Goal: Task Accomplishment & Management: Complete application form

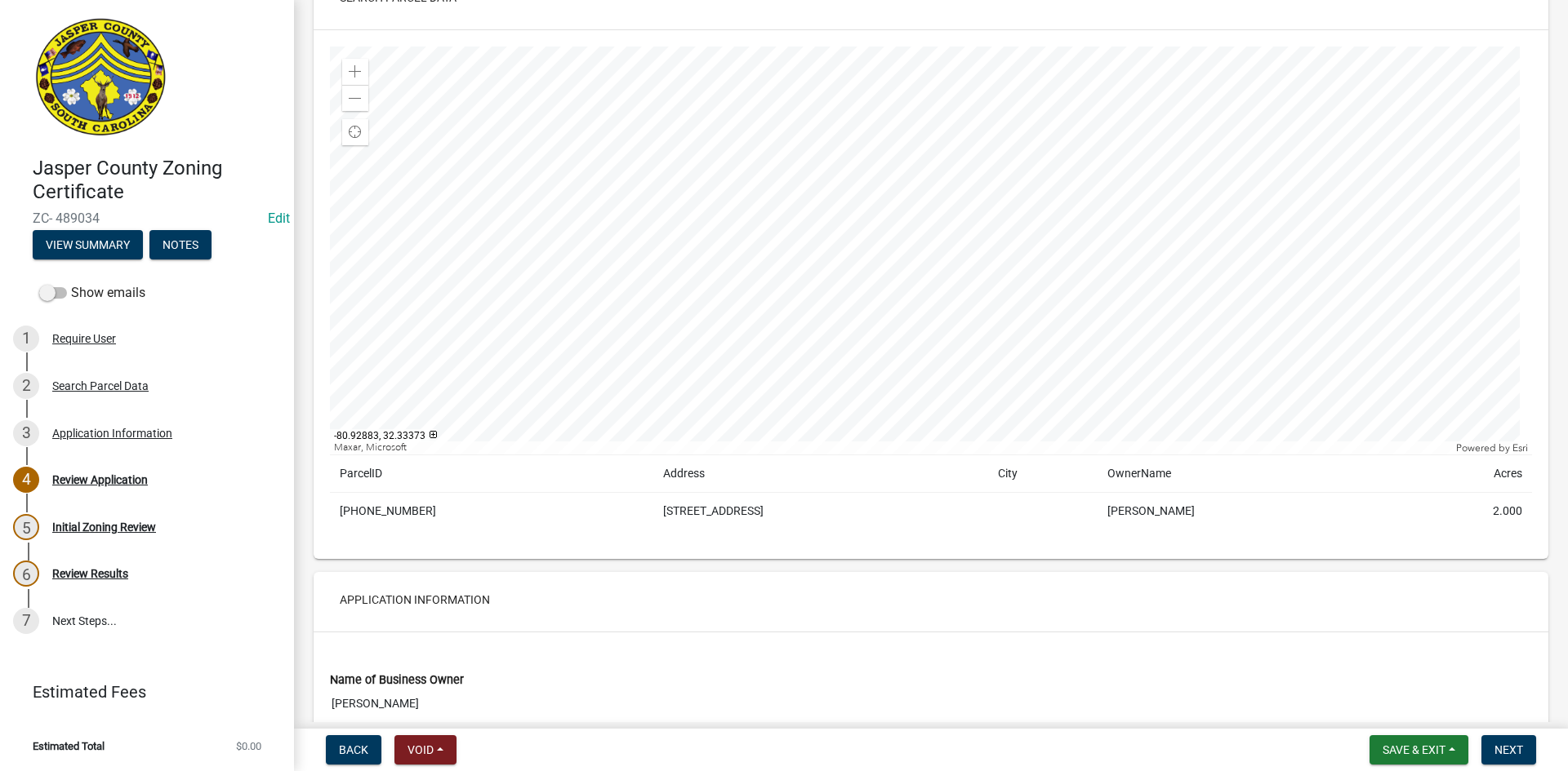
scroll to position [82, 0]
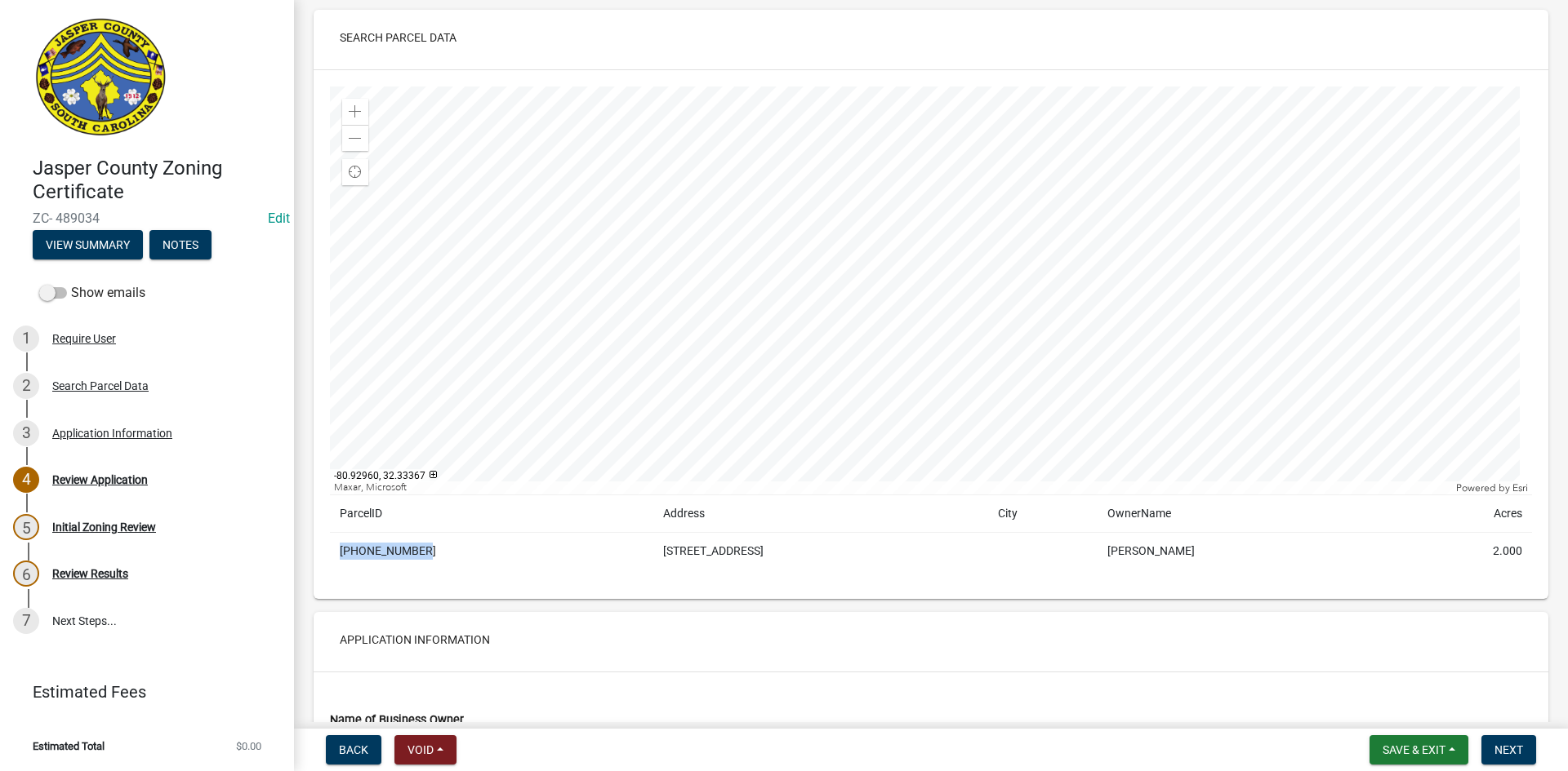
drag, startPoint x: 341, startPoint y: 551, endPoint x: 416, endPoint y: 555, distance: 75.1
click at [416, 555] on td "080-00-02-010" at bounding box center [492, 552] width 324 height 37
copy td "080-00-02-010"
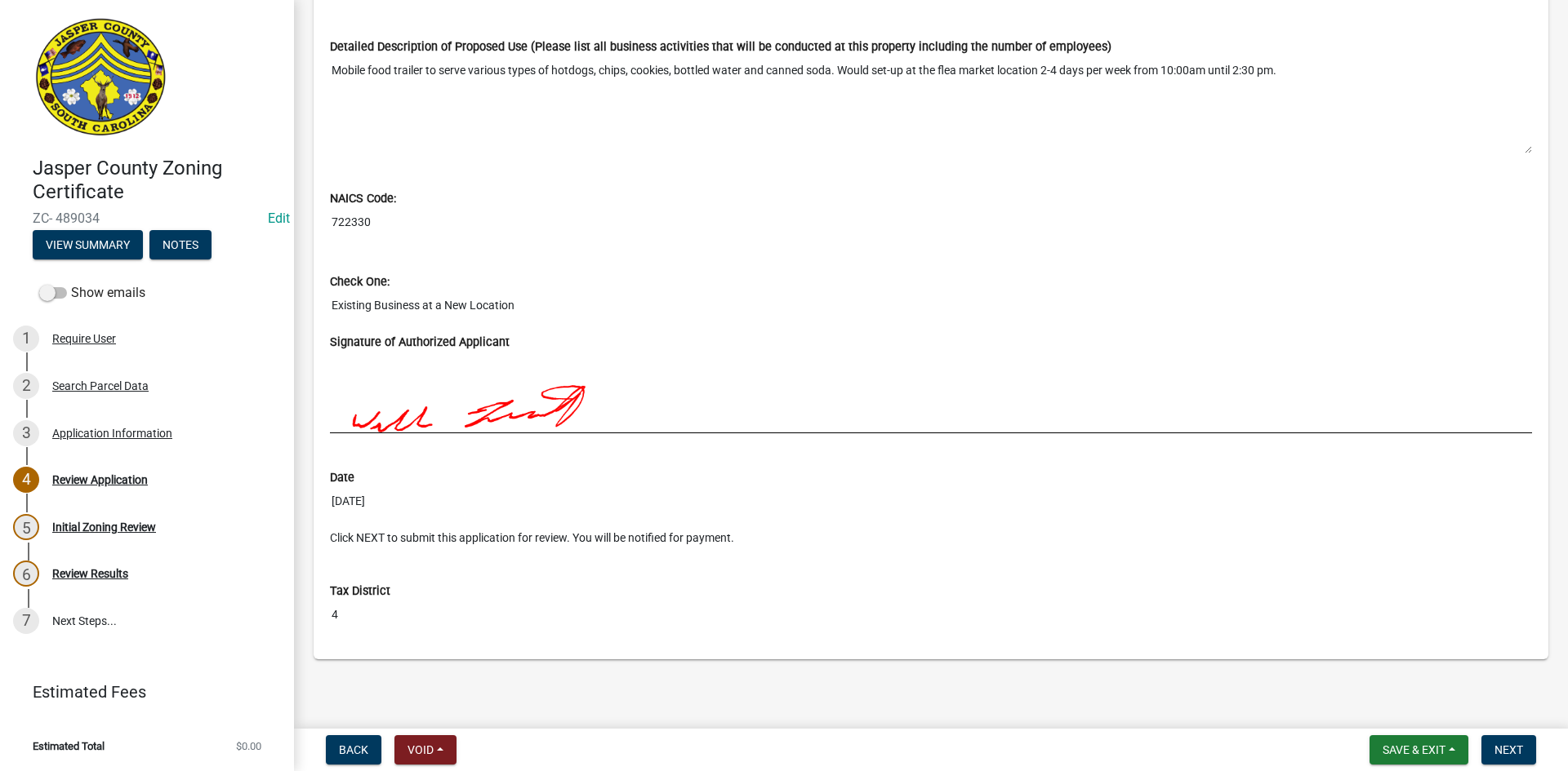
scroll to position [1407, 0]
click at [1525, 746] on button "Next" at bounding box center [1508, 750] width 55 height 30
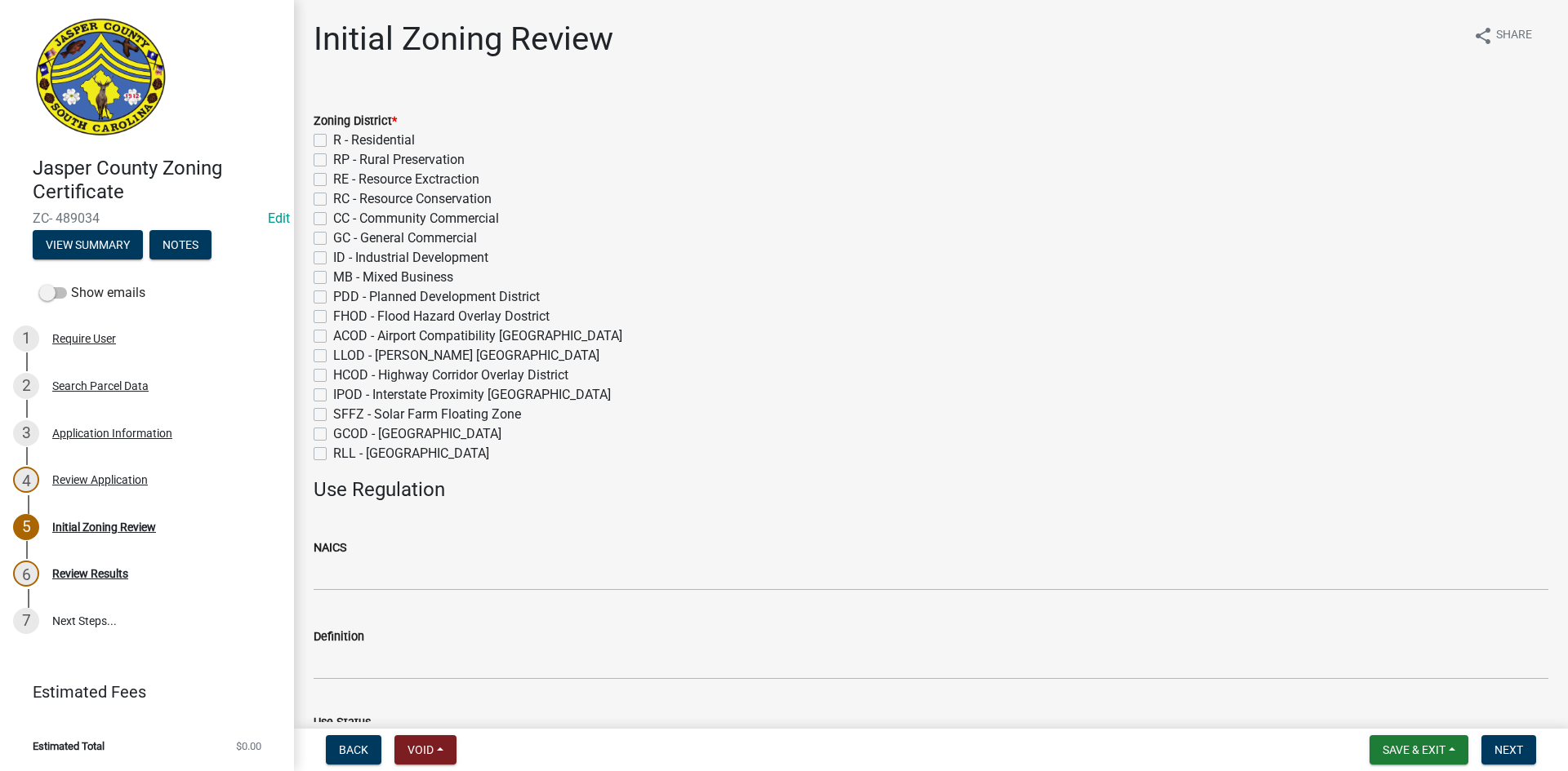
click at [333, 234] on label "GC - General Commercial" at bounding box center [405, 238] width 144 height 20
click at [333, 234] on input "GC - General Commercial" at bounding box center [338, 233] width 10 height 10
checkbox input "true"
checkbox input "false"
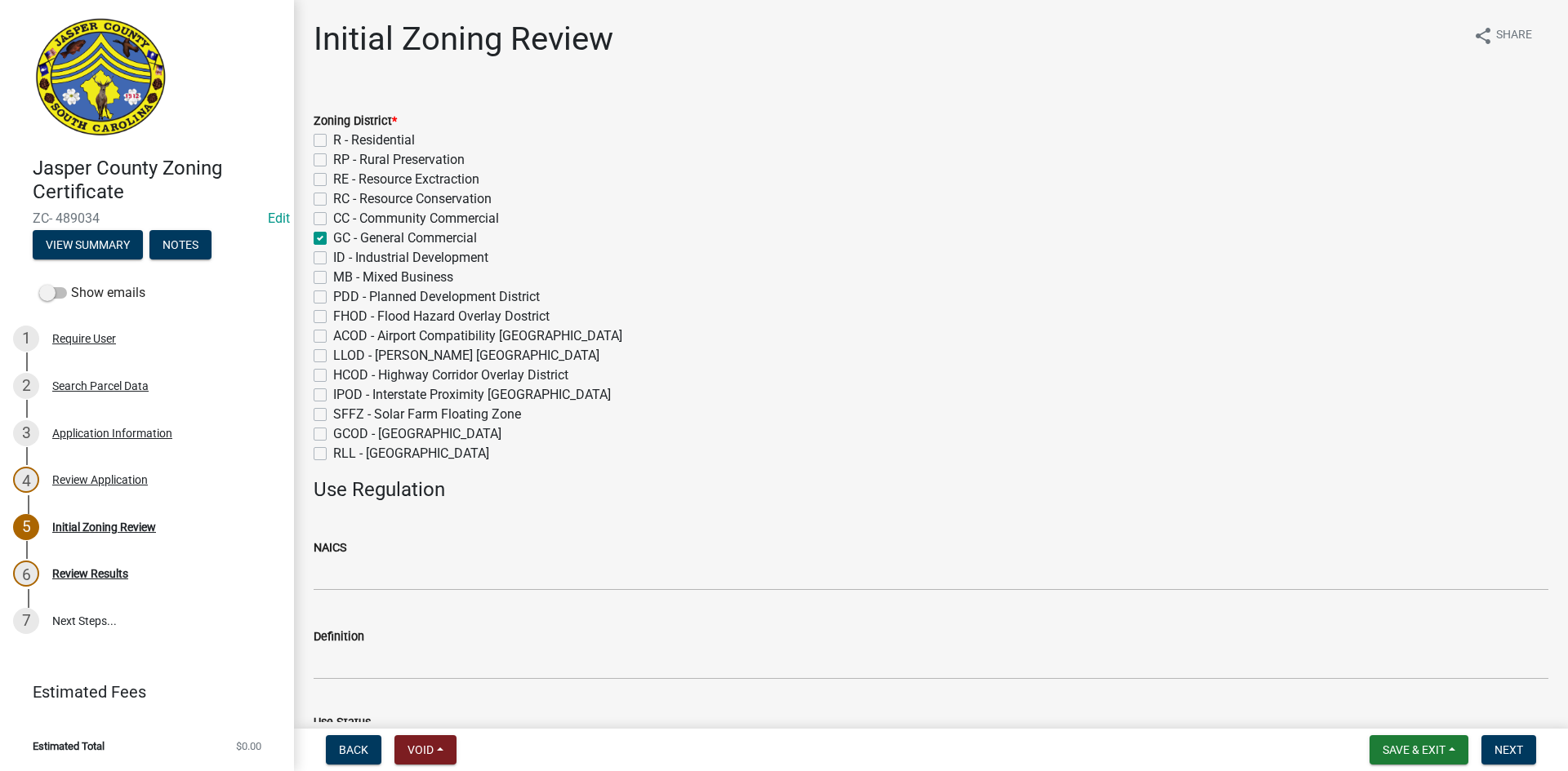
checkbox input "false"
checkbox input "true"
checkbox input "false"
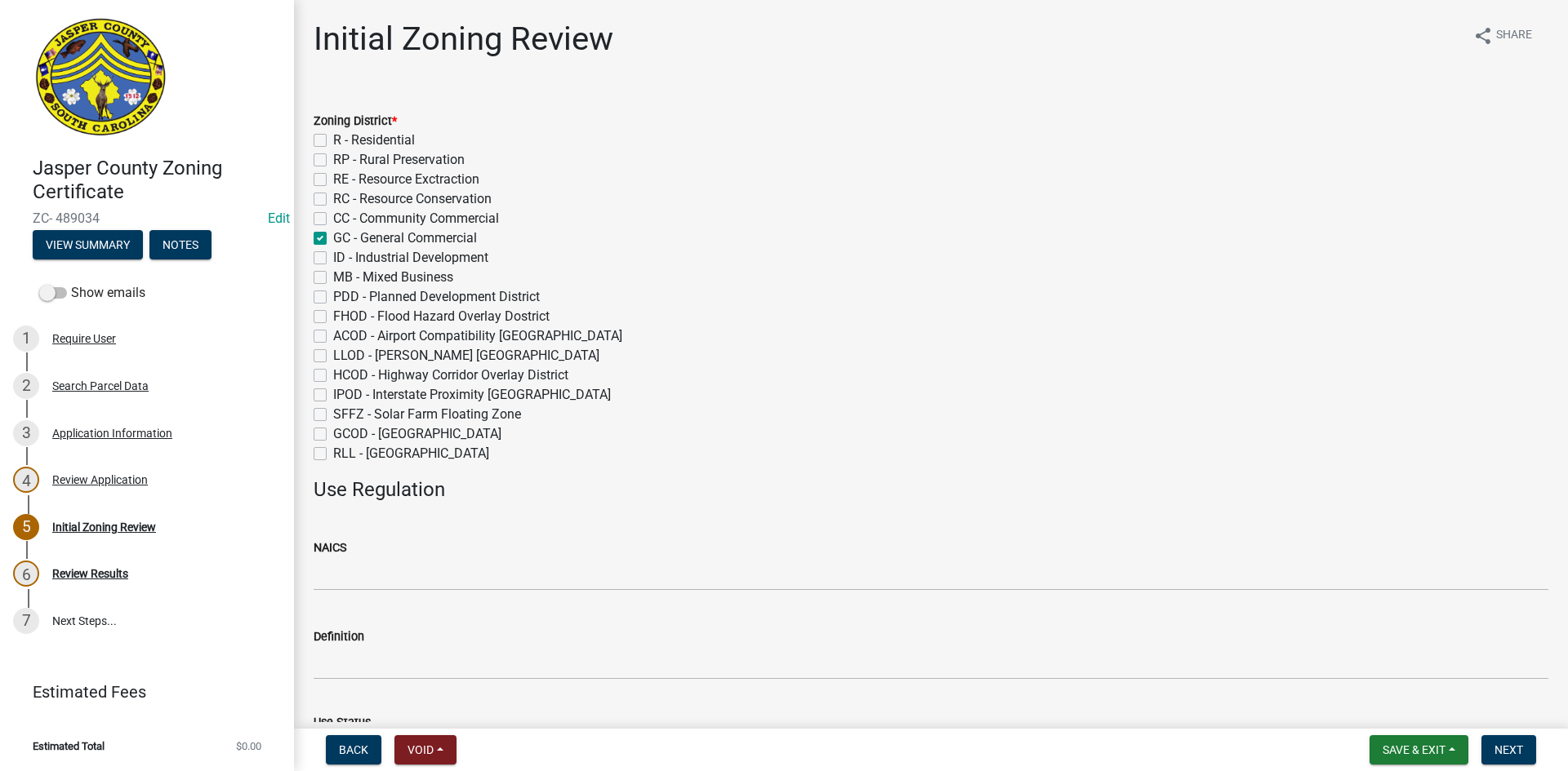
checkbox input "false"
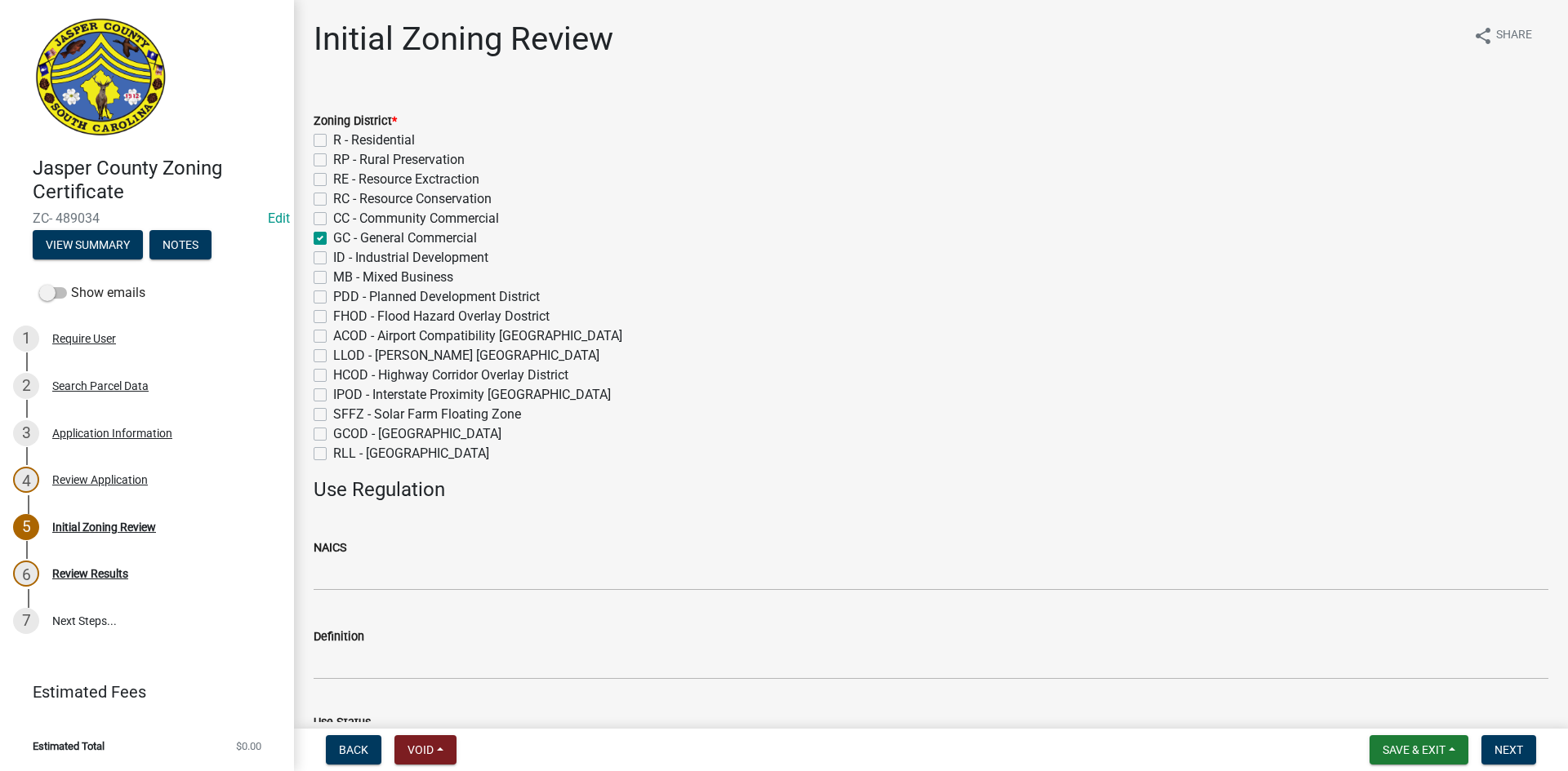
checkbox input "false"
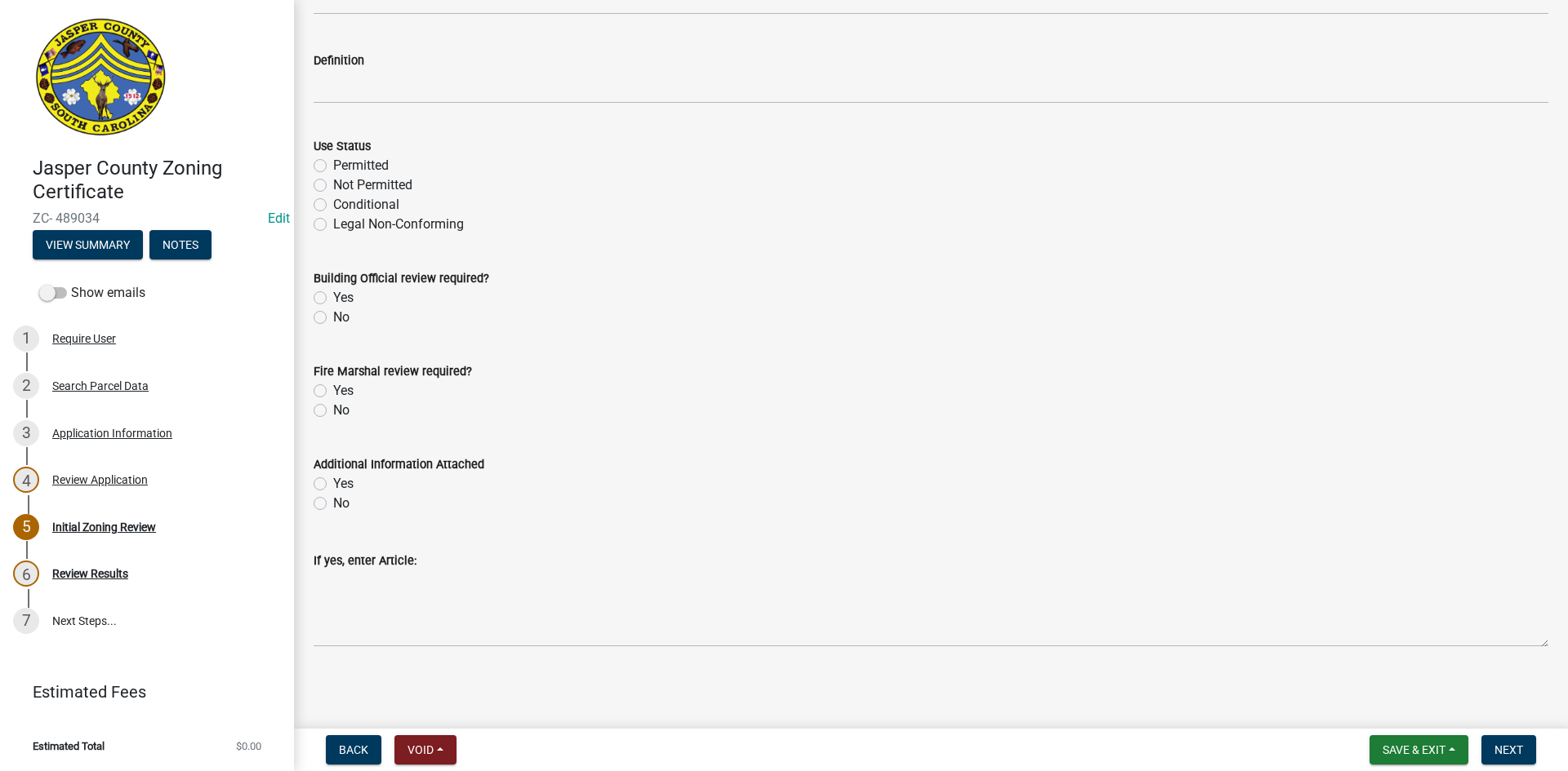
scroll to position [578, 0]
click at [1513, 750] on span "Next" at bounding box center [1508, 750] width 29 height 13
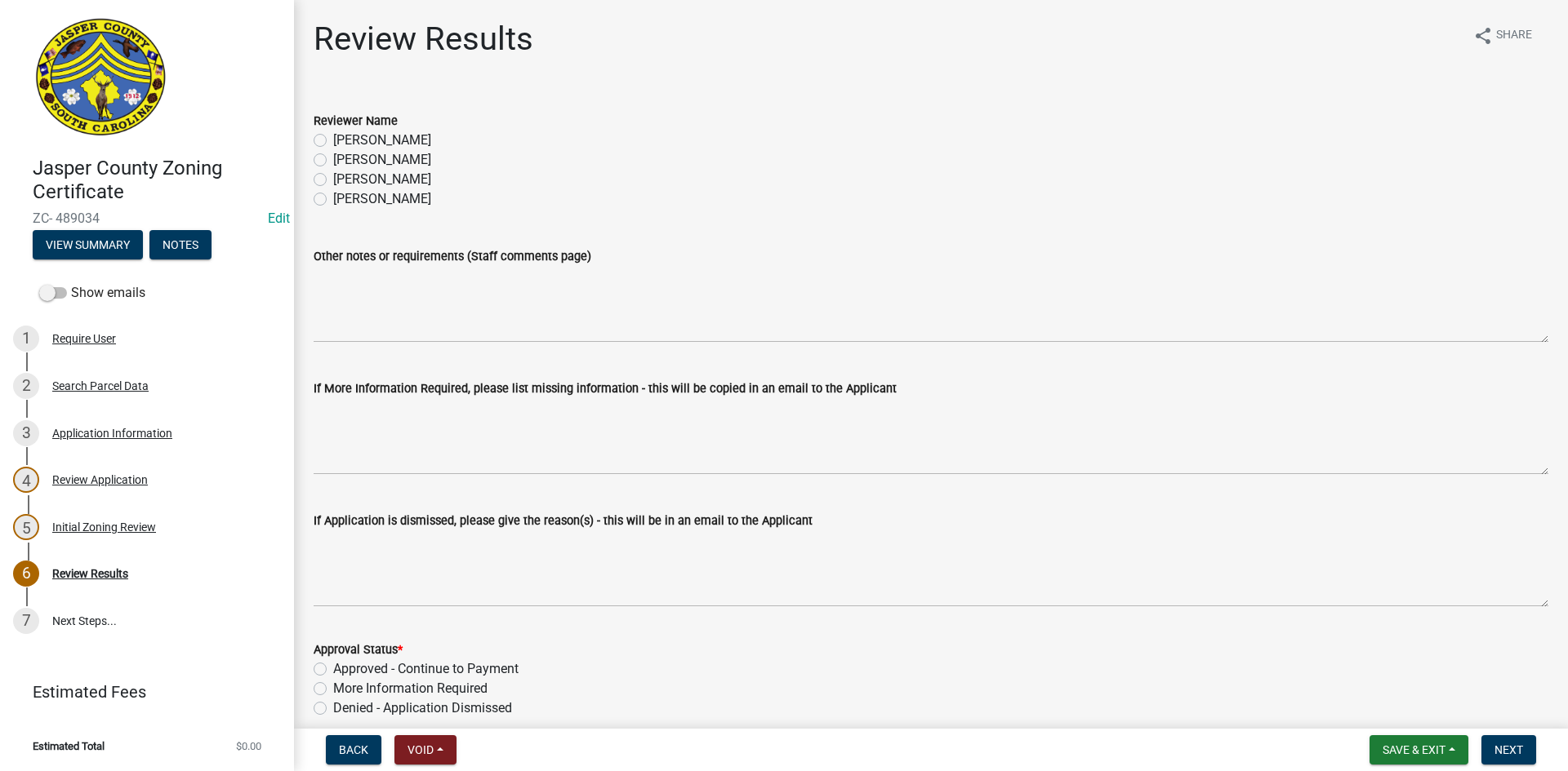
click at [333, 159] on label "[PERSON_NAME]" at bounding box center [382, 159] width 98 height 20
click at [333, 159] on input "[PERSON_NAME]" at bounding box center [338, 155] width 10 height 10
radio input "true"
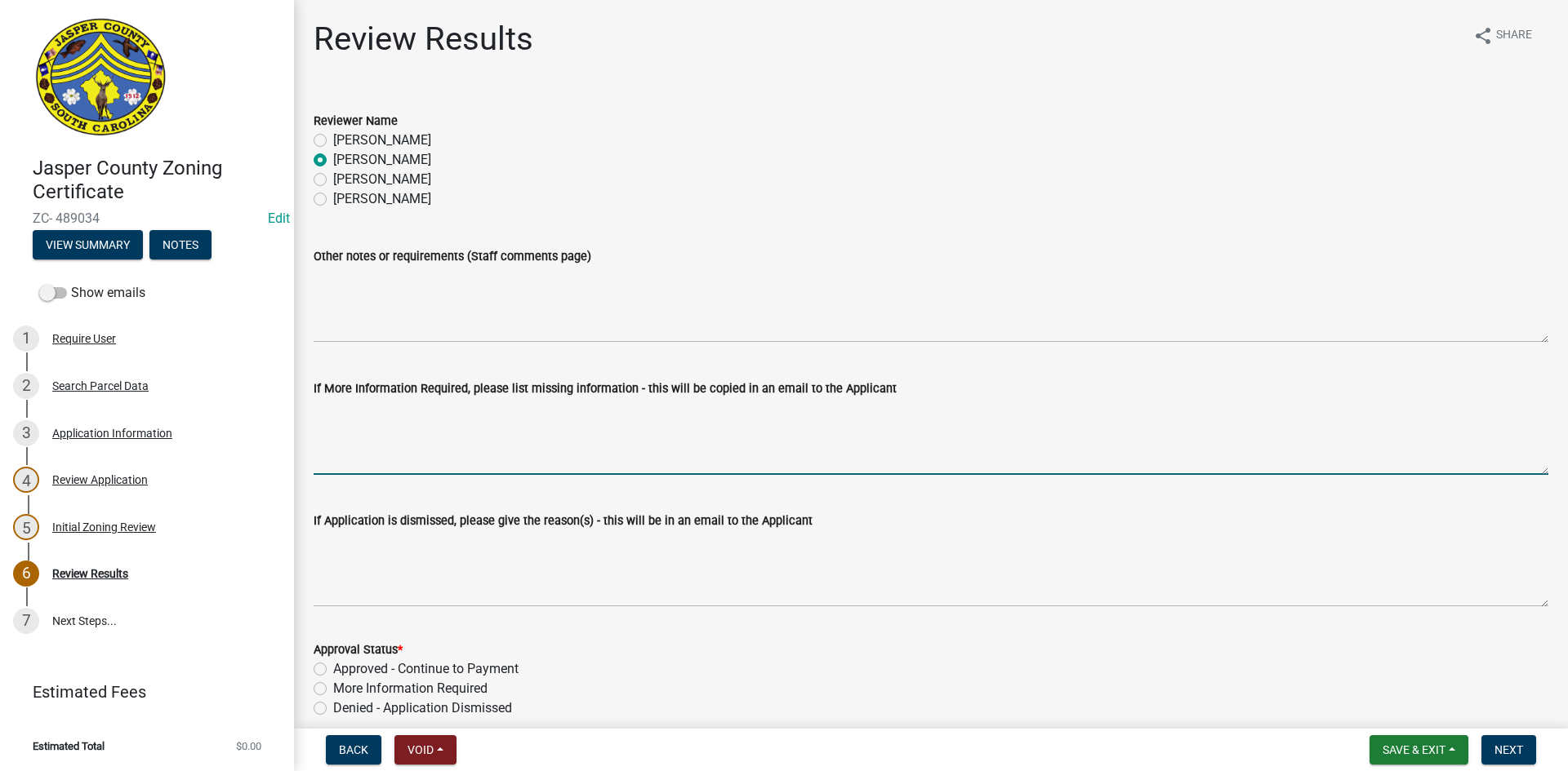
click at [340, 428] on textarea "If More Information Required, please list missing information - this will be co…" at bounding box center [931, 436] width 1235 height 76
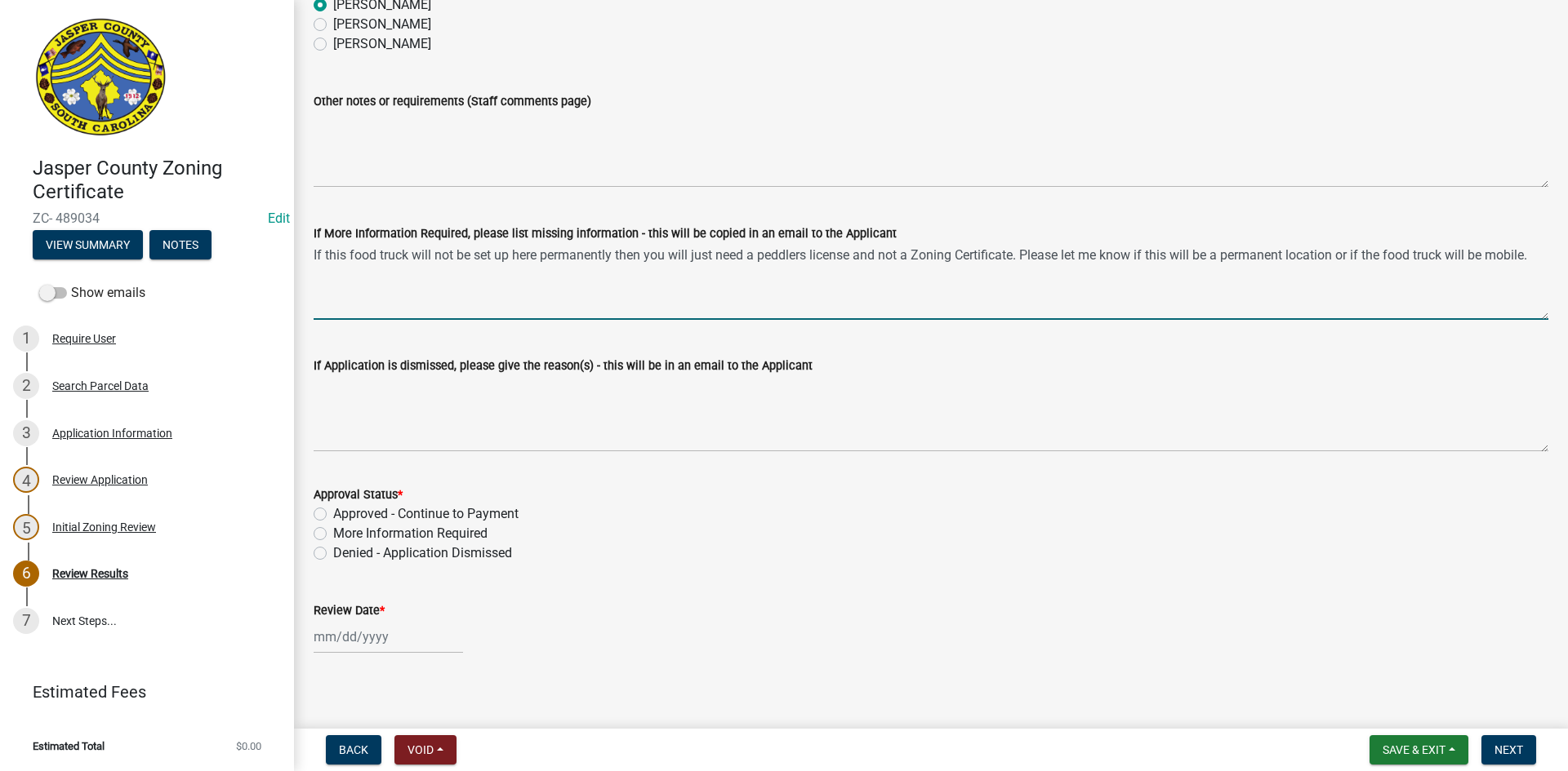
scroll to position [165, 0]
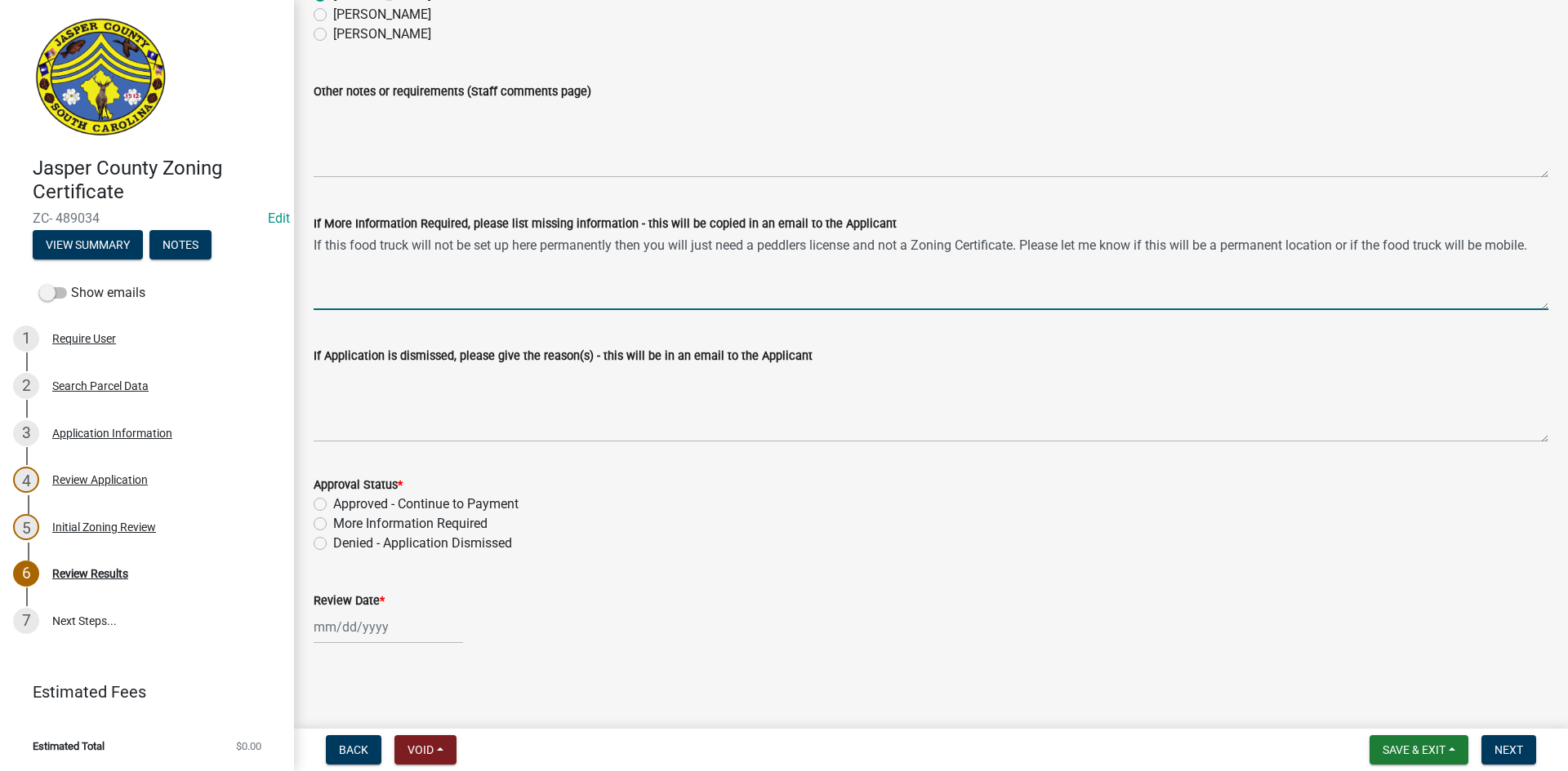
type textarea "If this food truck will not be set up here permanently then you will just need …"
click at [333, 523] on label "More Information Required" at bounding box center [409, 523] width 154 height 20
click at [333, 523] on input "More Information Required" at bounding box center [338, 518] width 10 height 10
radio input "true"
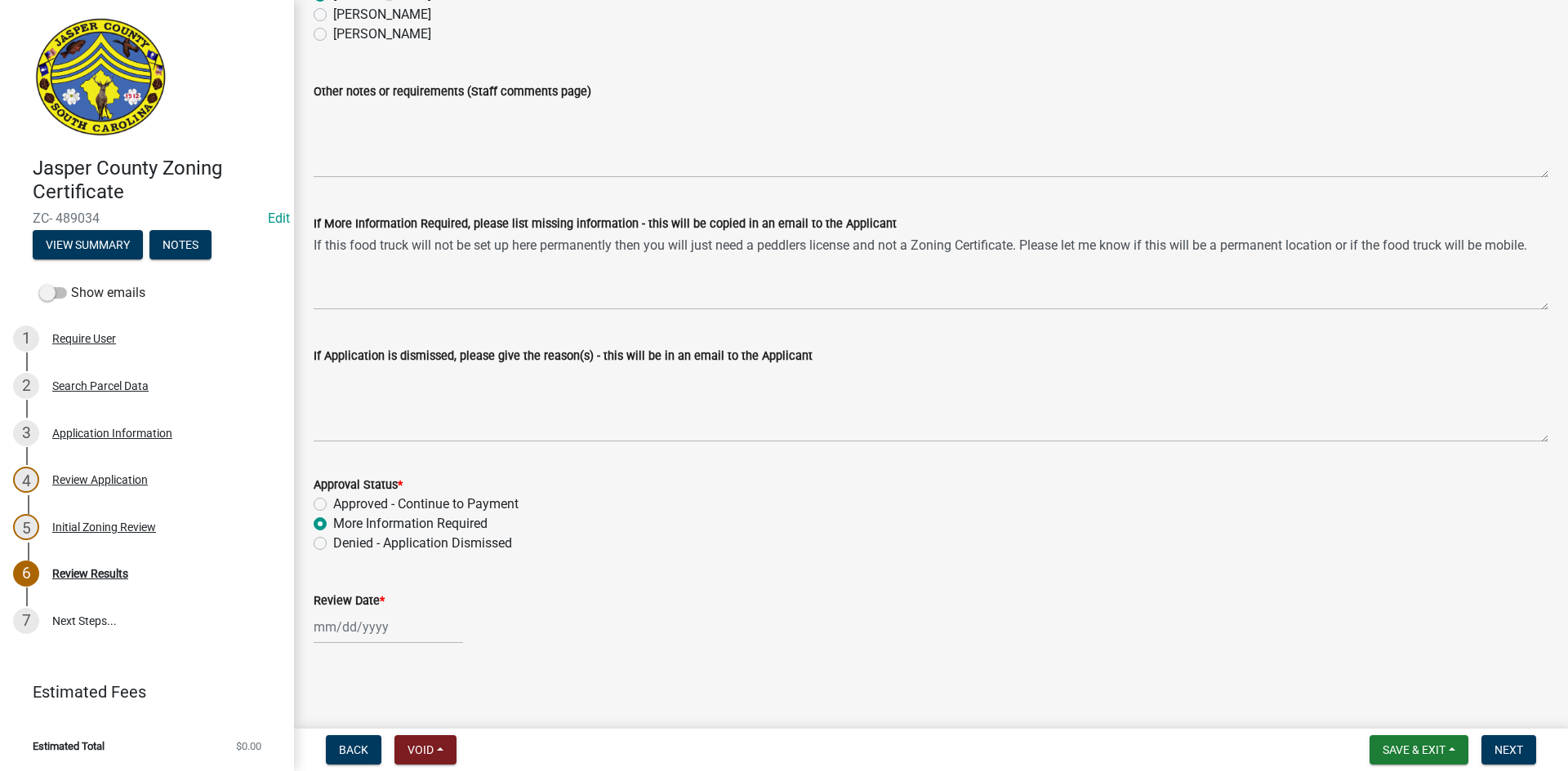
click at [388, 626] on div at bounding box center [388, 627] width 149 height 34
select select "10"
select select "2025"
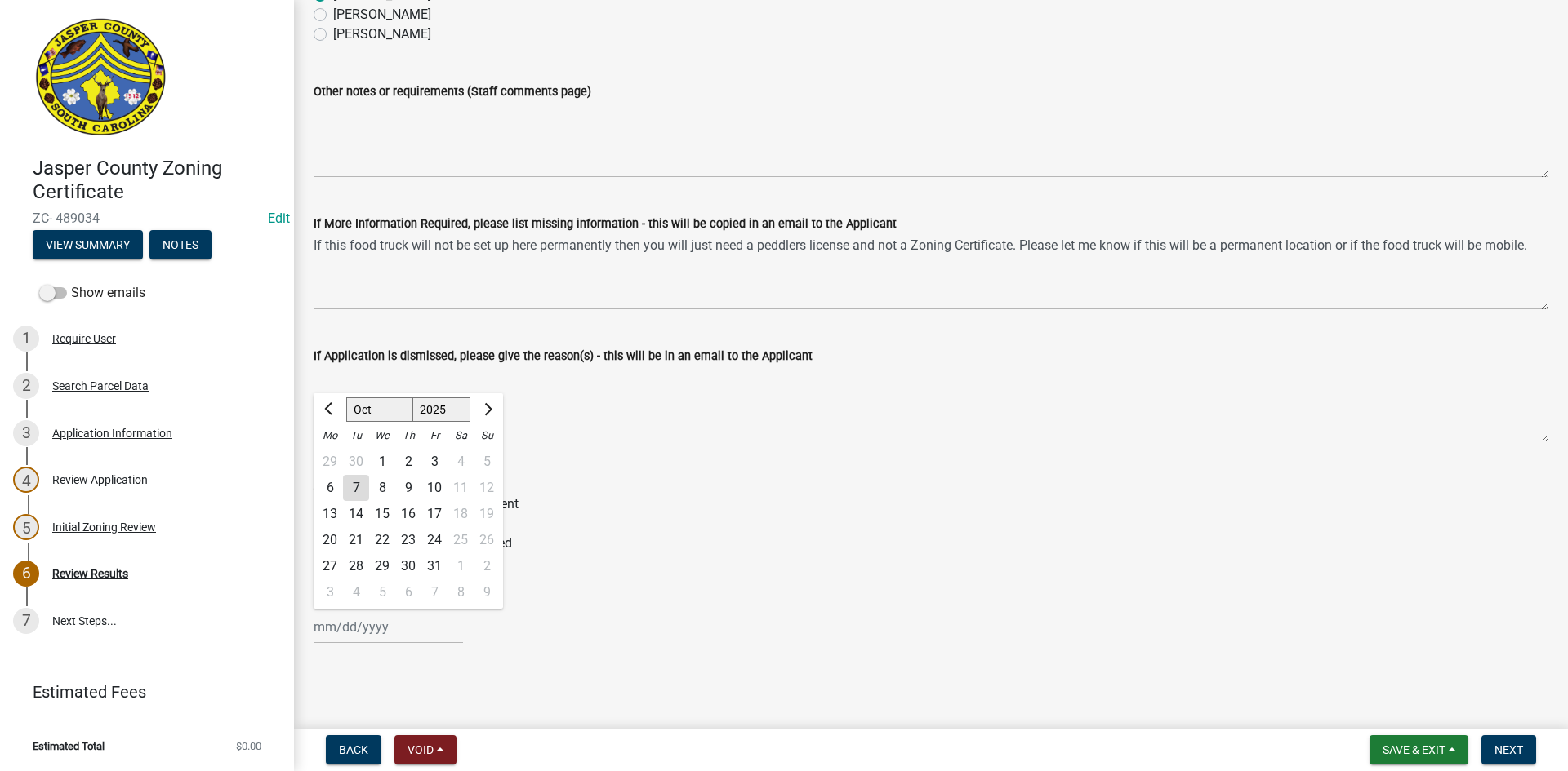
click at [358, 492] on div "7" at bounding box center [356, 488] width 26 height 26
type input "10/07/2025"
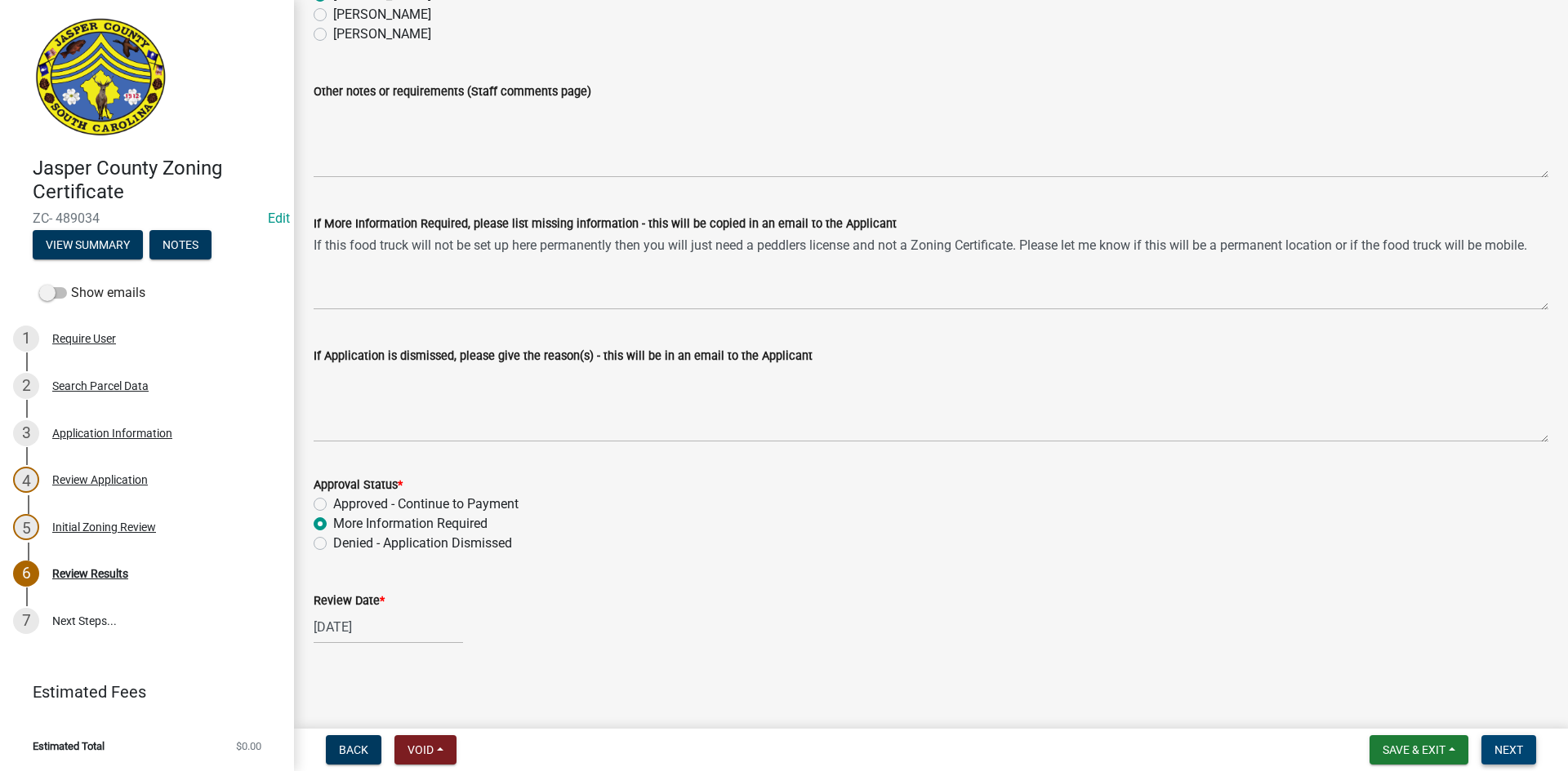
click at [1506, 748] on span "Next" at bounding box center [1508, 750] width 29 height 13
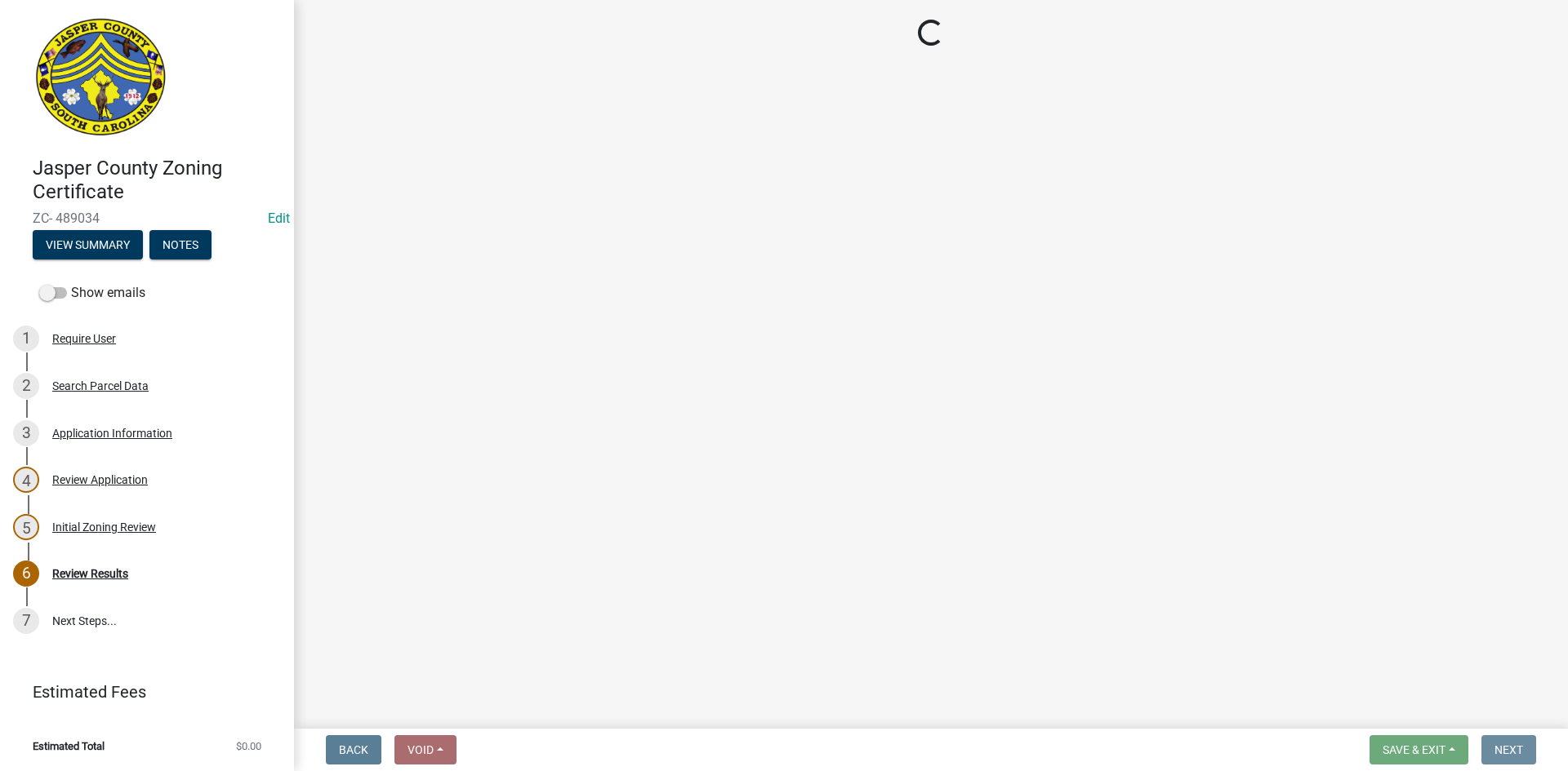
scroll to position [0, 0]
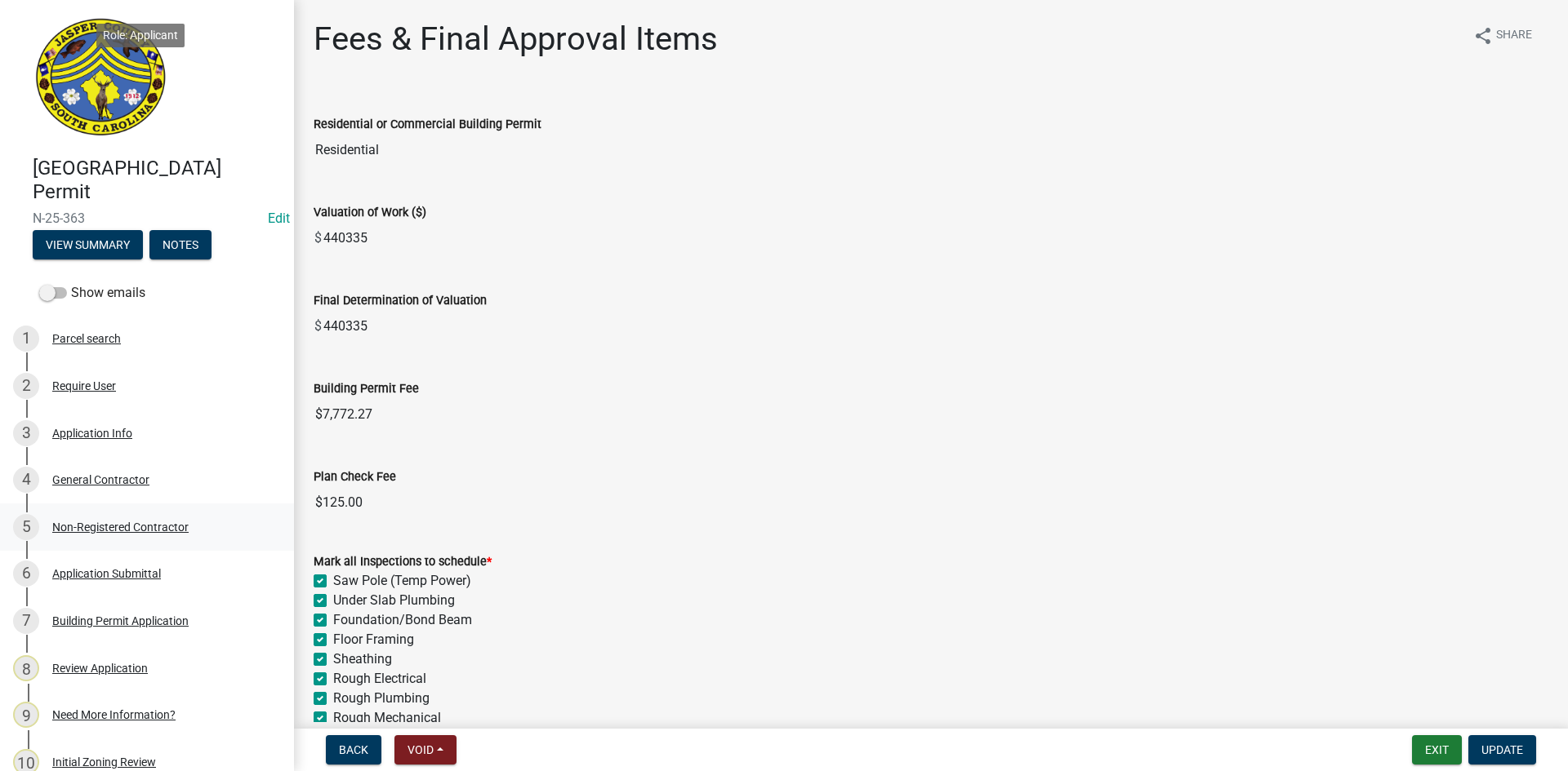
scroll to position [489, 0]
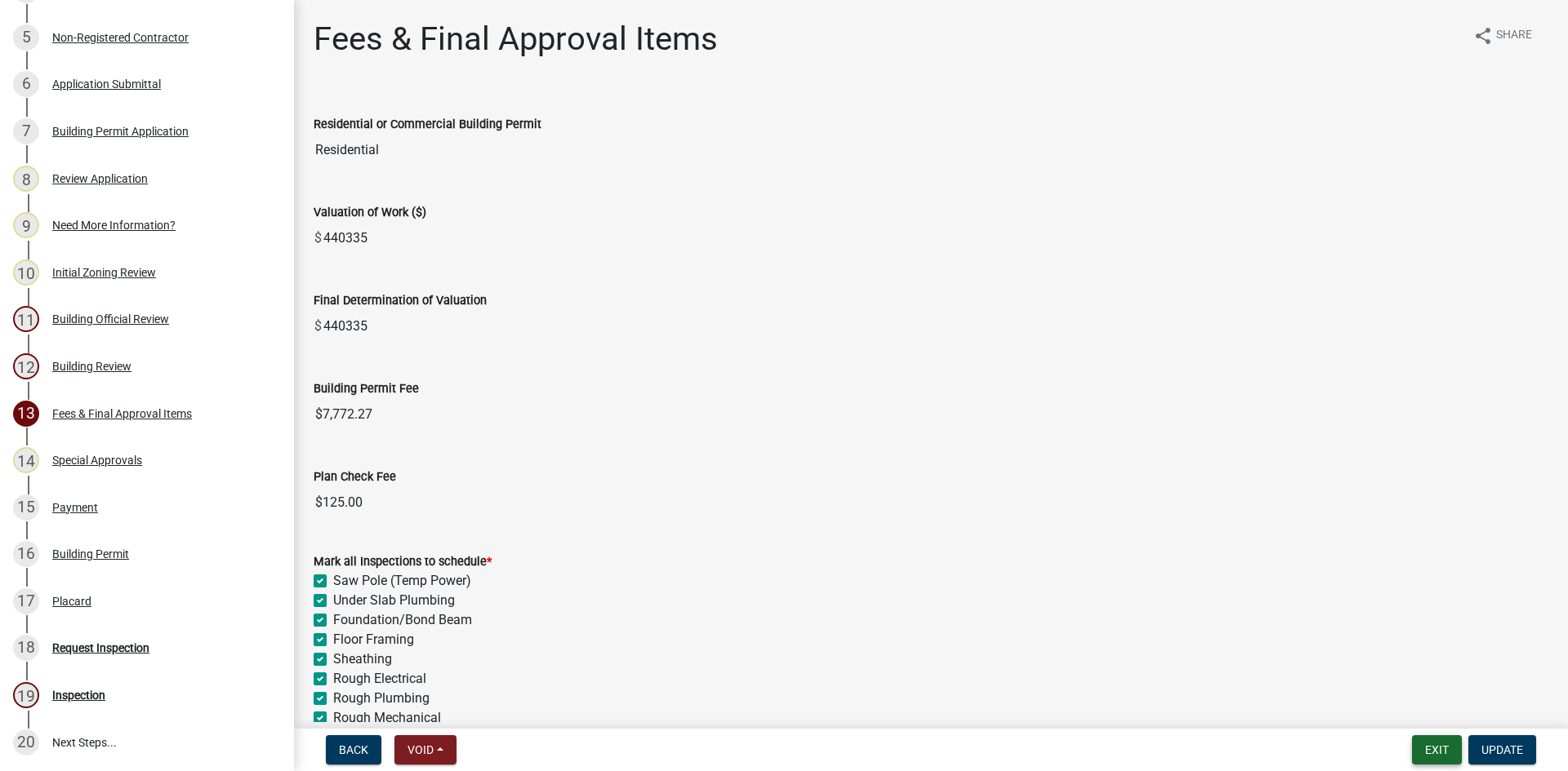
click at [1445, 755] on button "Exit" at bounding box center [1436, 750] width 49 height 30
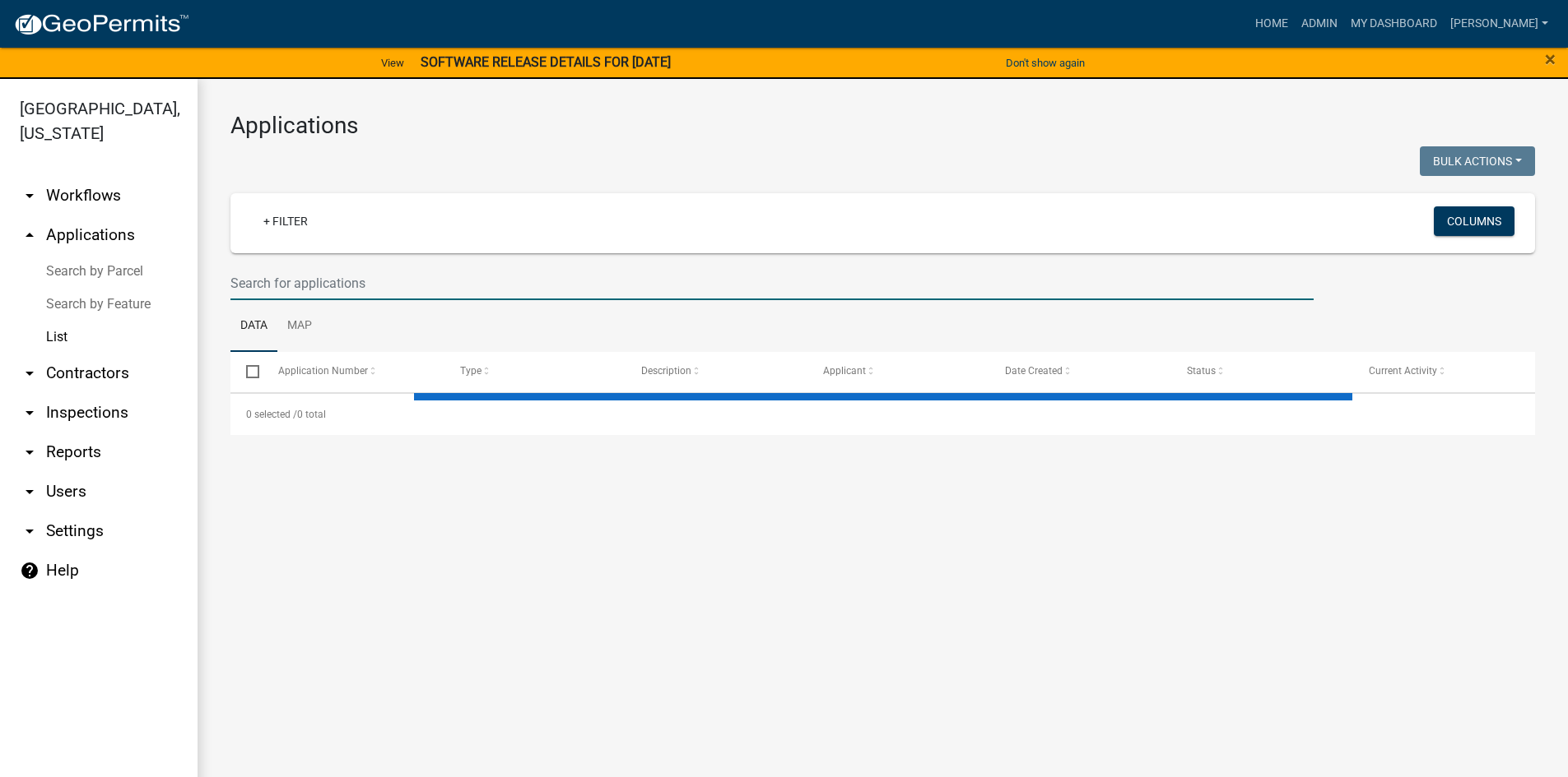
select select "3: 100"
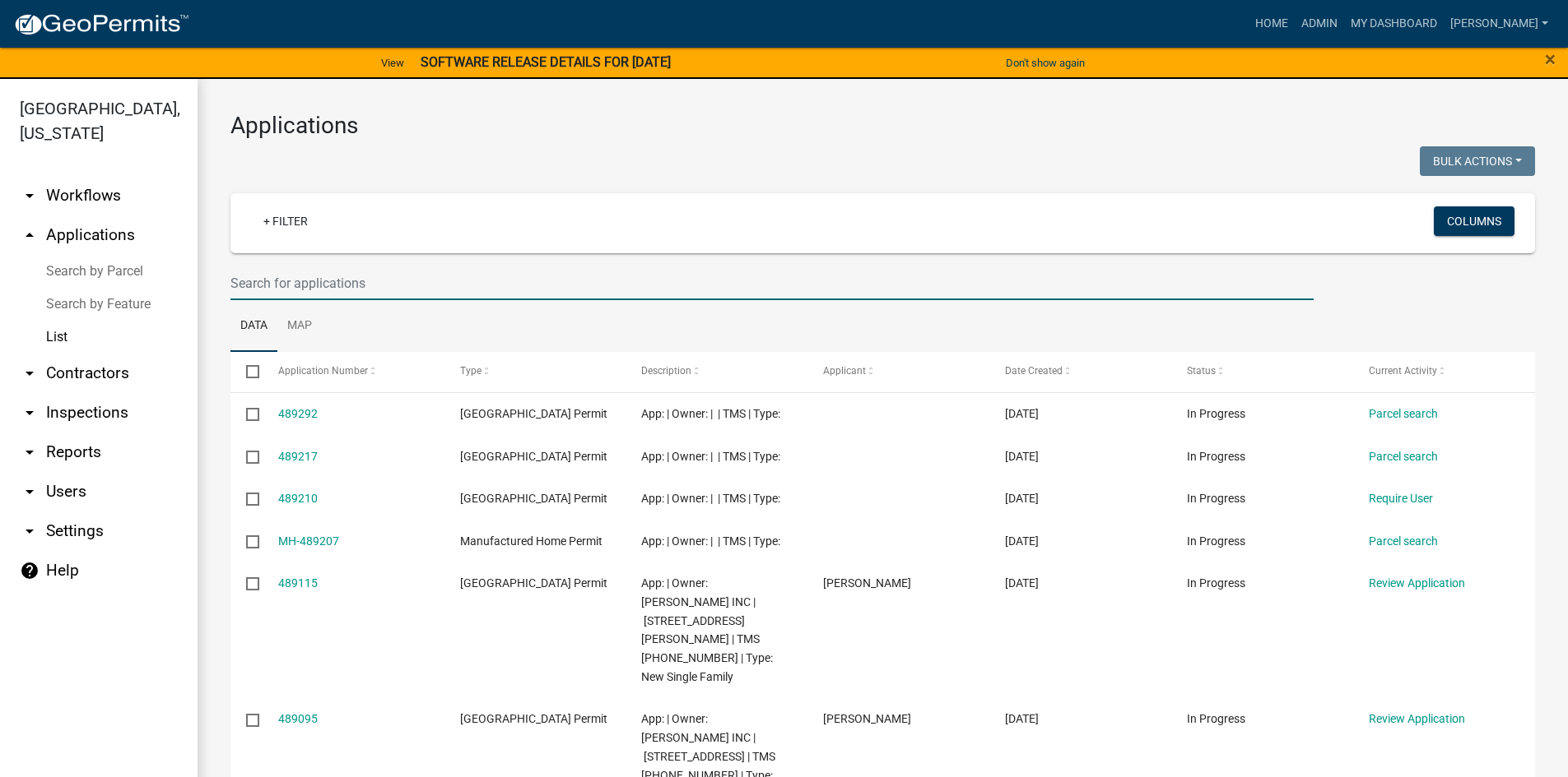
click at [301, 285] on input "text" at bounding box center [772, 284] width 1083 height 34
type input "n-25-334"
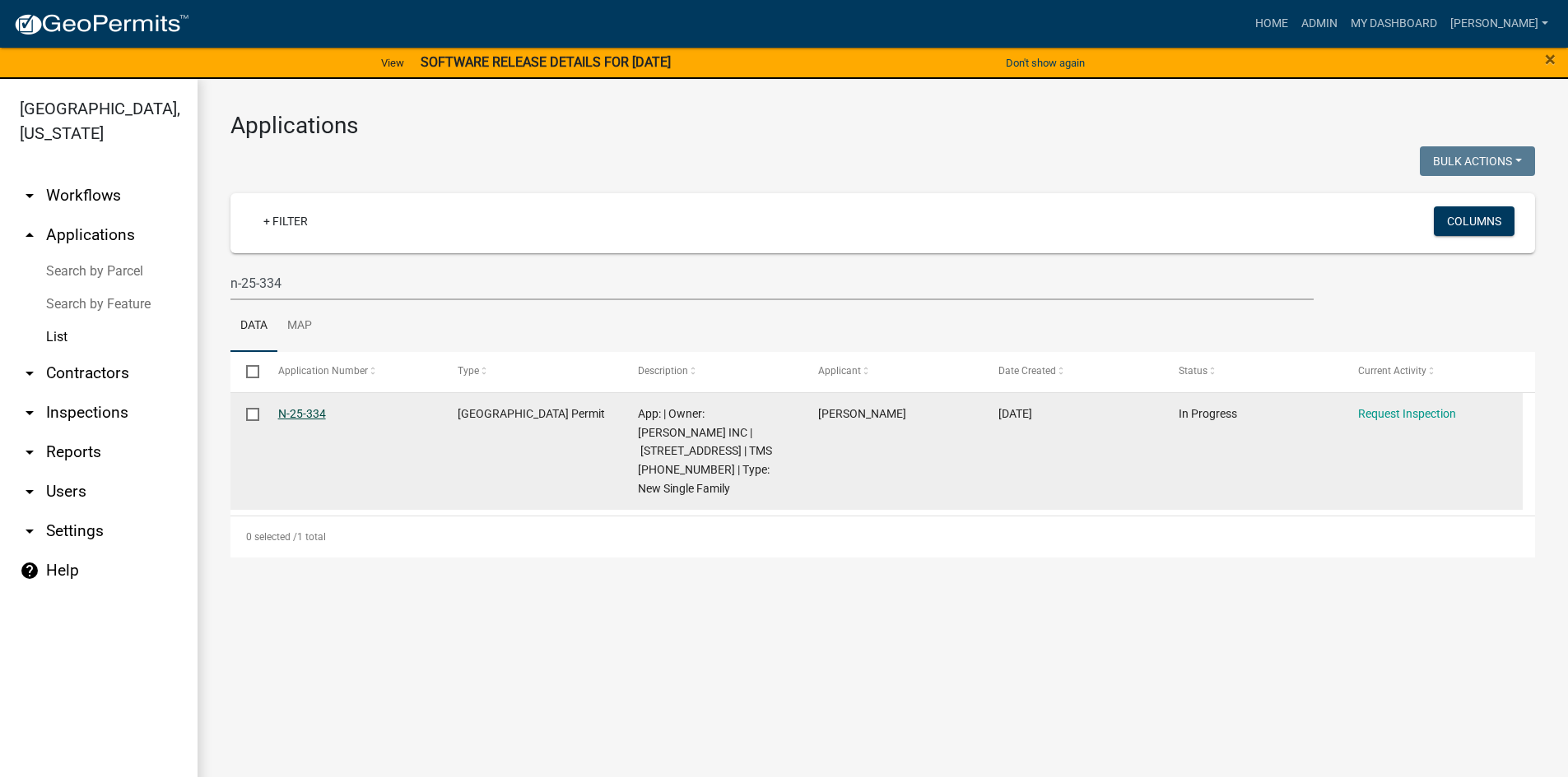
click at [297, 413] on link "N-25-334" at bounding box center [302, 413] width 48 height 13
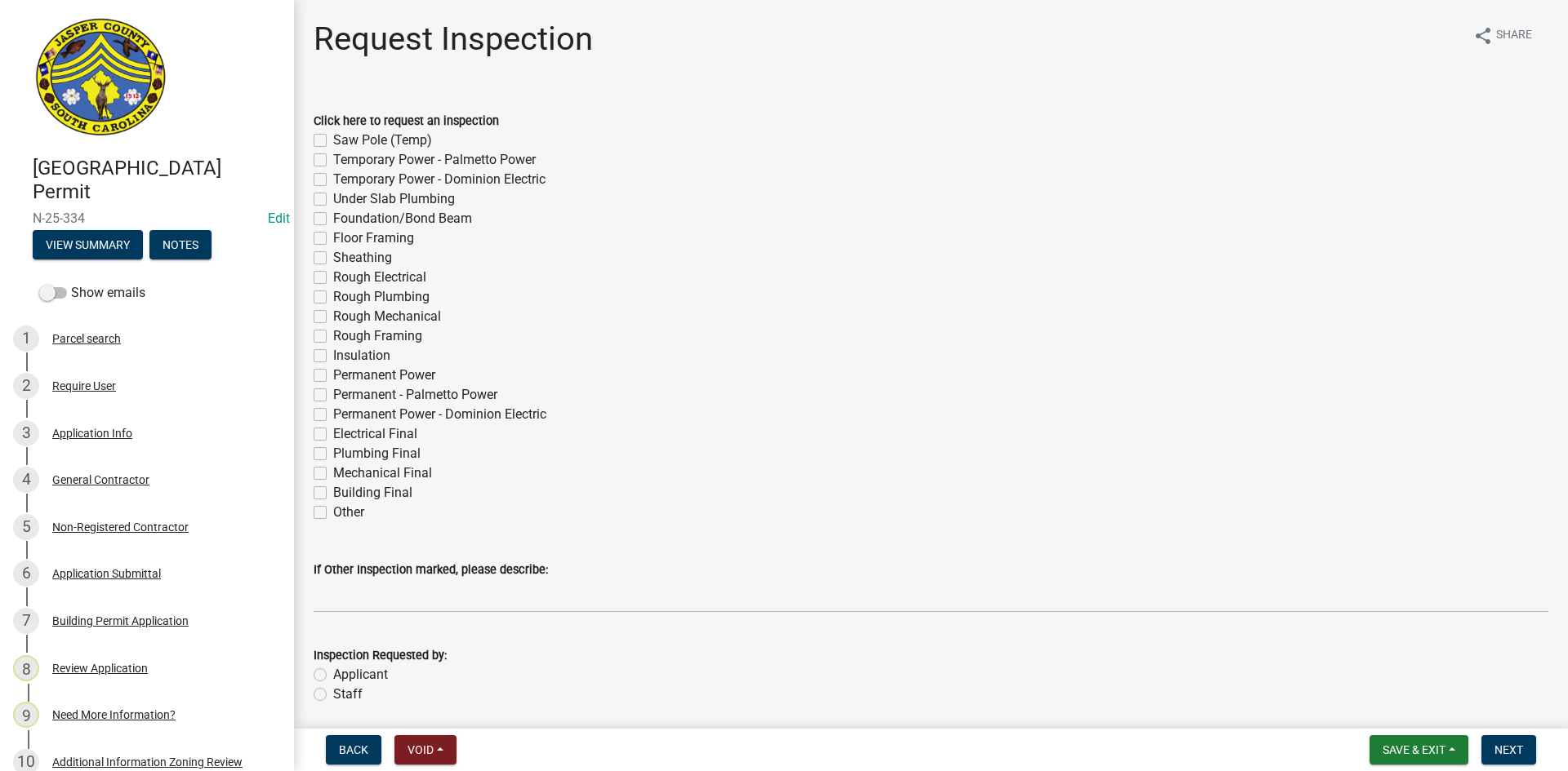
click at [333, 260] on label "Sheathing" at bounding box center [362, 257] width 59 height 20
click at [333, 258] on input "Sheathing" at bounding box center [338, 253] width 10 height 10
checkbox input "true"
checkbox input "false"
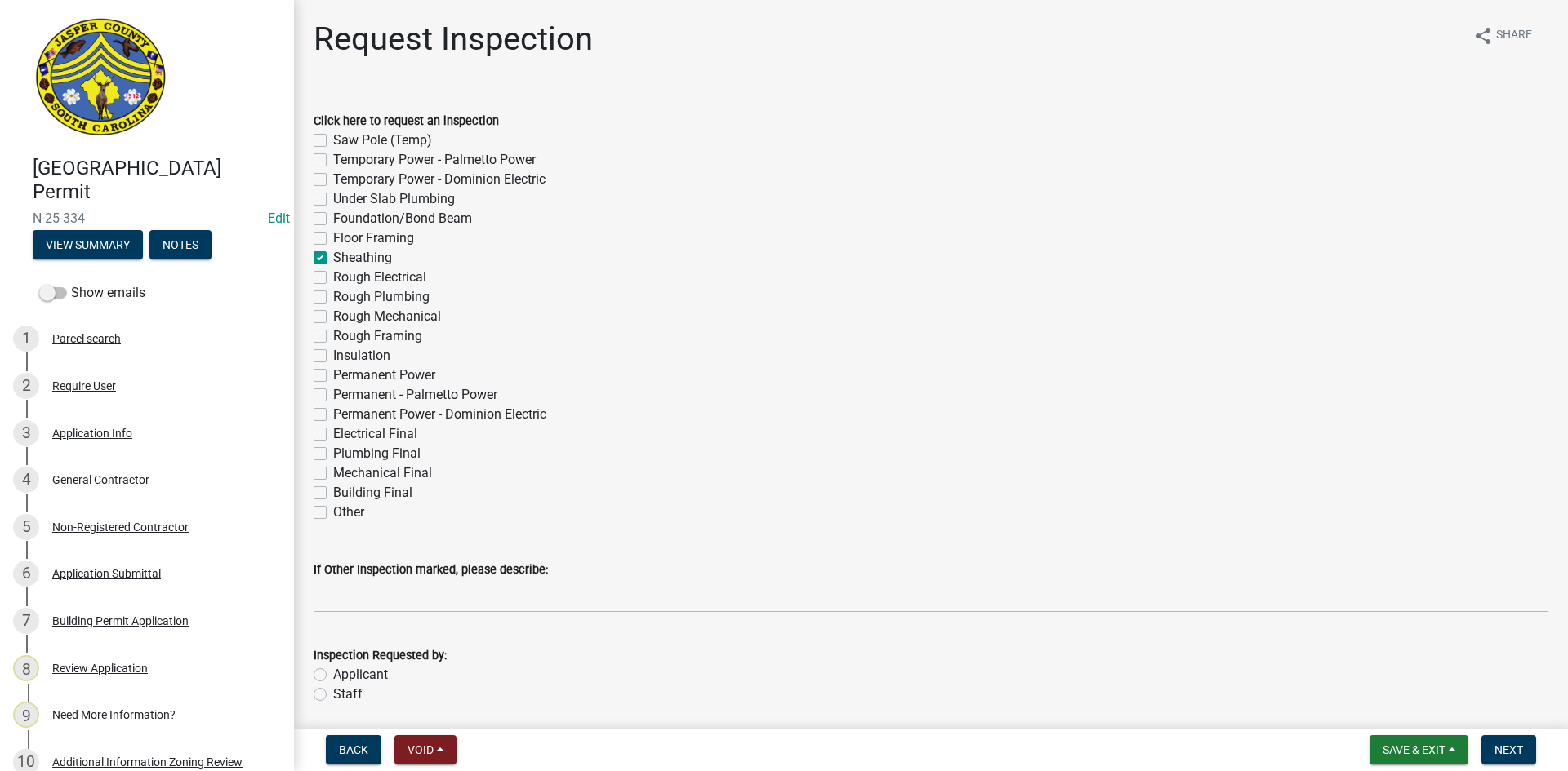
checkbox input "false"
checkbox input "true"
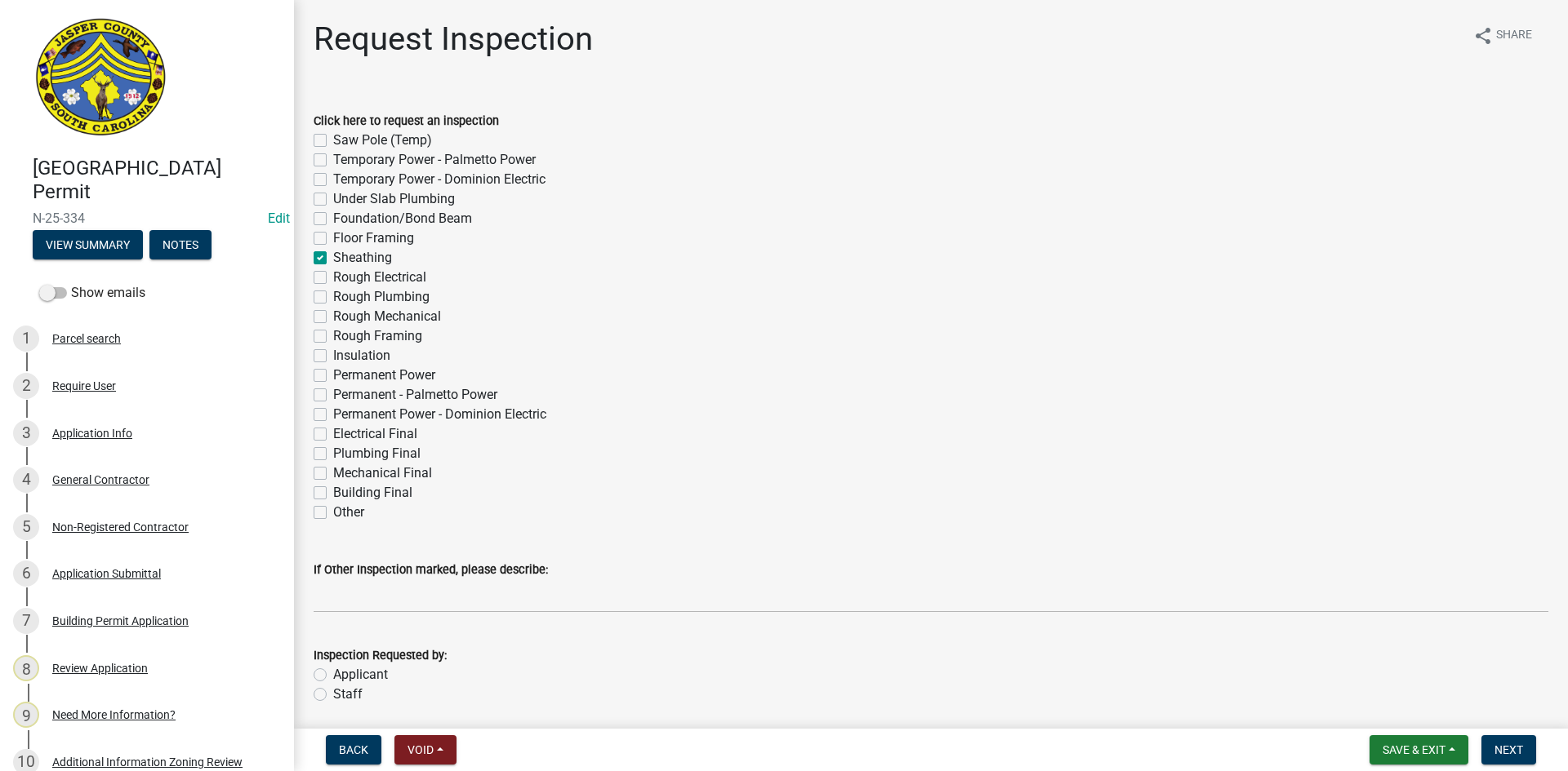
checkbox input "false"
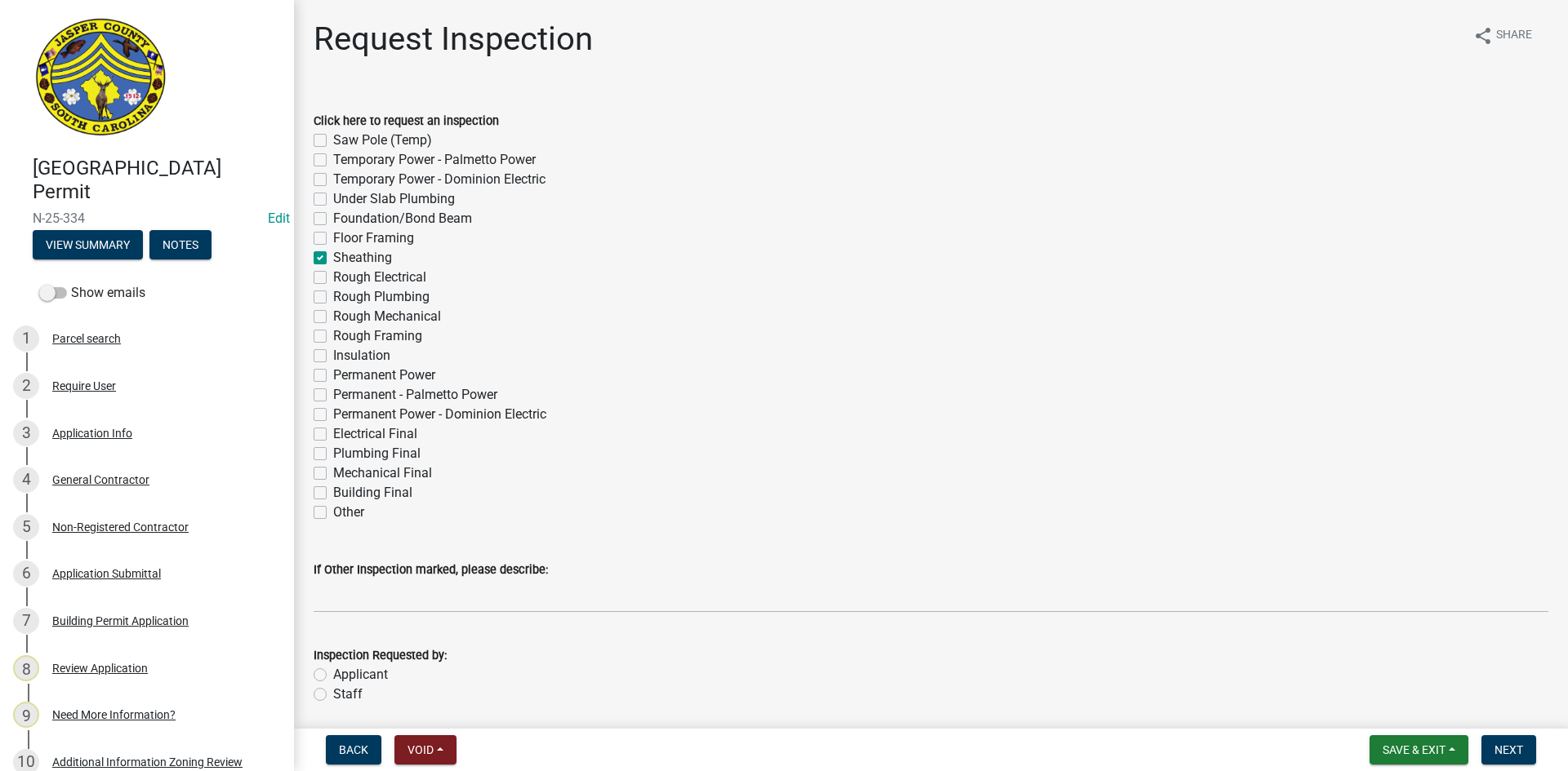
checkbox input "false"
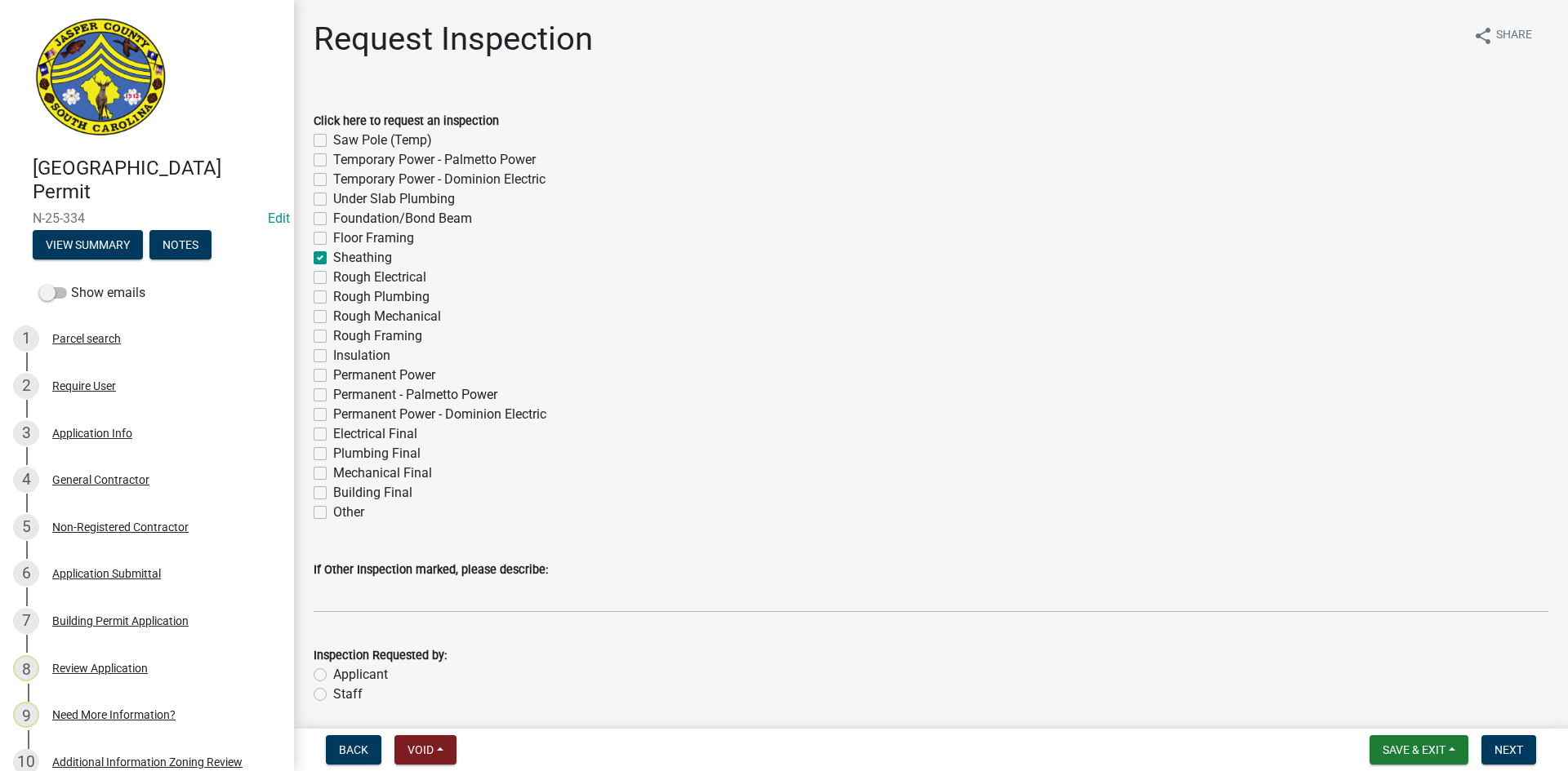
checkbox input "false"
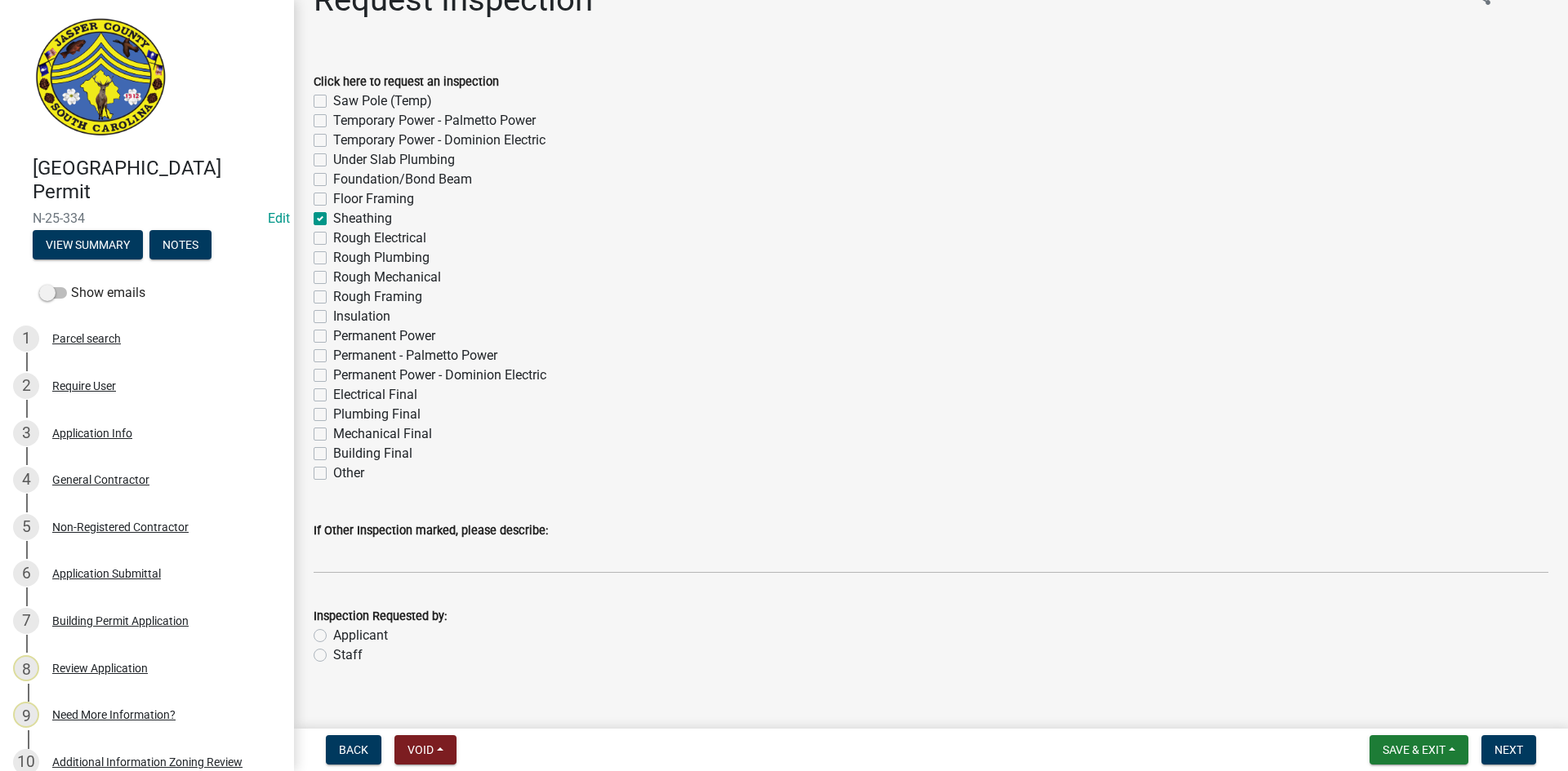
scroll to position [61, 0]
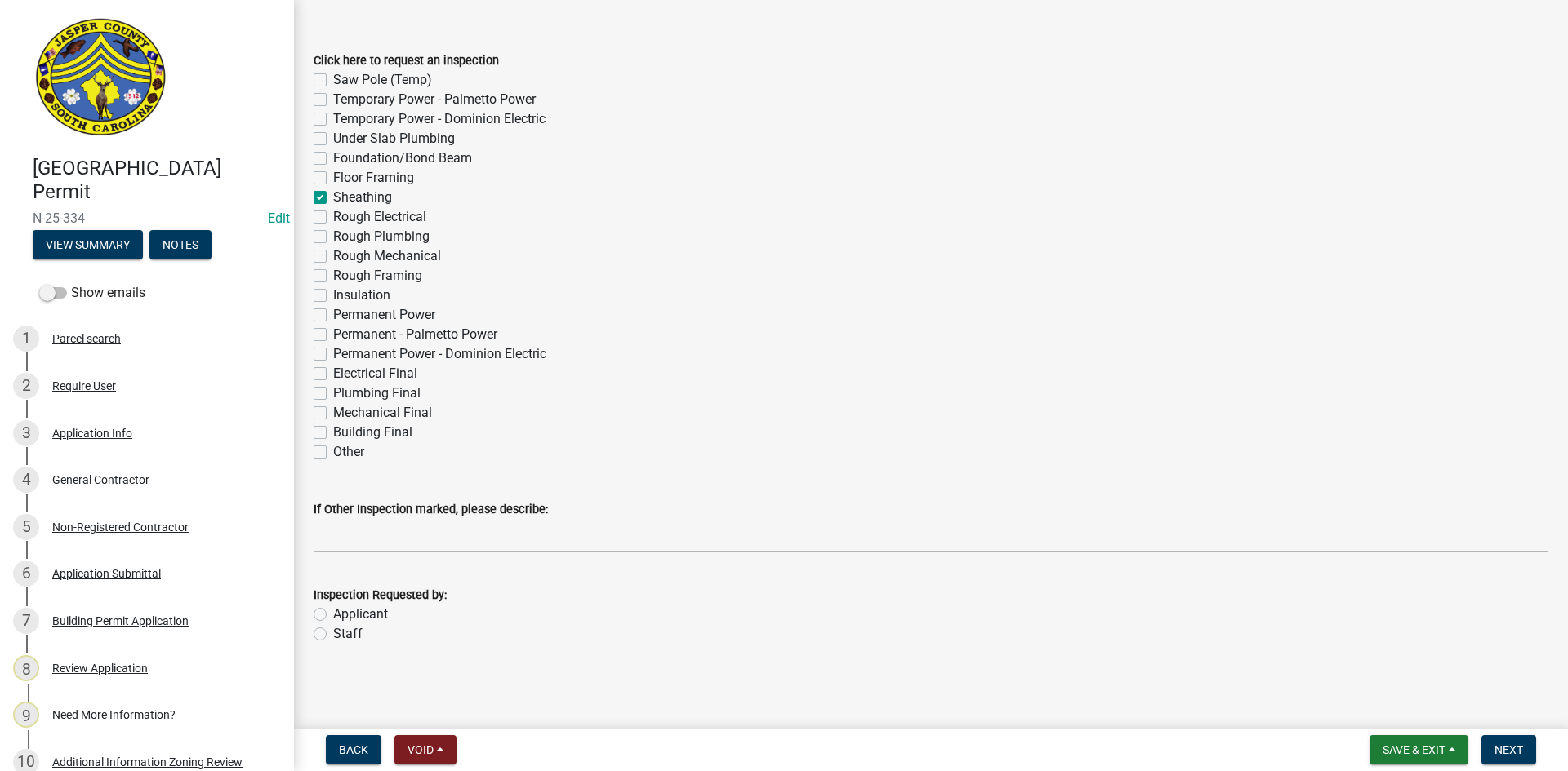
click at [333, 614] on label "Applicant" at bounding box center [360, 614] width 55 height 20
click at [333, 614] on input "Applicant" at bounding box center [338, 610] width 10 height 10
radio input "true"
click at [1502, 741] on button "Next" at bounding box center [1508, 750] width 55 height 30
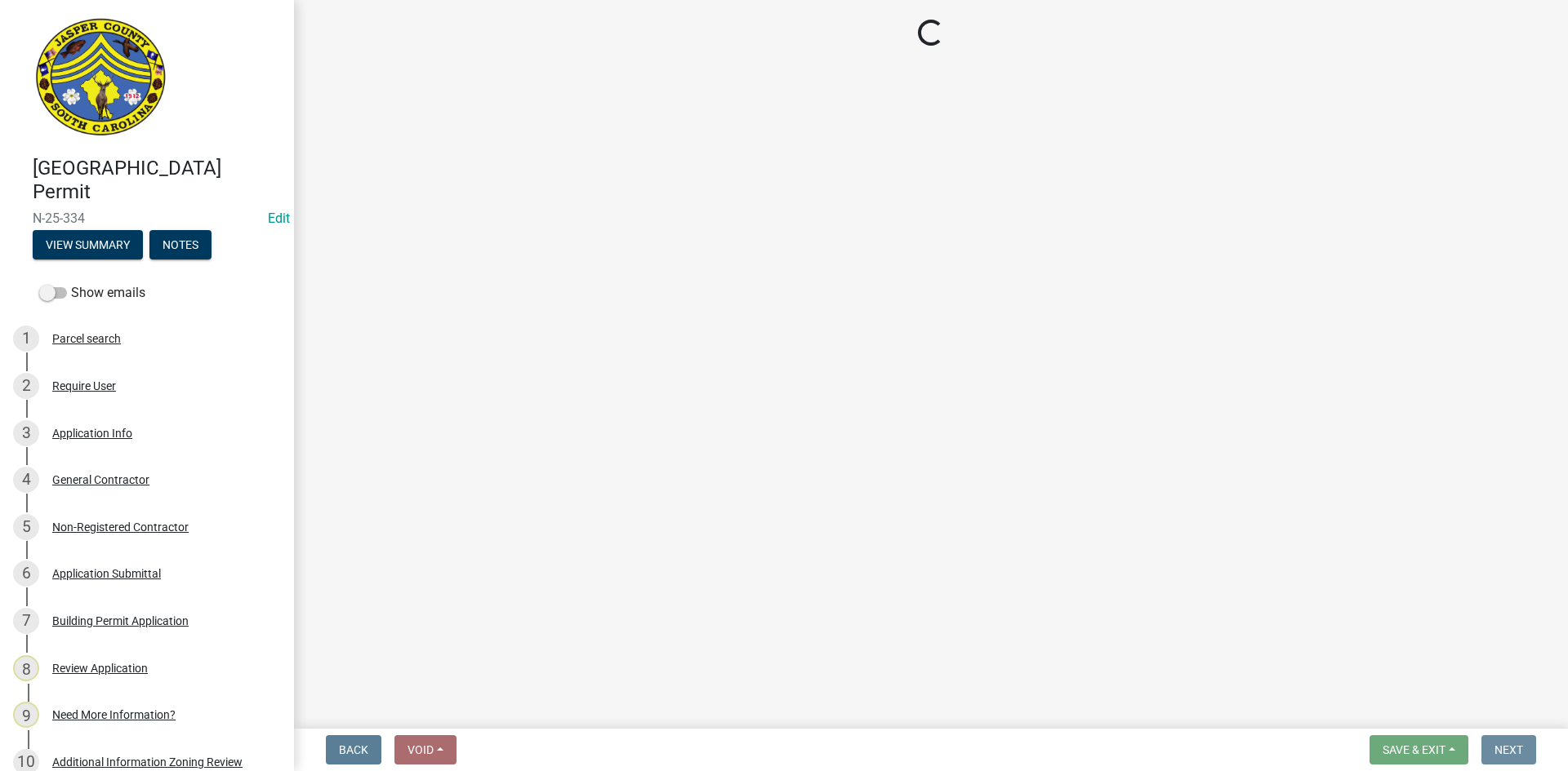
scroll to position [0, 0]
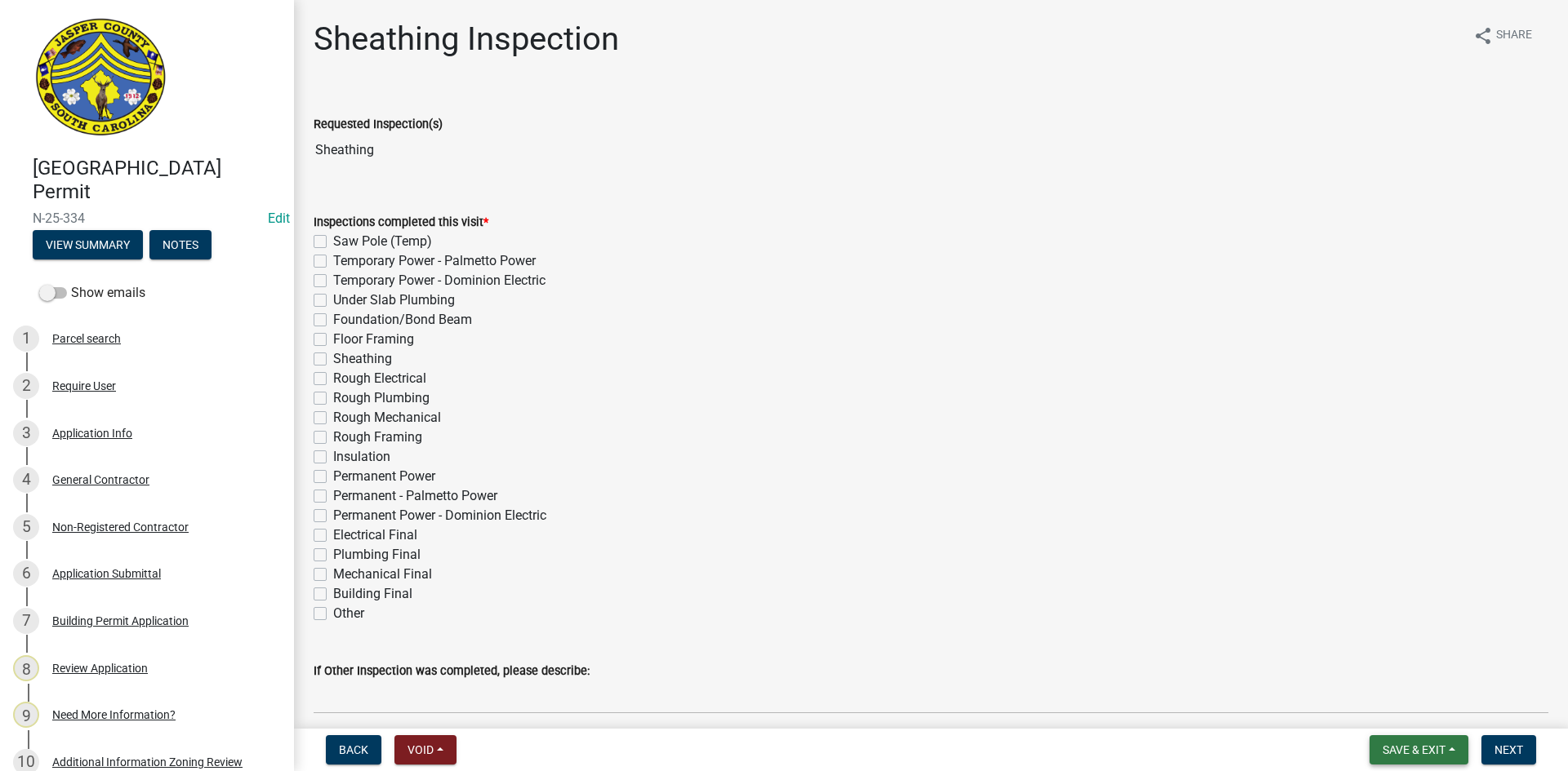
click at [1449, 746] on button "Save & Exit" at bounding box center [1419, 750] width 99 height 30
click at [1417, 715] on button "Save & Exit" at bounding box center [1403, 708] width 131 height 39
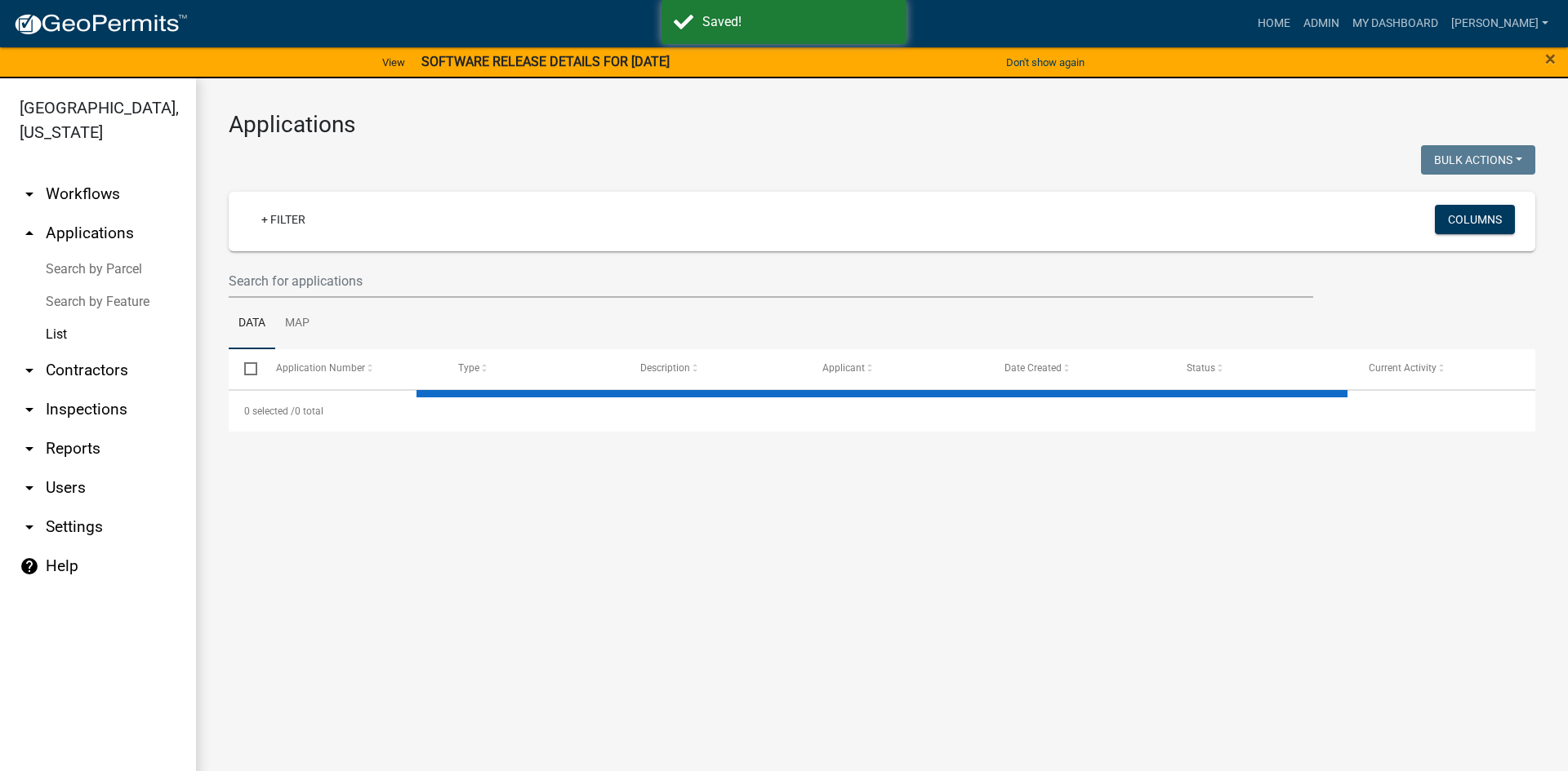
select select "3: 100"
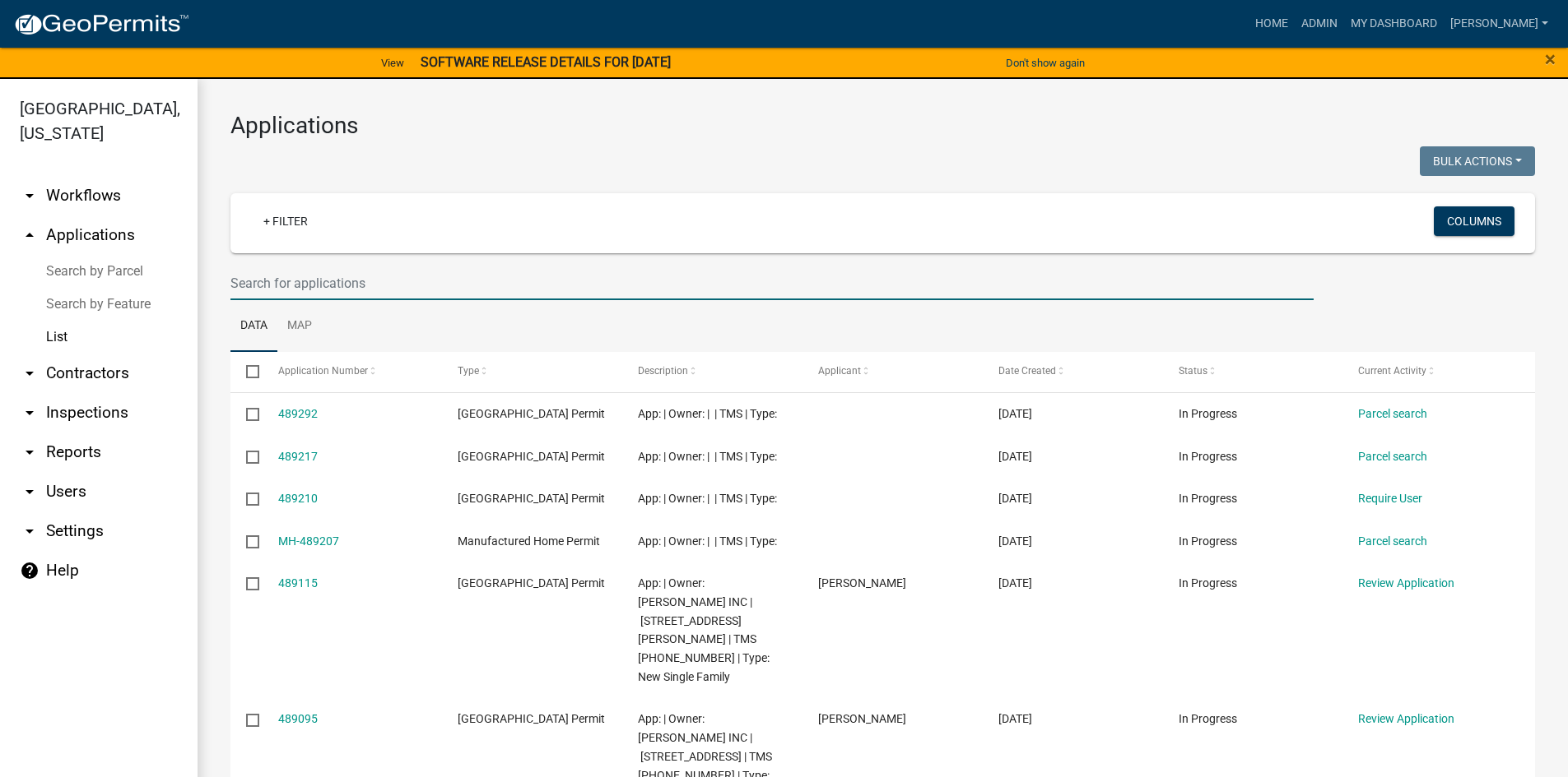
click at [307, 271] on input "text" at bounding box center [772, 284] width 1083 height 34
type input "25-164"
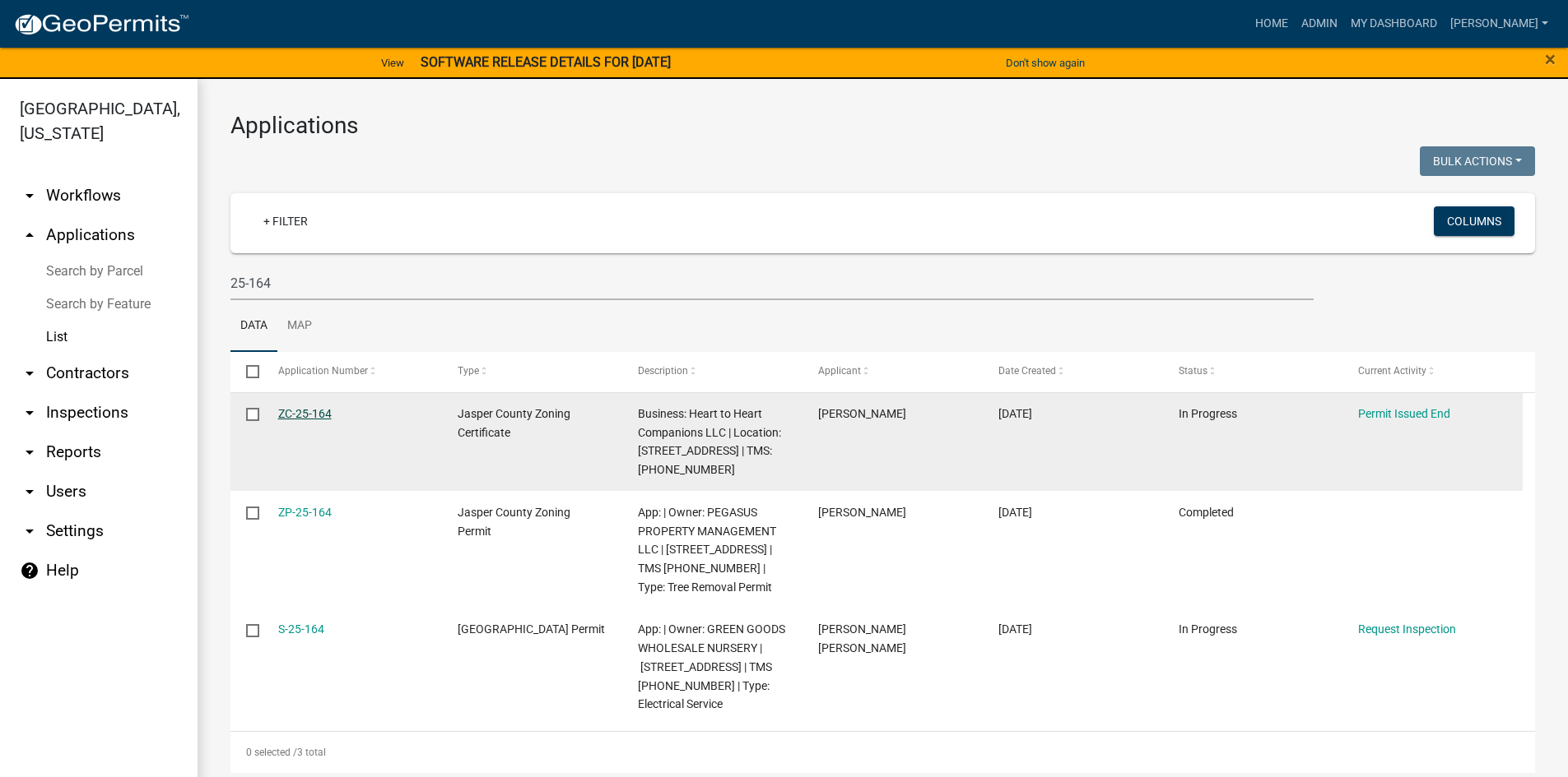
click at [311, 413] on link "ZC-25-164" at bounding box center [305, 413] width 54 height 13
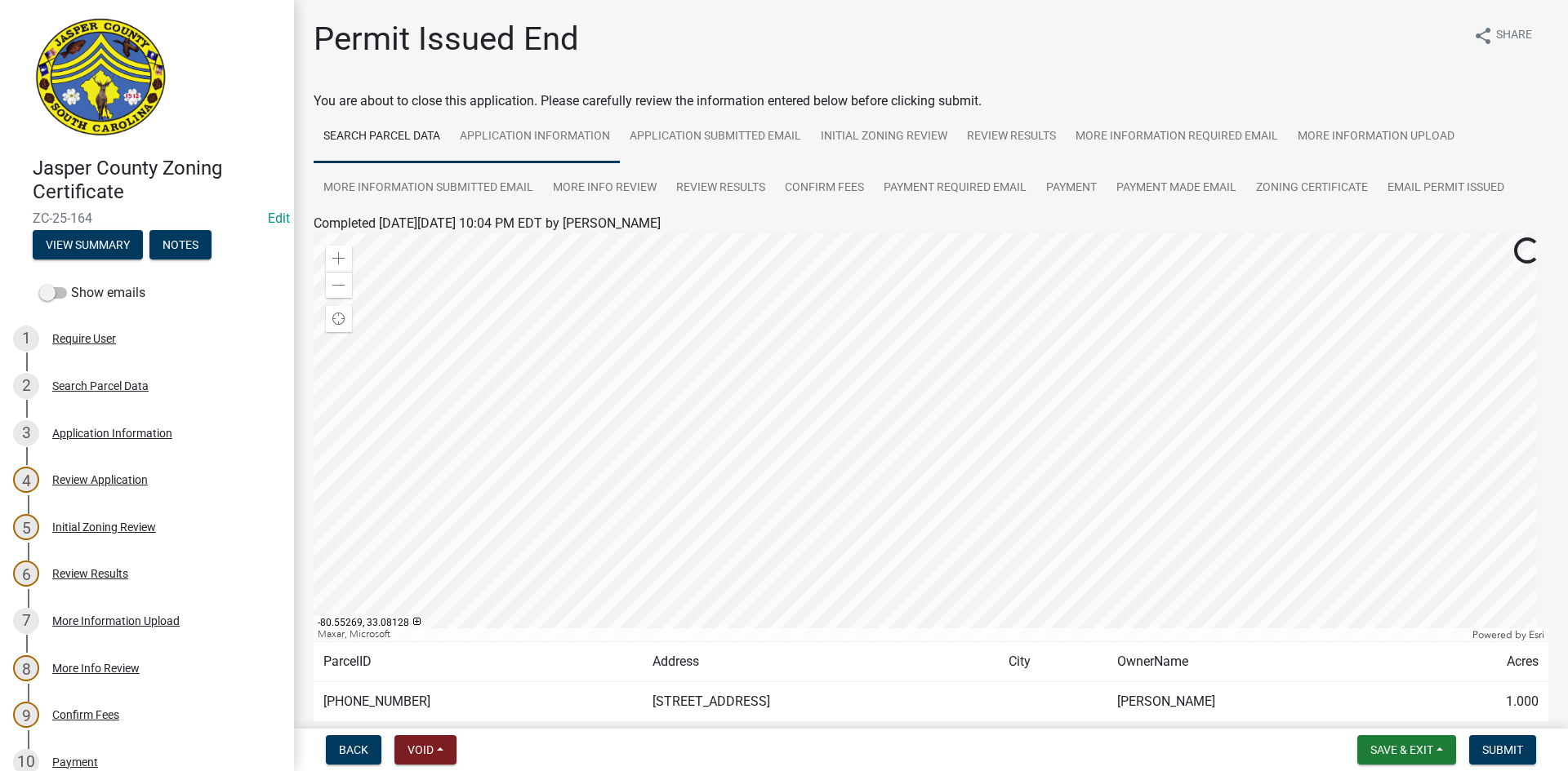
click at [594, 138] on link "Application Information" at bounding box center [534, 137] width 170 height 52
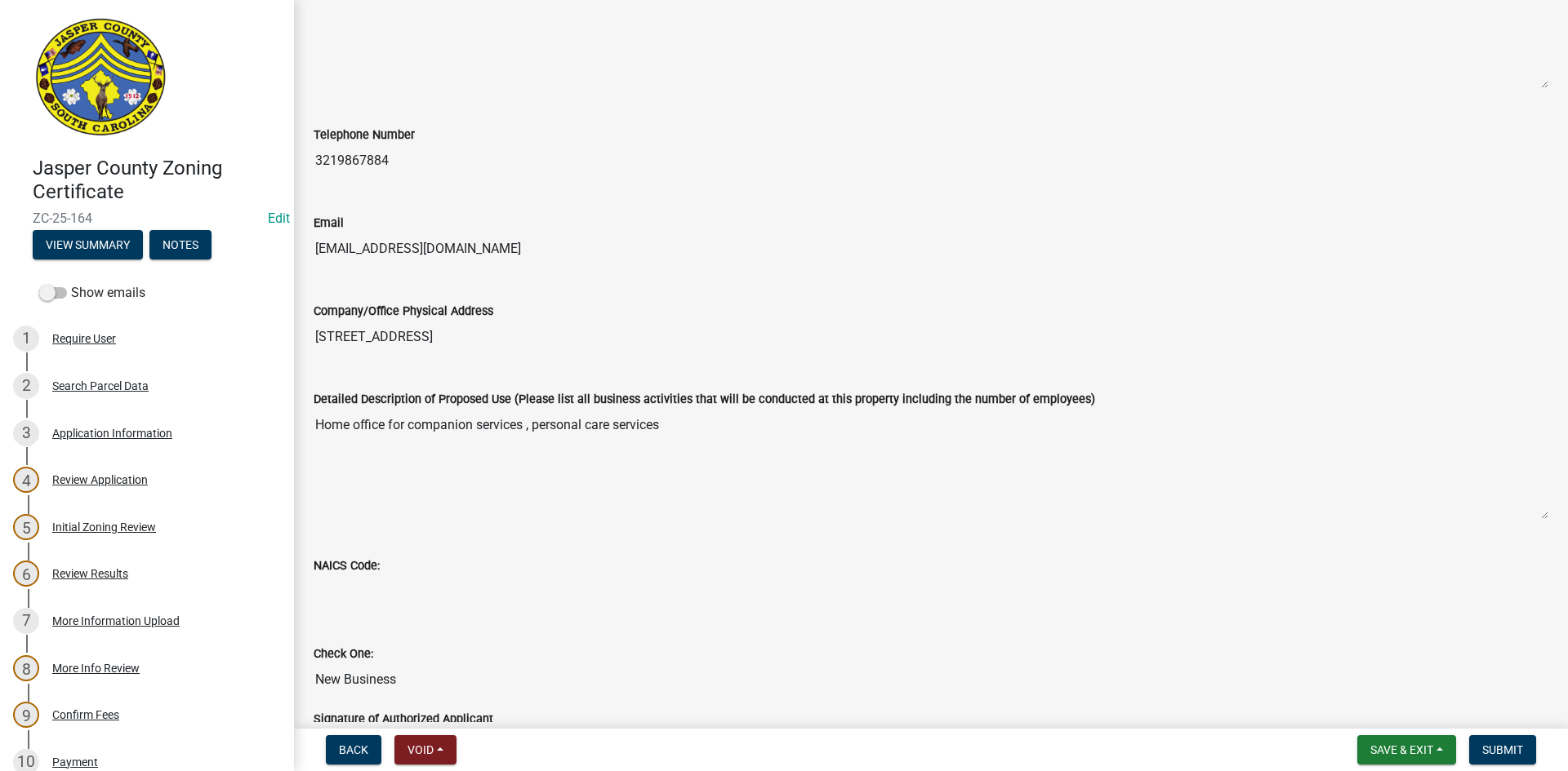
scroll to position [571, 0]
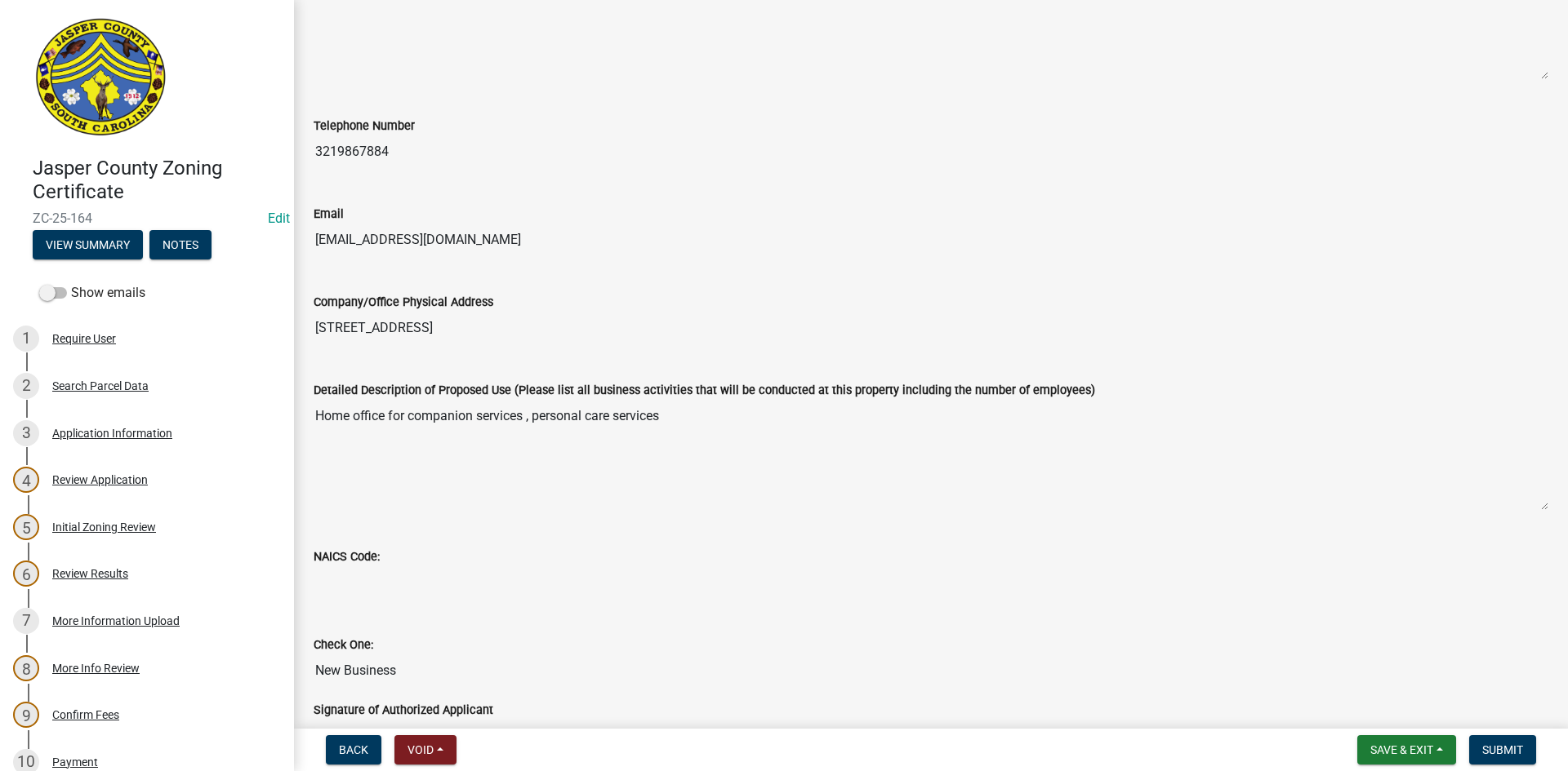
click at [506, 324] on input "6065 BEES CREEK RD" at bounding box center [931, 327] width 1235 height 33
click at [517, 335] on input "6065 BEES CREEK RD" at bounding box center [931, 327] width 1235 height 33
click at [455, 318] on input "6065 BEES CREEK RD" at bounding box center [931, 327] width 1235 height 33
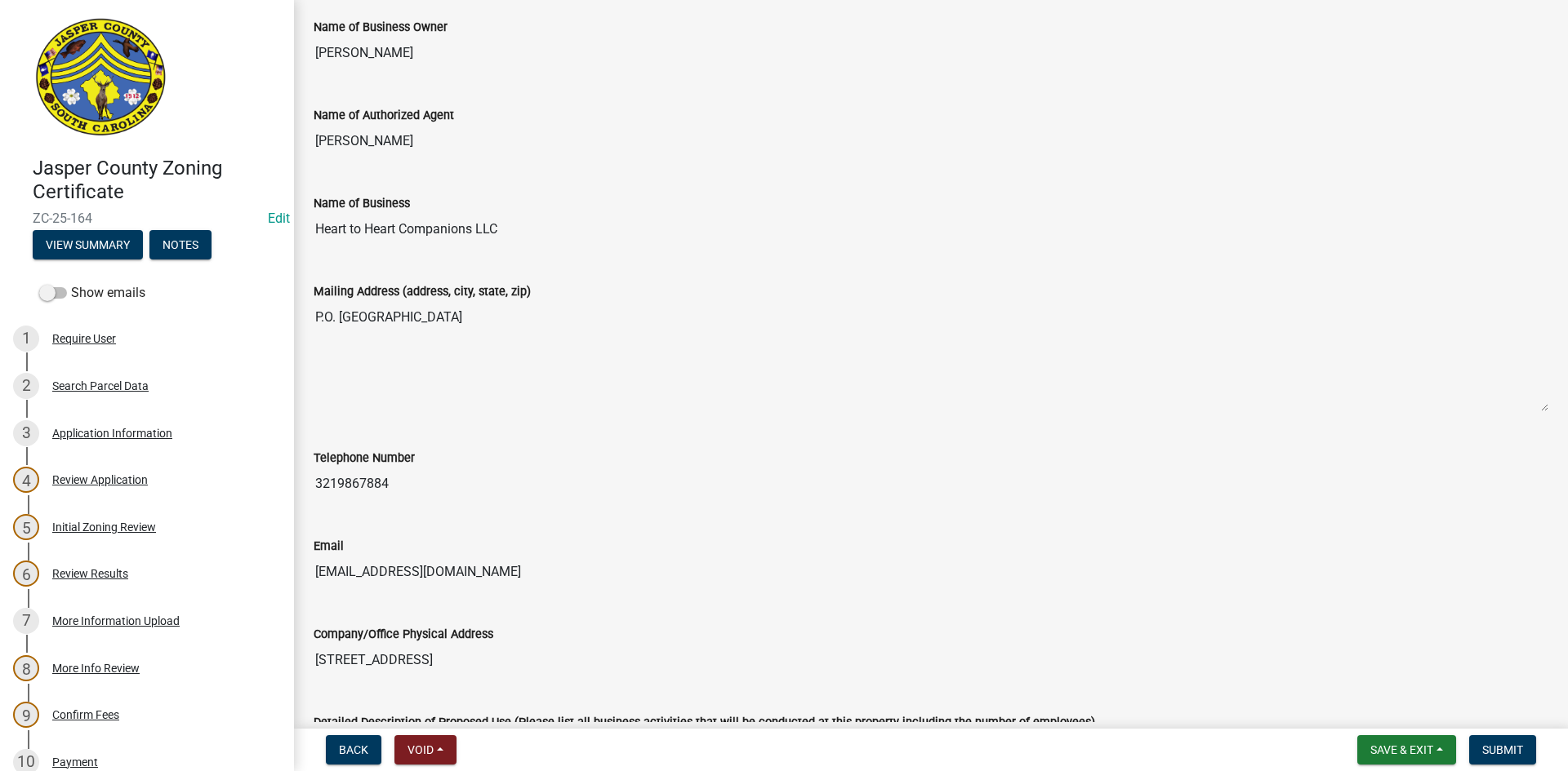
scroll to position [245, 0]
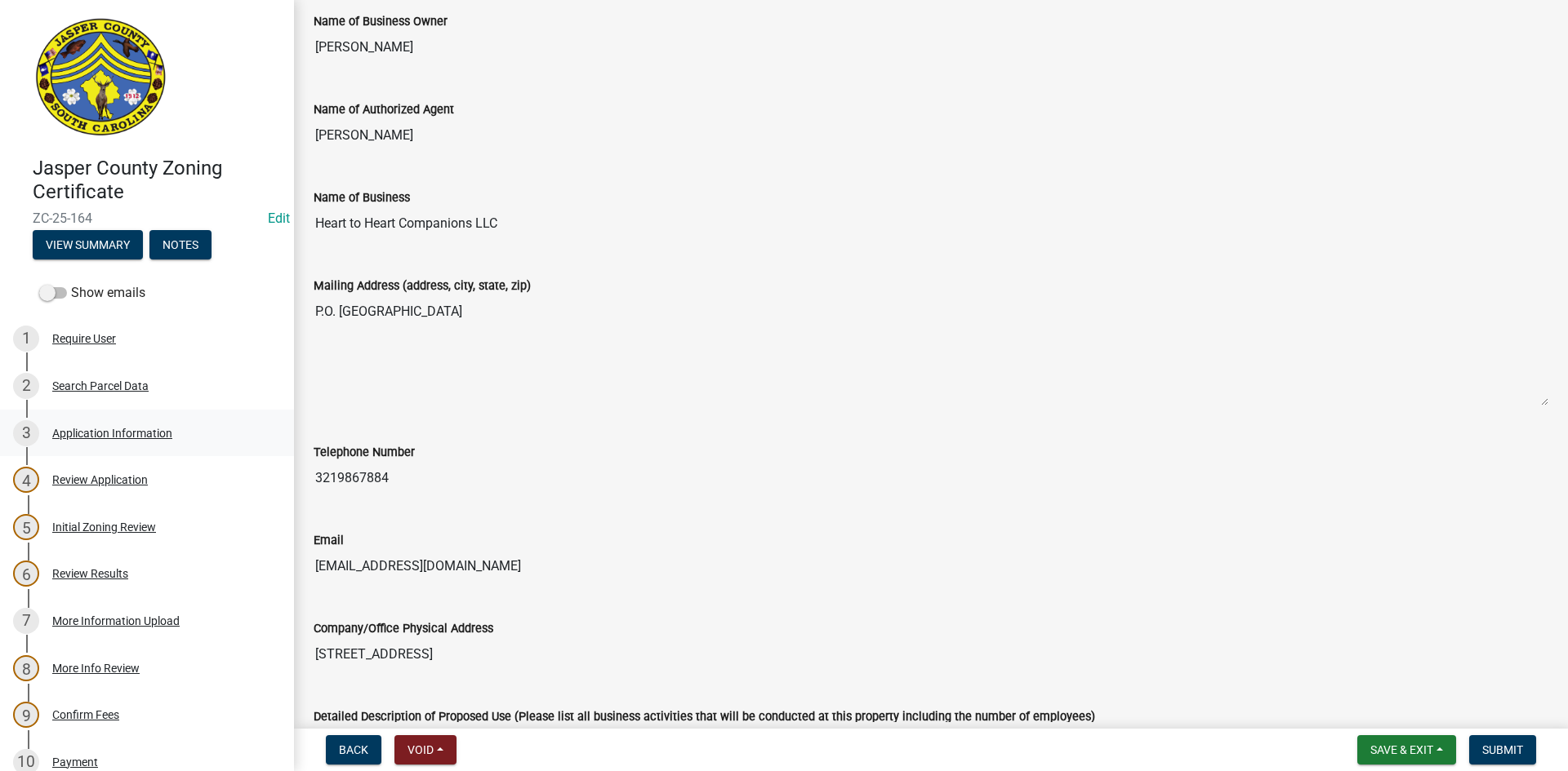
click at [110, 430] on div "Application Information" at bounding box center [112, 434] width 120 height 11
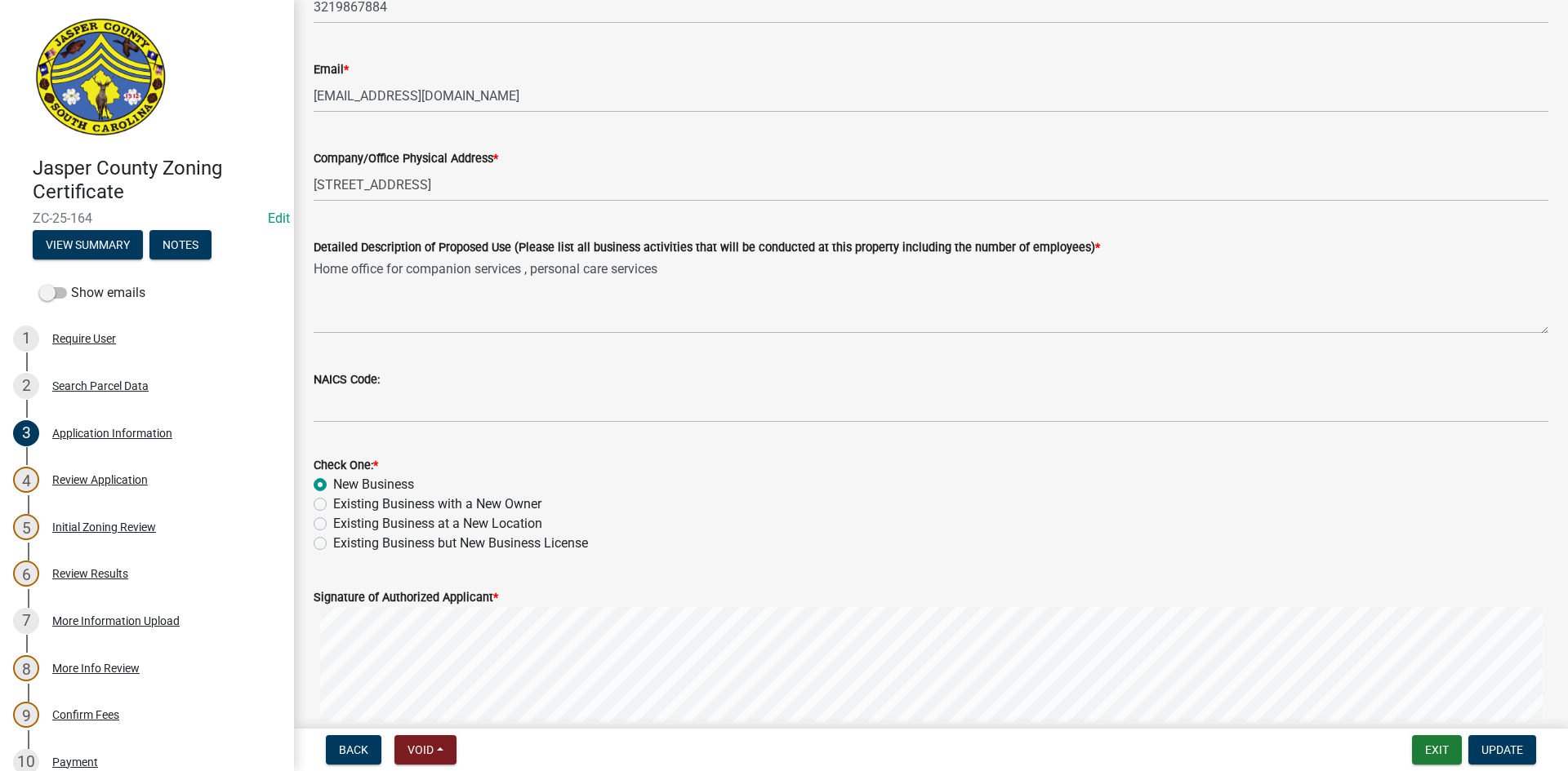
scroll to position [571, 0]
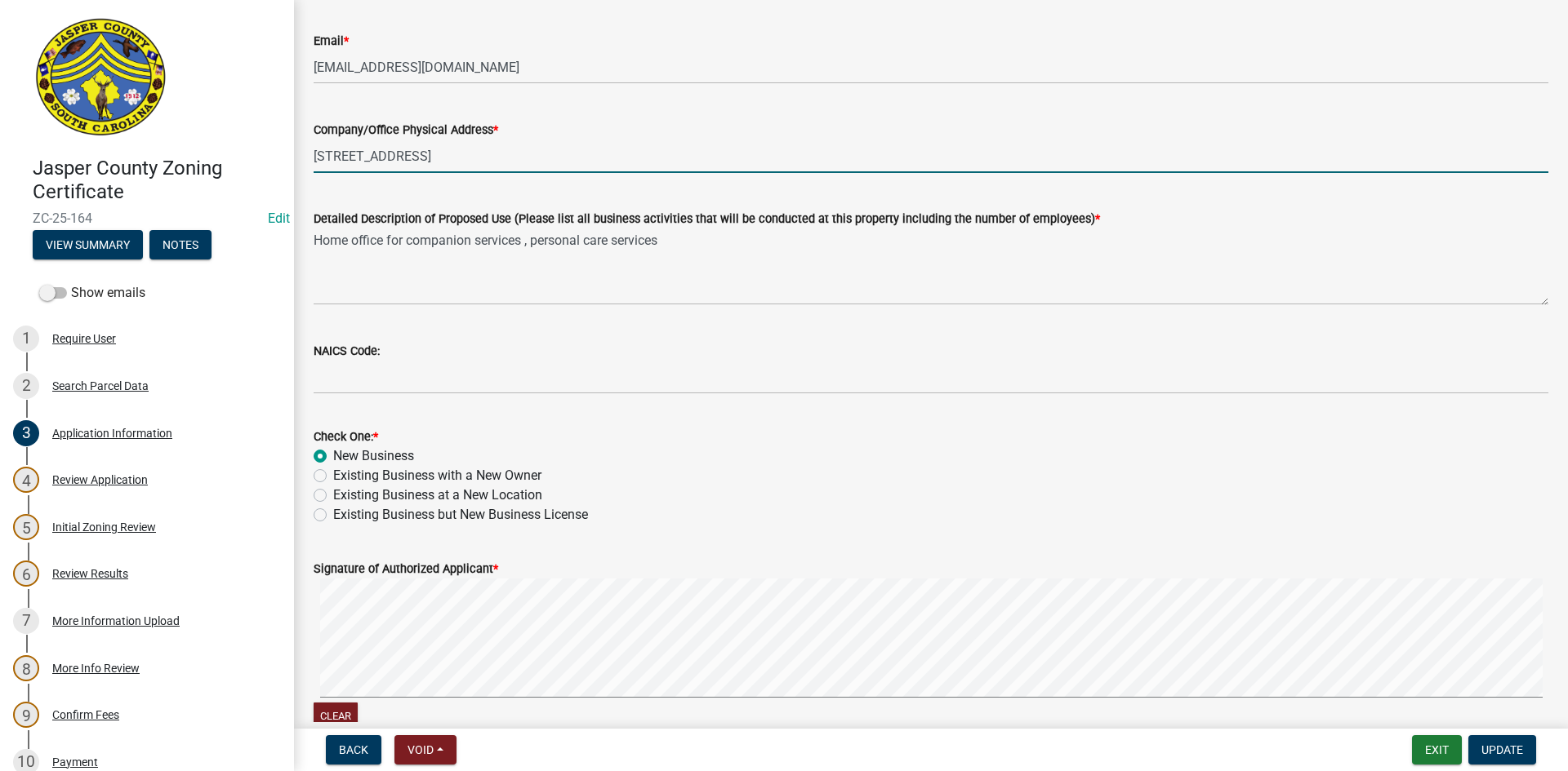
click at [481, 162] on input "6065 BEES CREEK RD" at bounding box center [931, 157] width 1235 height 34
type input "6065 BEES CREEK RD, Suite 3B"
click at [1496, 743] on span "Update" at bounding box center [1502, 750] width 42 height 13
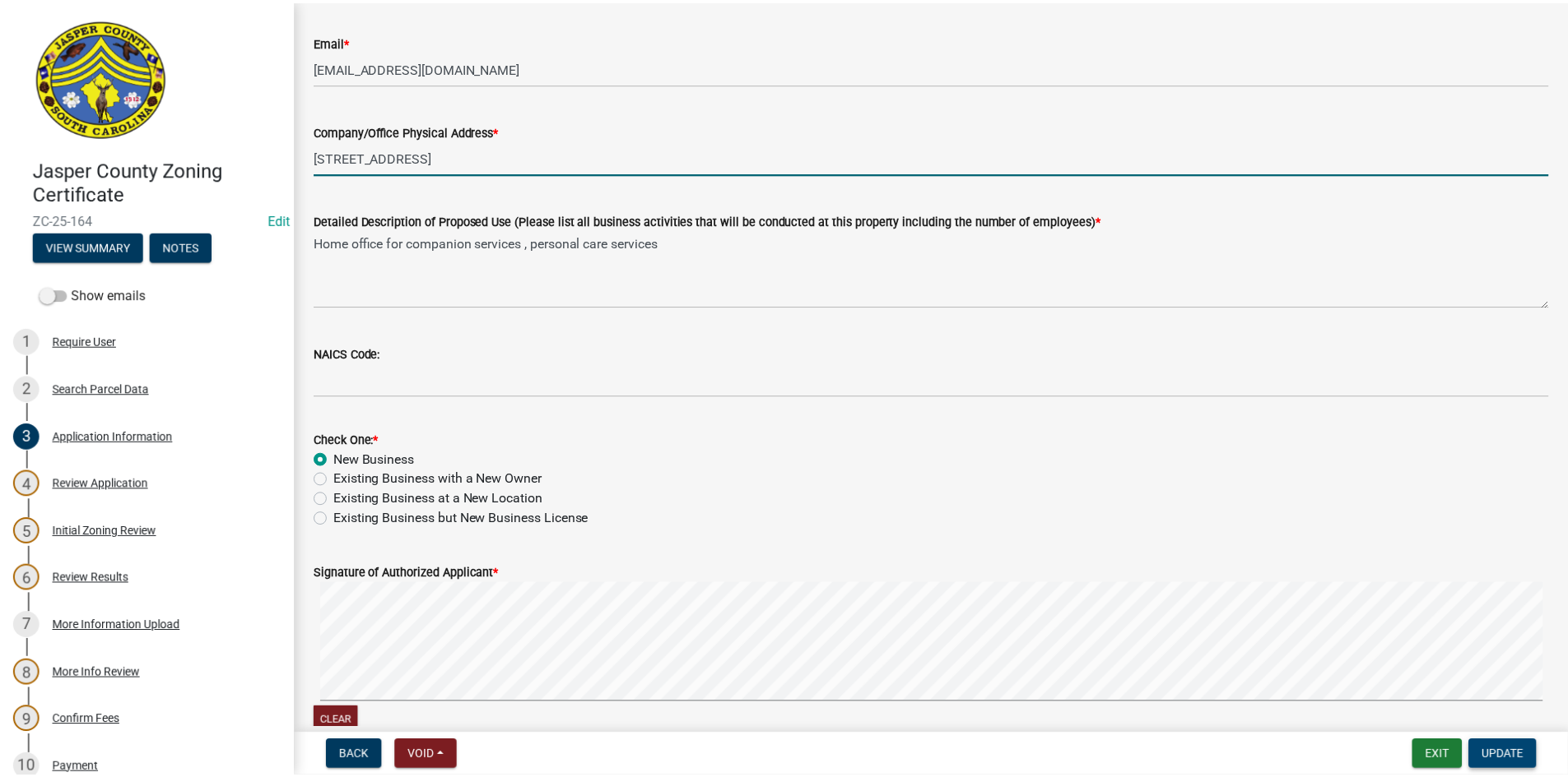
scroll to position [0, 0]
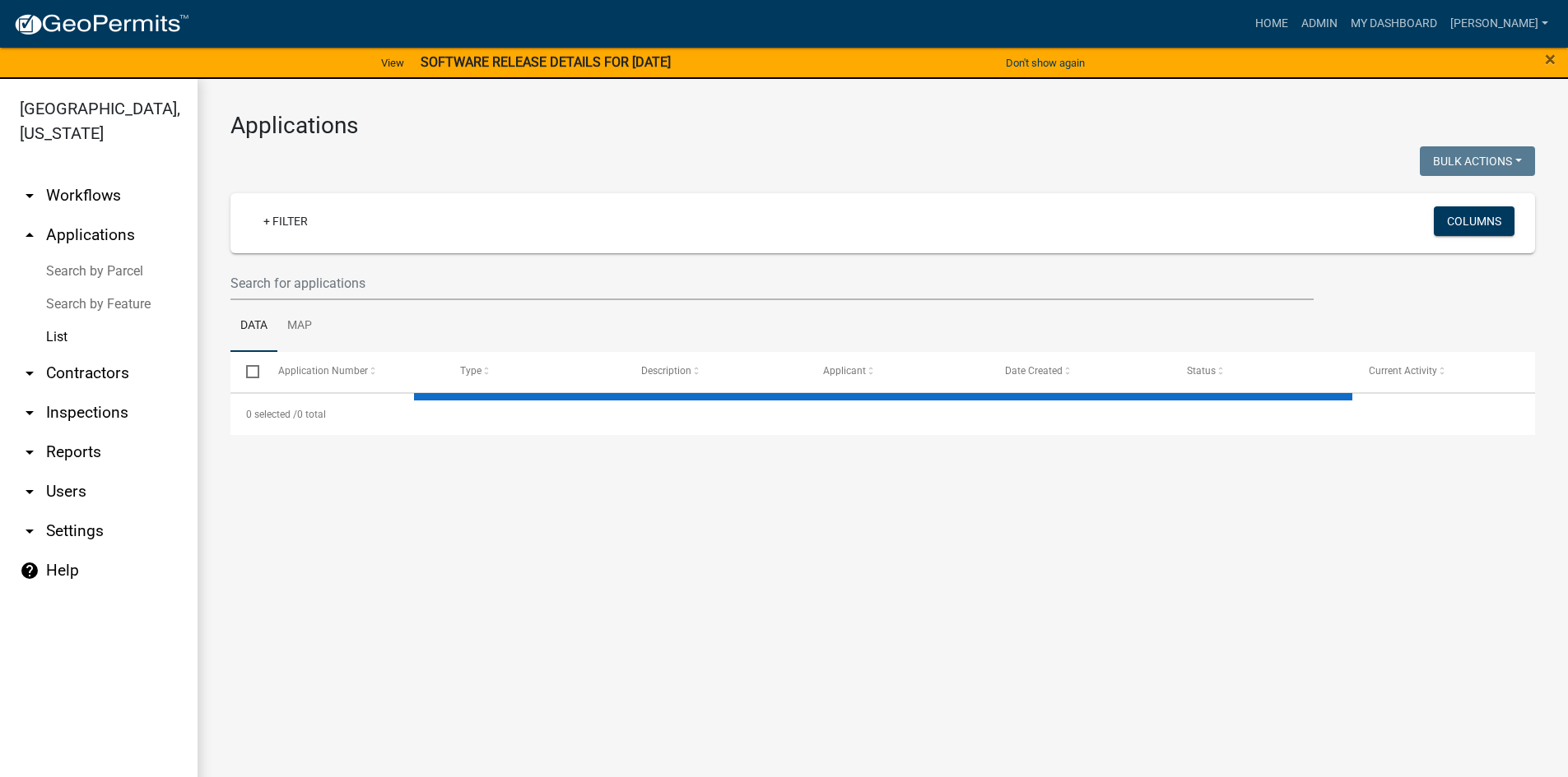
select select "3: 100"
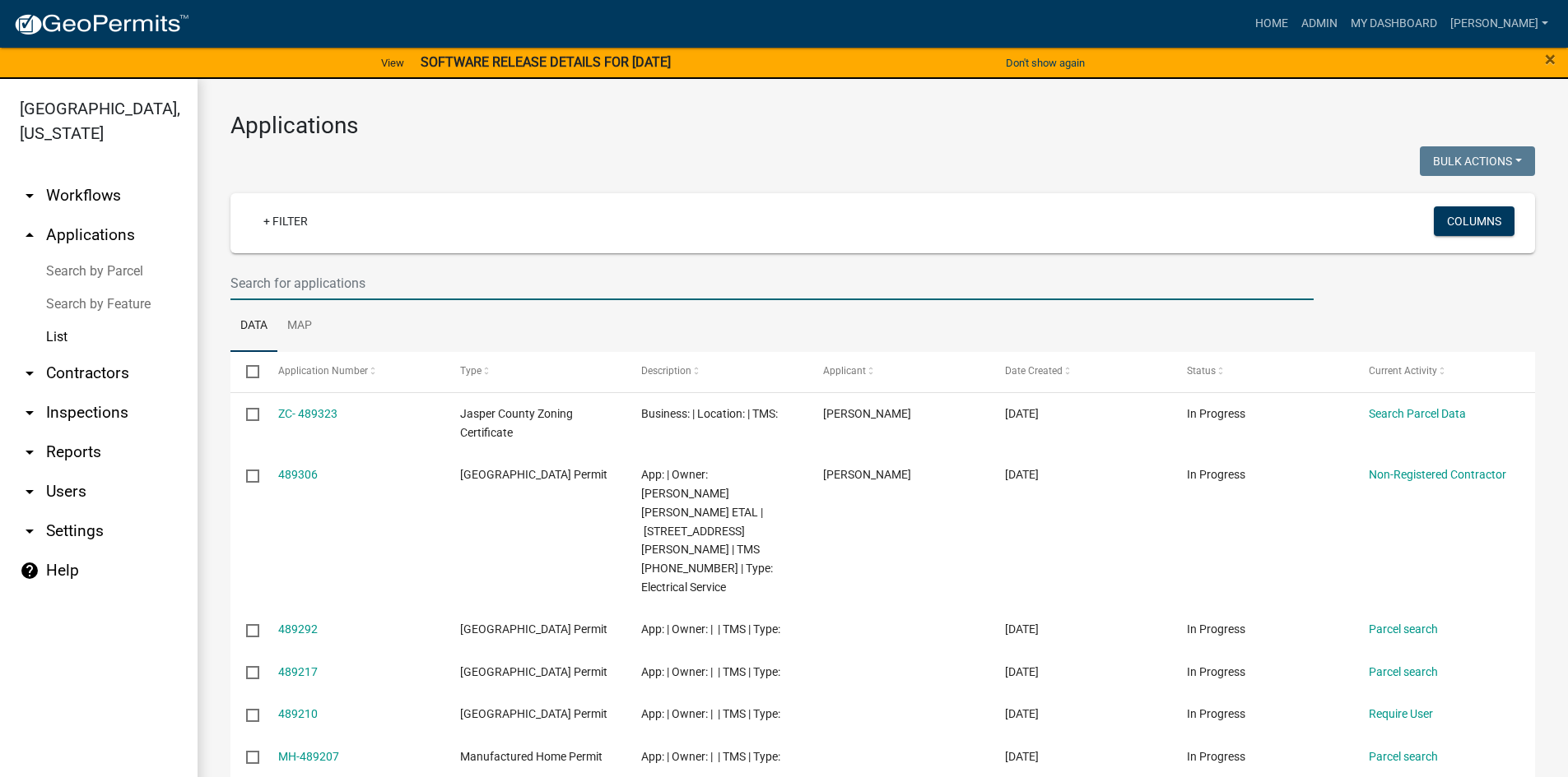
click at [282, 288] on input "text" at bounding box center [772, 284] width 1083 height 34
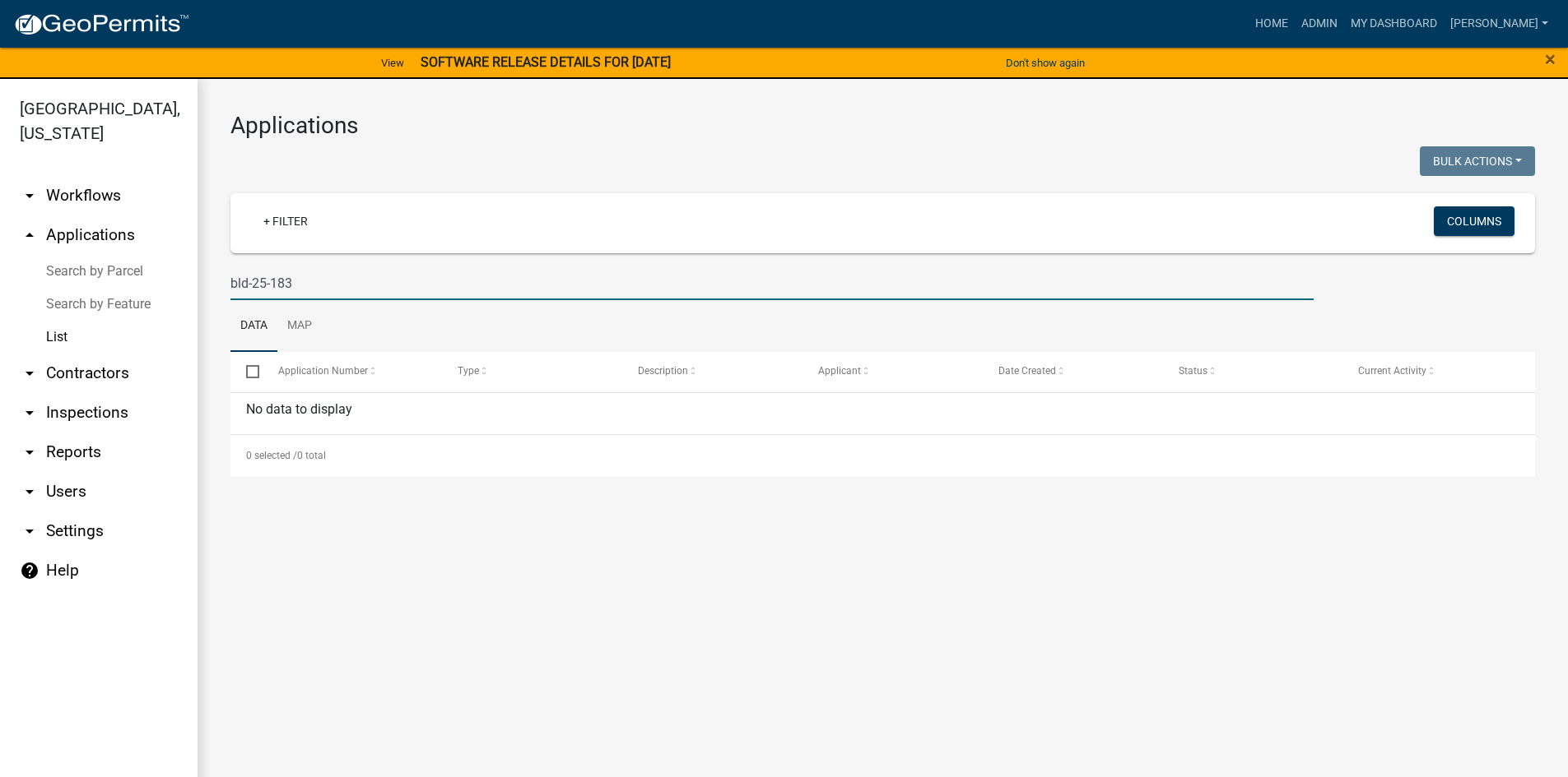
click at [234, 287] on input "bld-25-183" at bounding box center [772, 284] width 1083 height 34
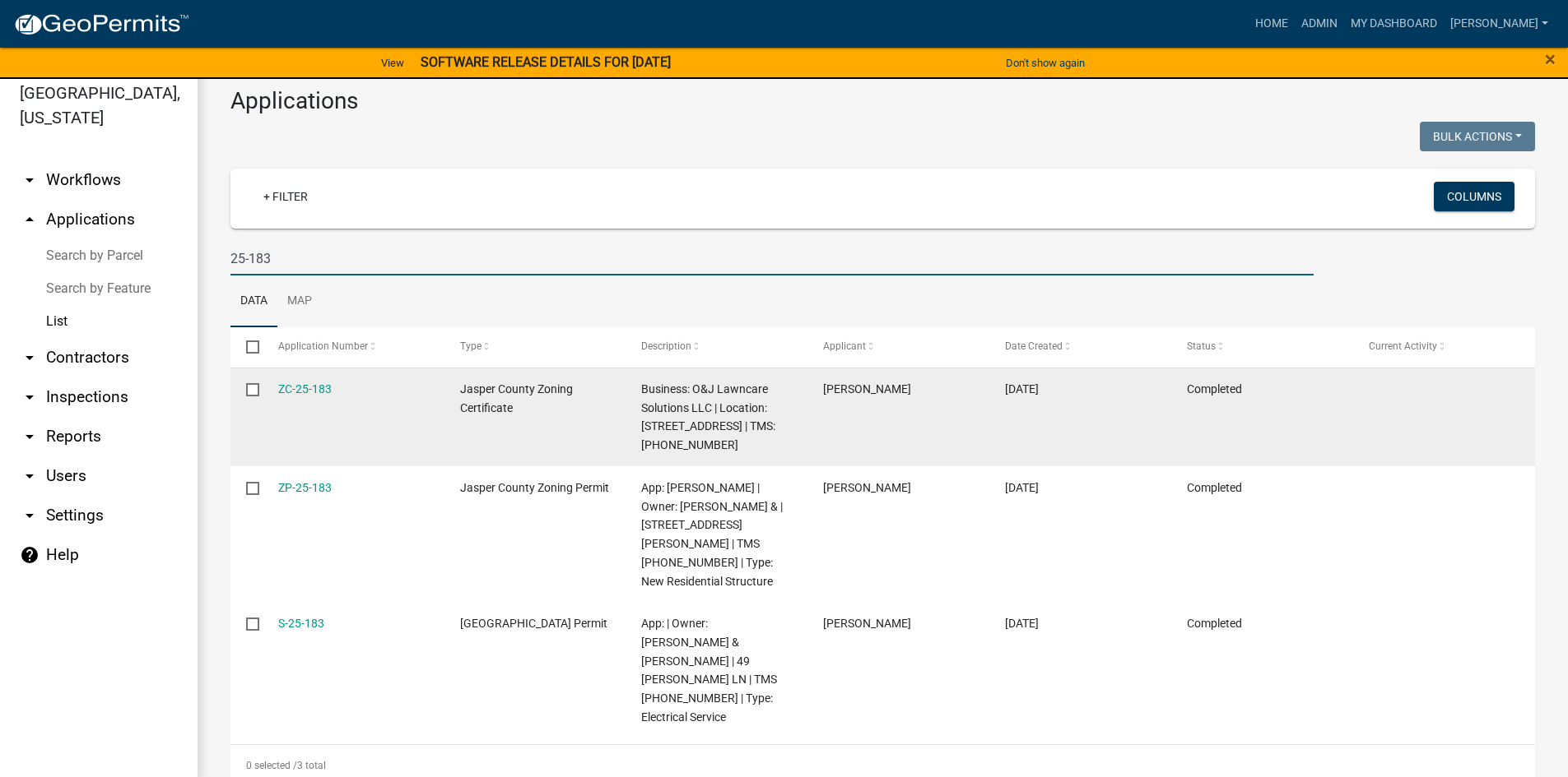
scroll to position [20, 0]
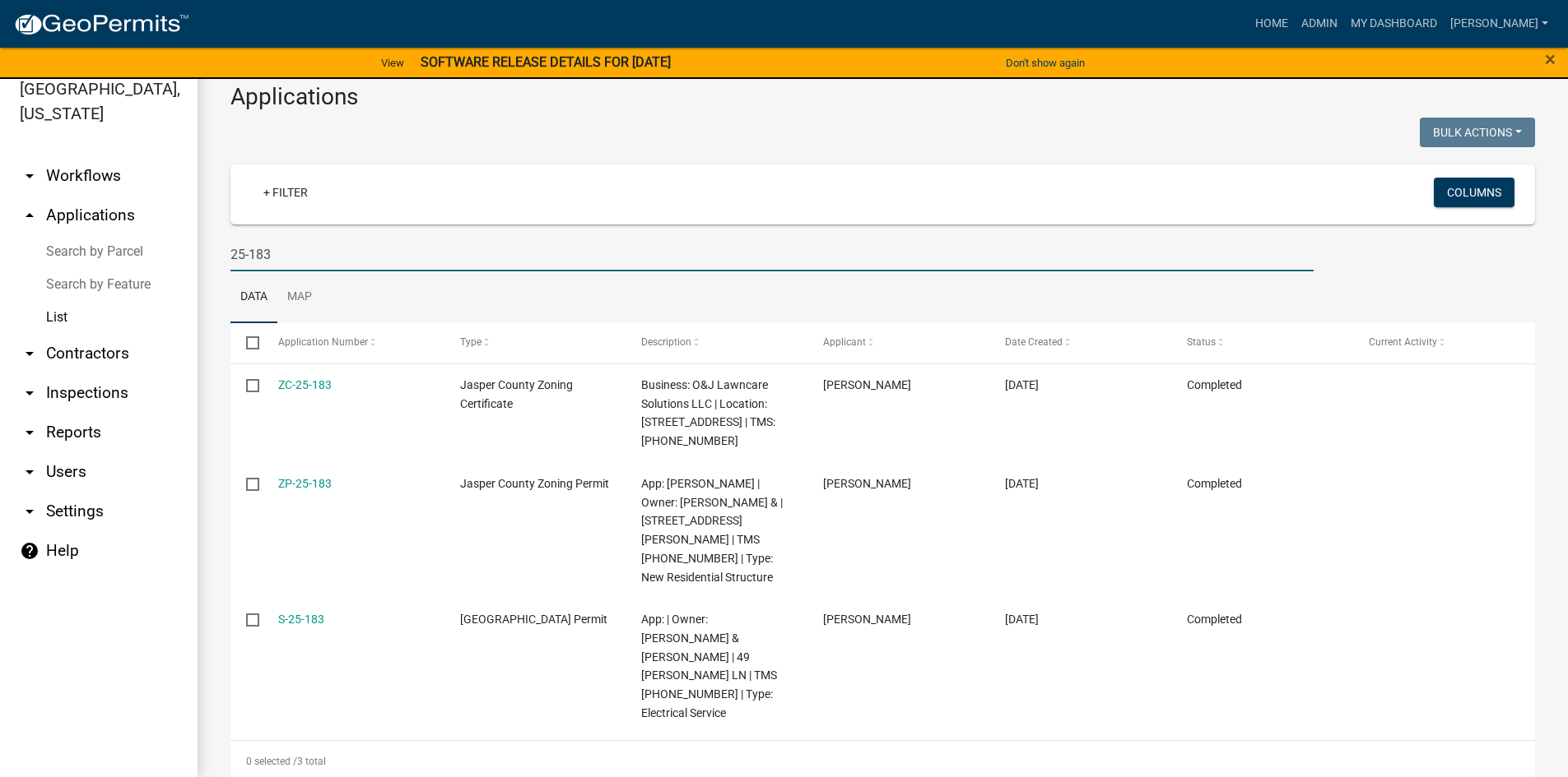
click at [245, 248] on input "25-183" at bounding box center [772, 255] width 1083 height 34
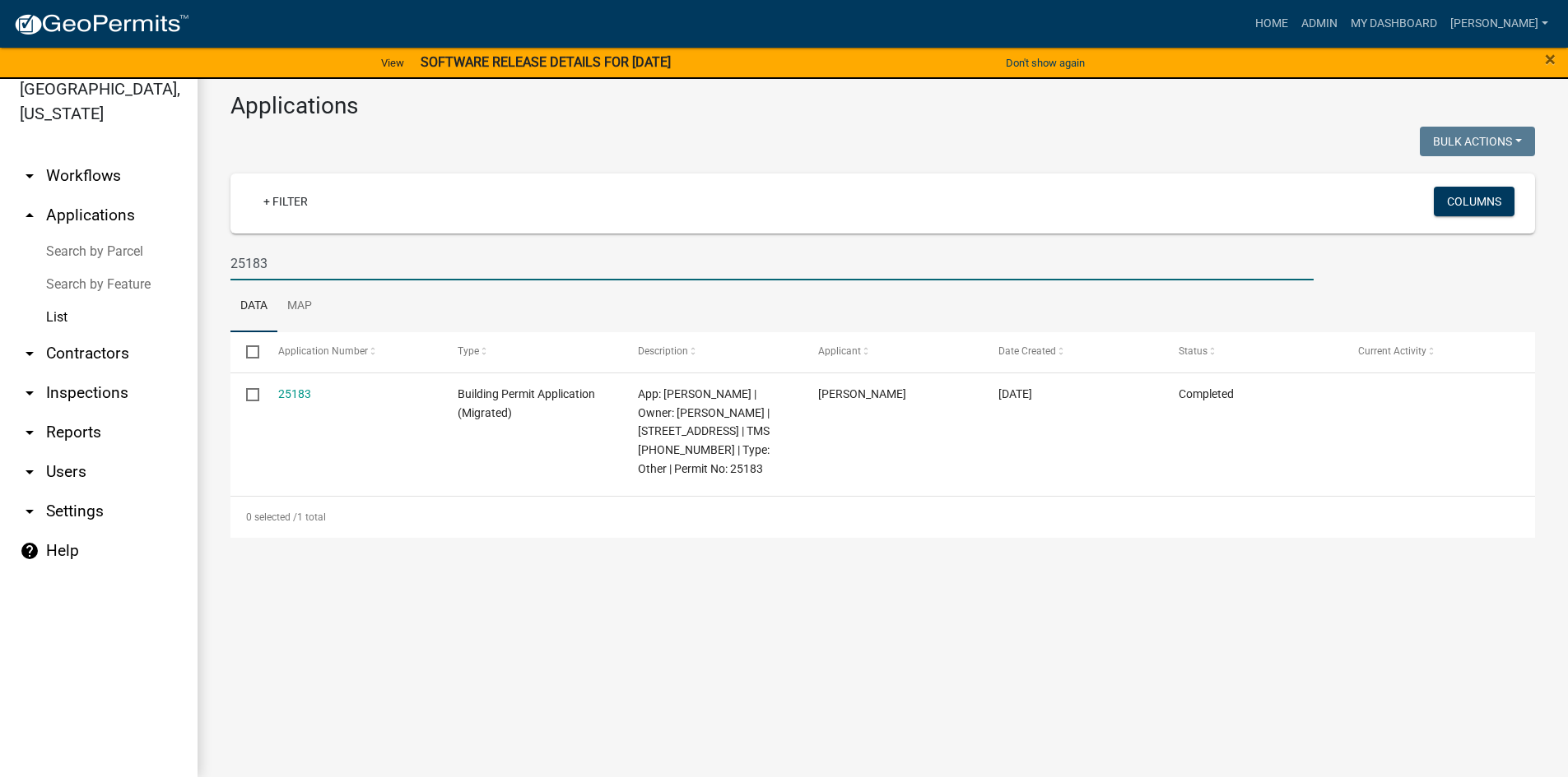
scroll to position [0, 0]
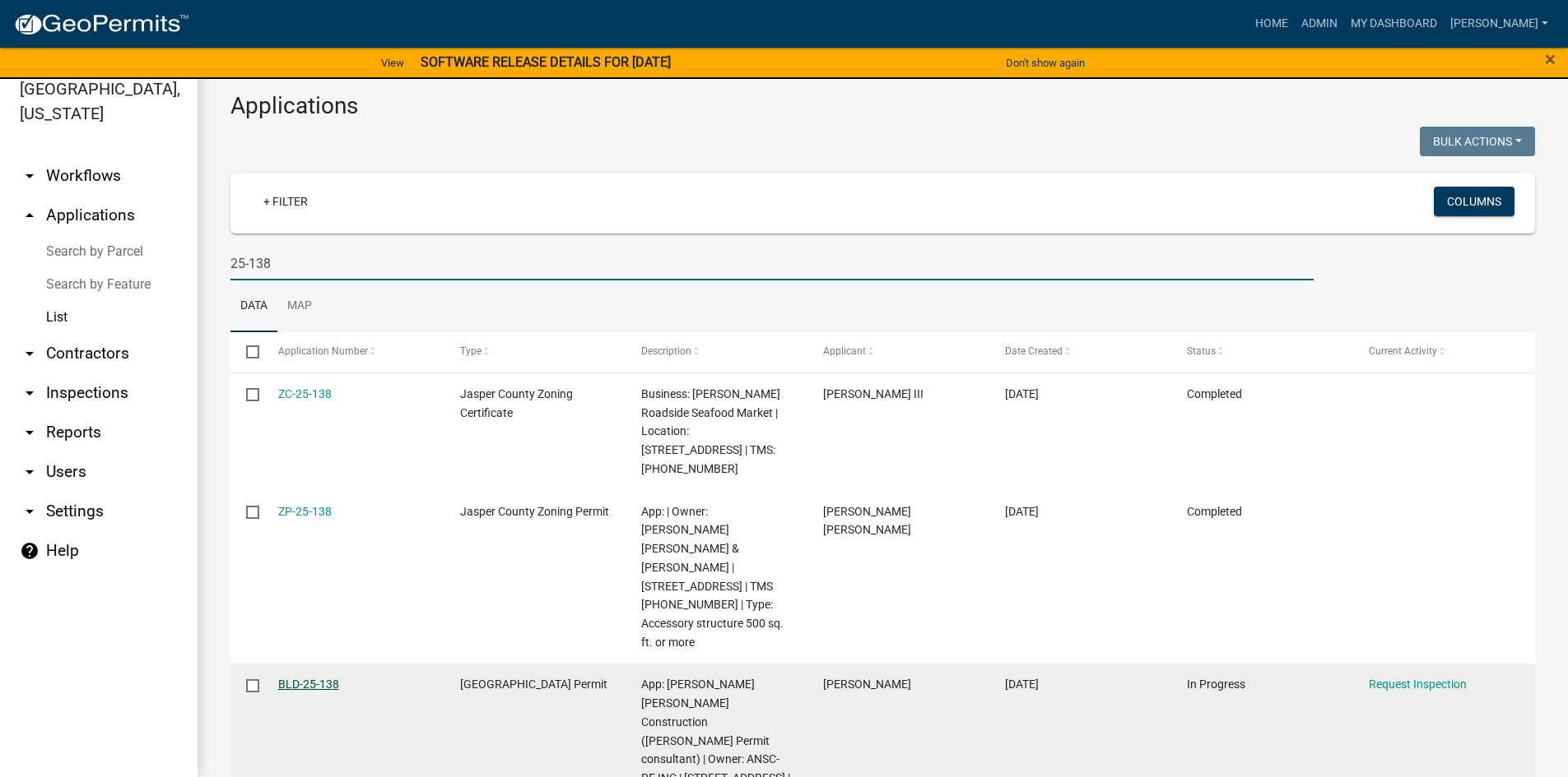
type input "25-138"
click at [306, 677] on link "BLD-25-138" at bounding box center [308, 684] width 61 height 13
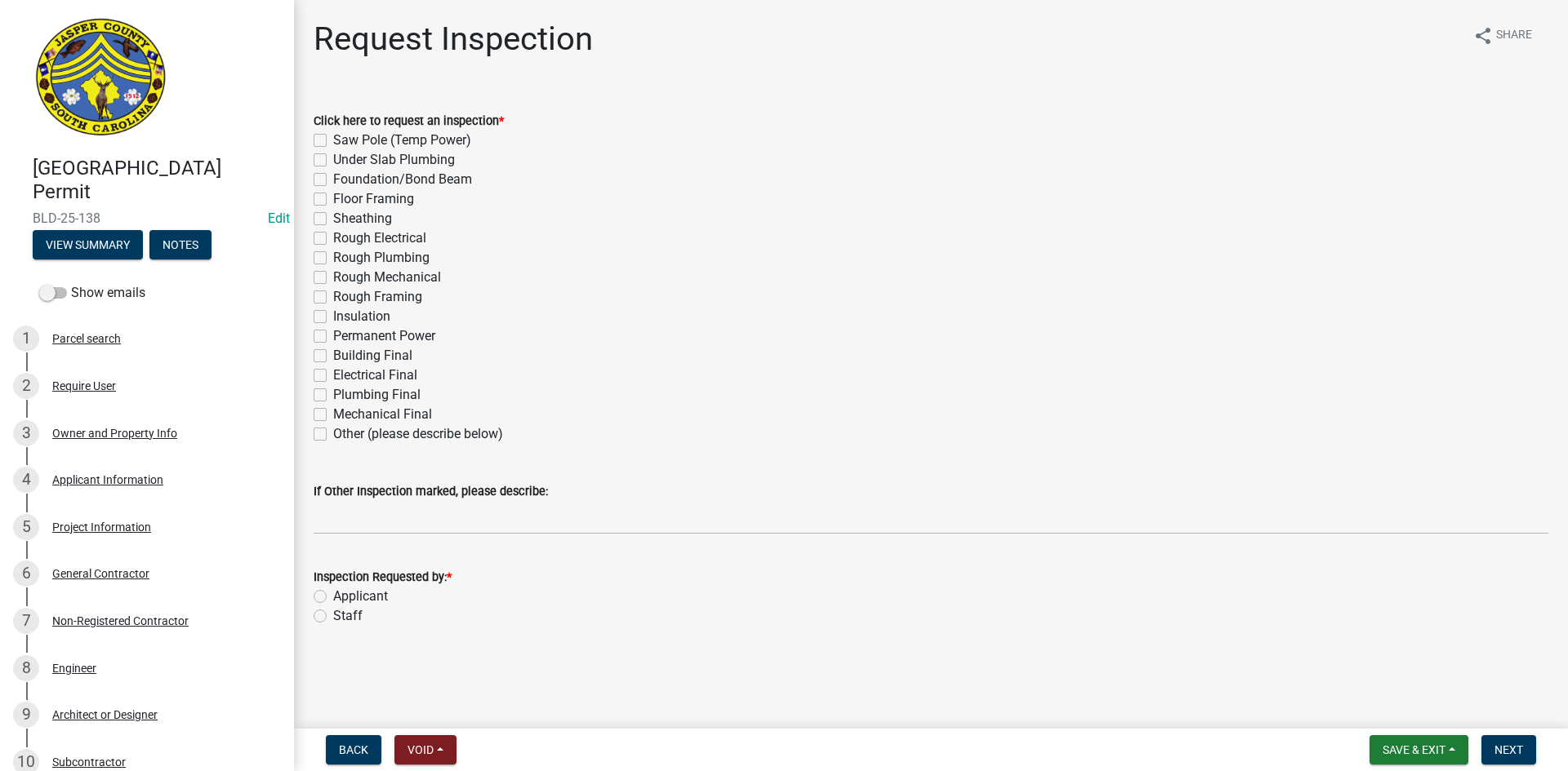
click at [333, 433] on label "Other (please describe below)" at bounding box center [418, 434] width 170 height 20
click at [333, 433] on input "Other (please describe below)" at bounding box center [338, 429] width 10 height 10
checkbox input "true"
checkbox input "false"
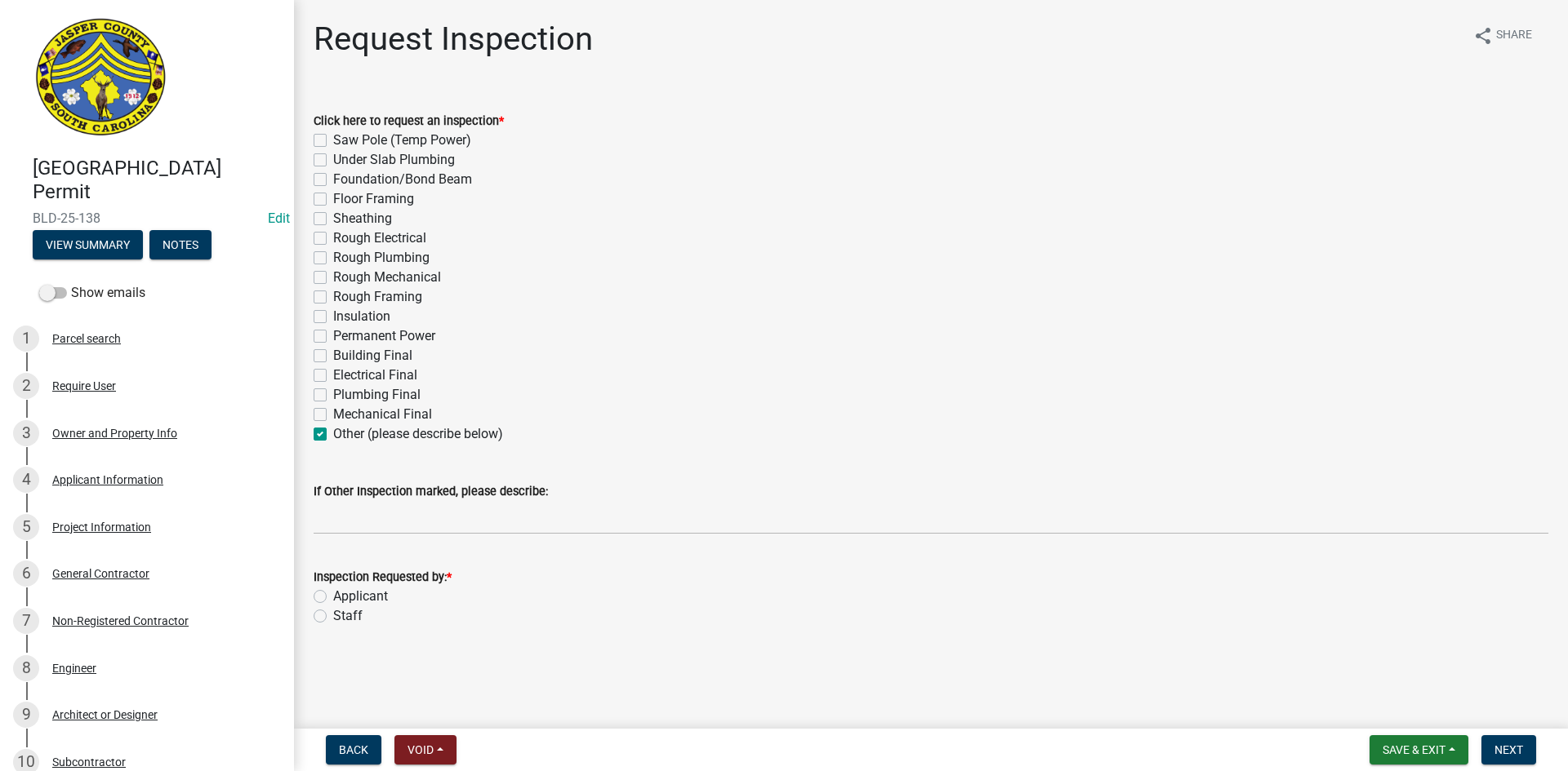
checkbox input "false"
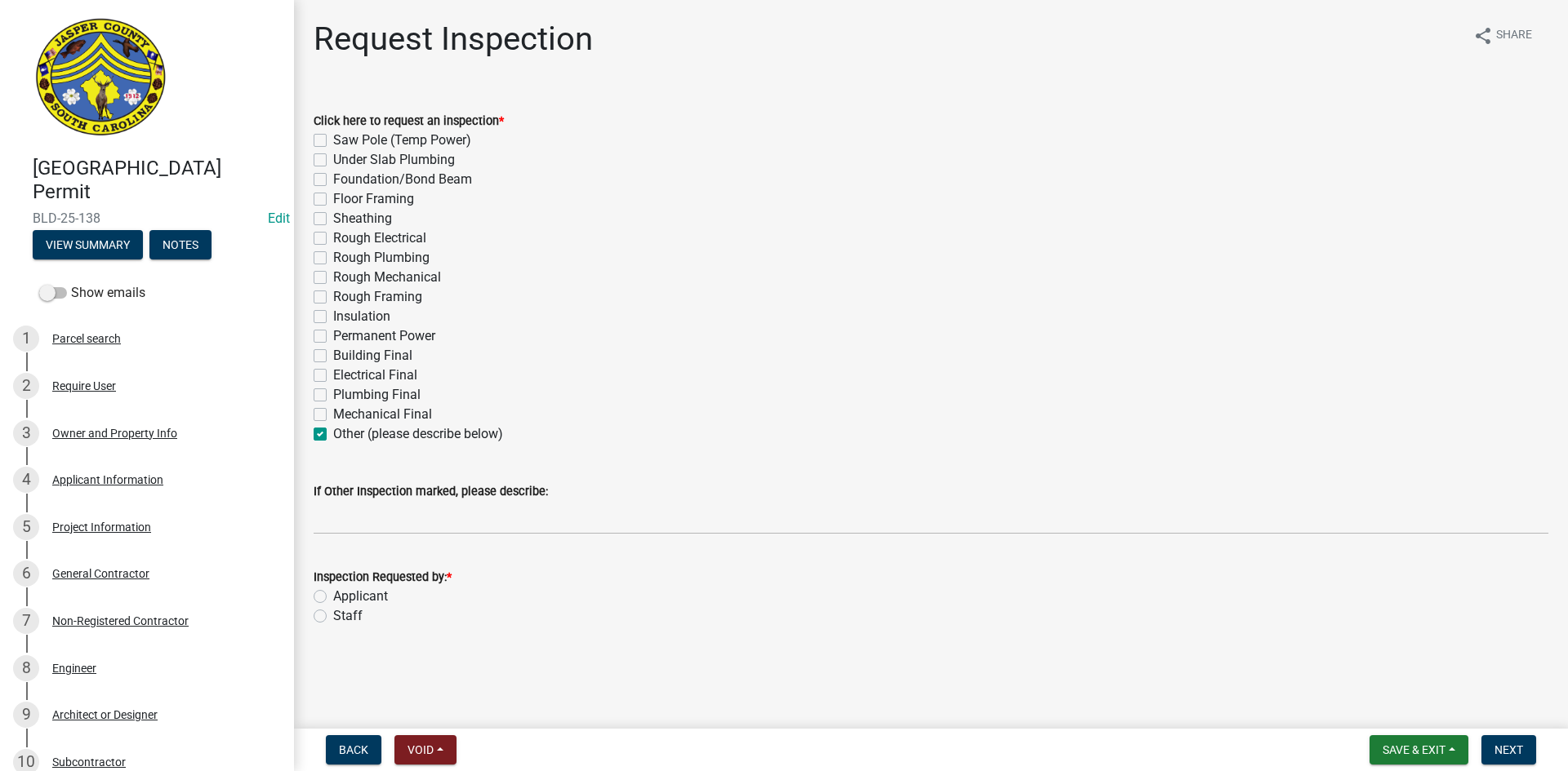
checkbox input "false"
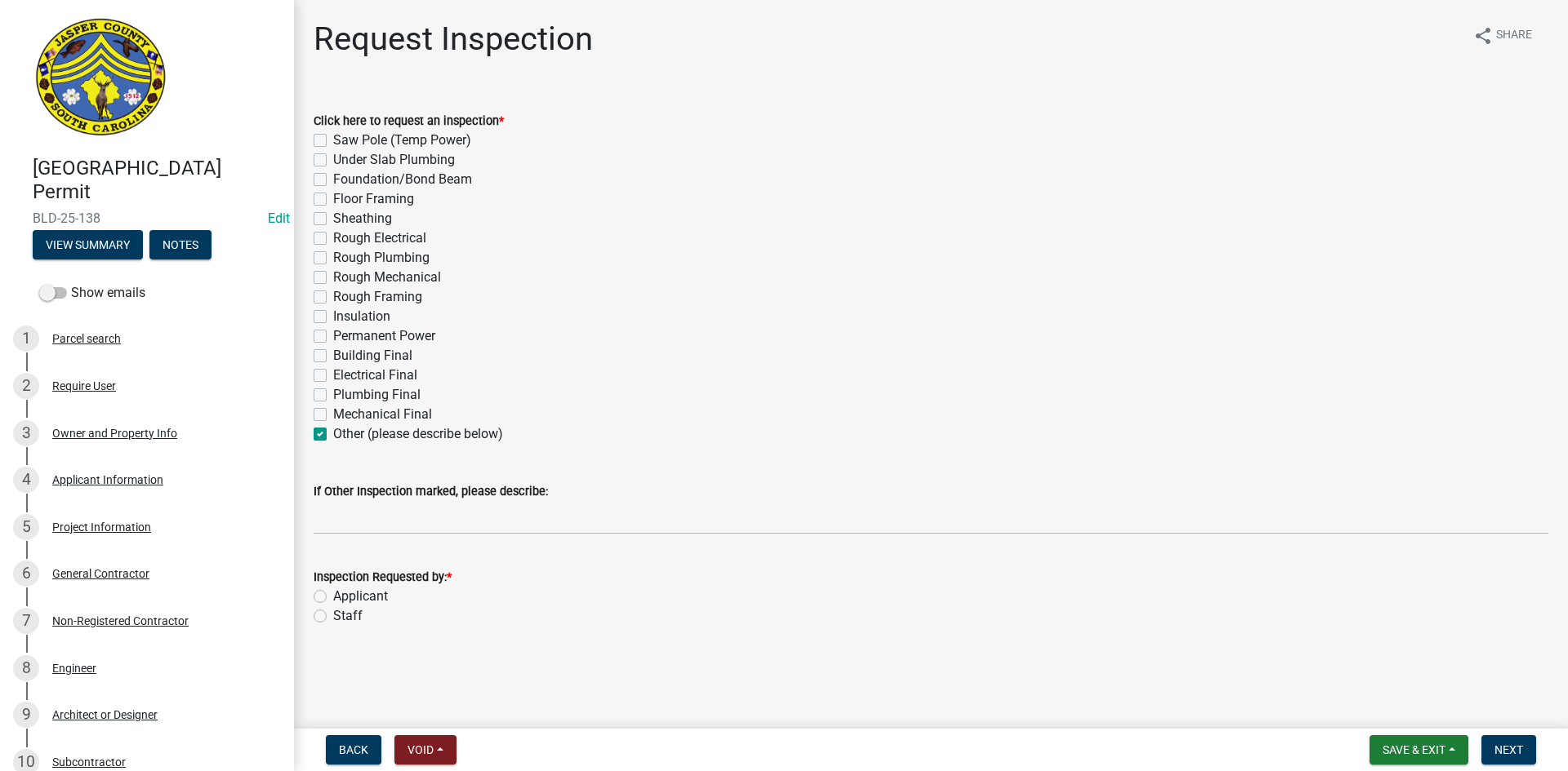
checkbox input "false"
checkbox input "true"
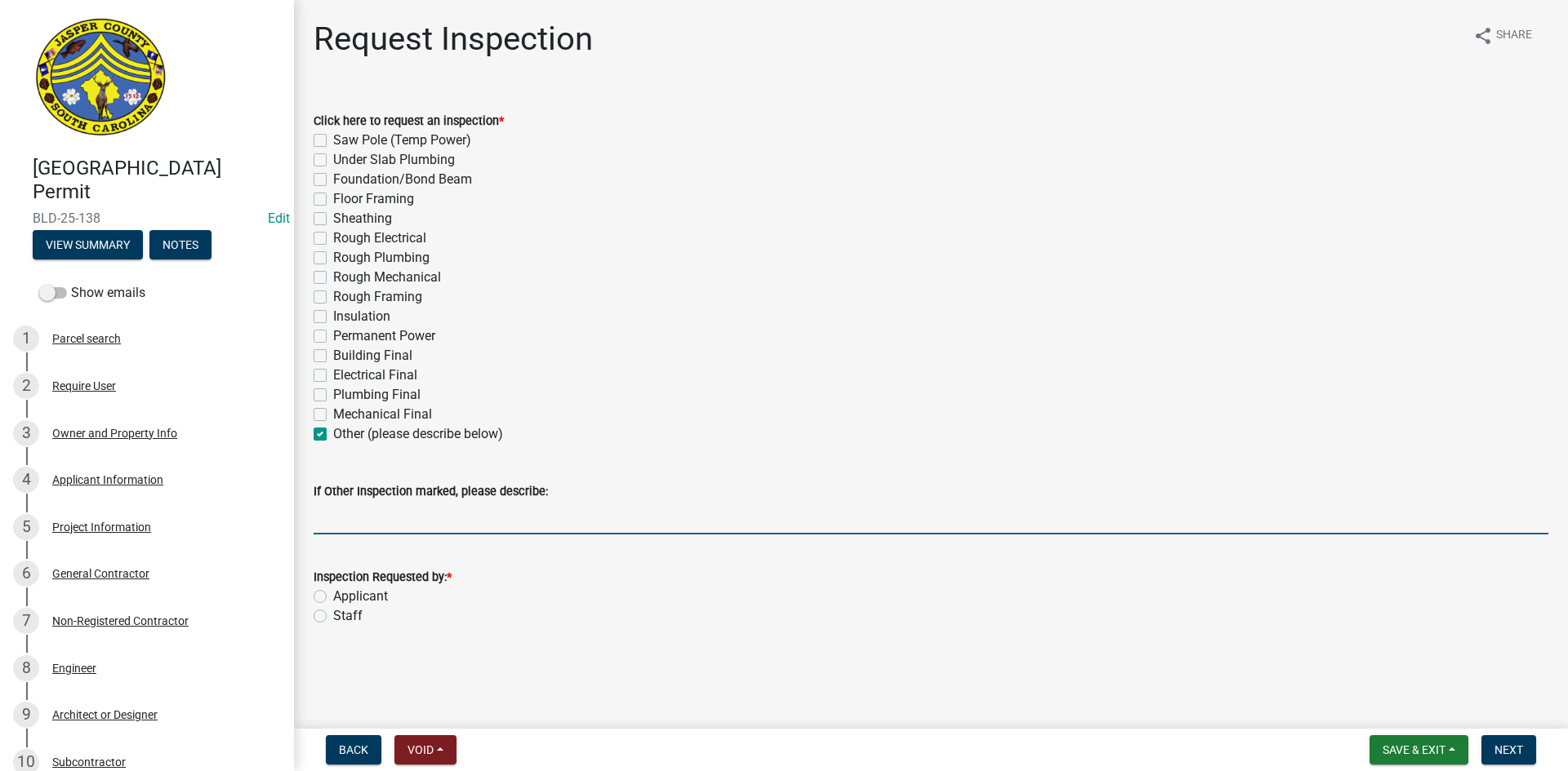
click at [343, 524] on input "If Other Inspection marked, please describe:" at bounding box center [931, 517] width 1235 height 34
type input "Partial top-out"
click at [333, 594] on label "Applicant" at bounding box center [360, 596] width 55 height 20
click at [333, 594] on input "Applicant" at bounding box center [338, 591] width 10 height 10
radio input "true"
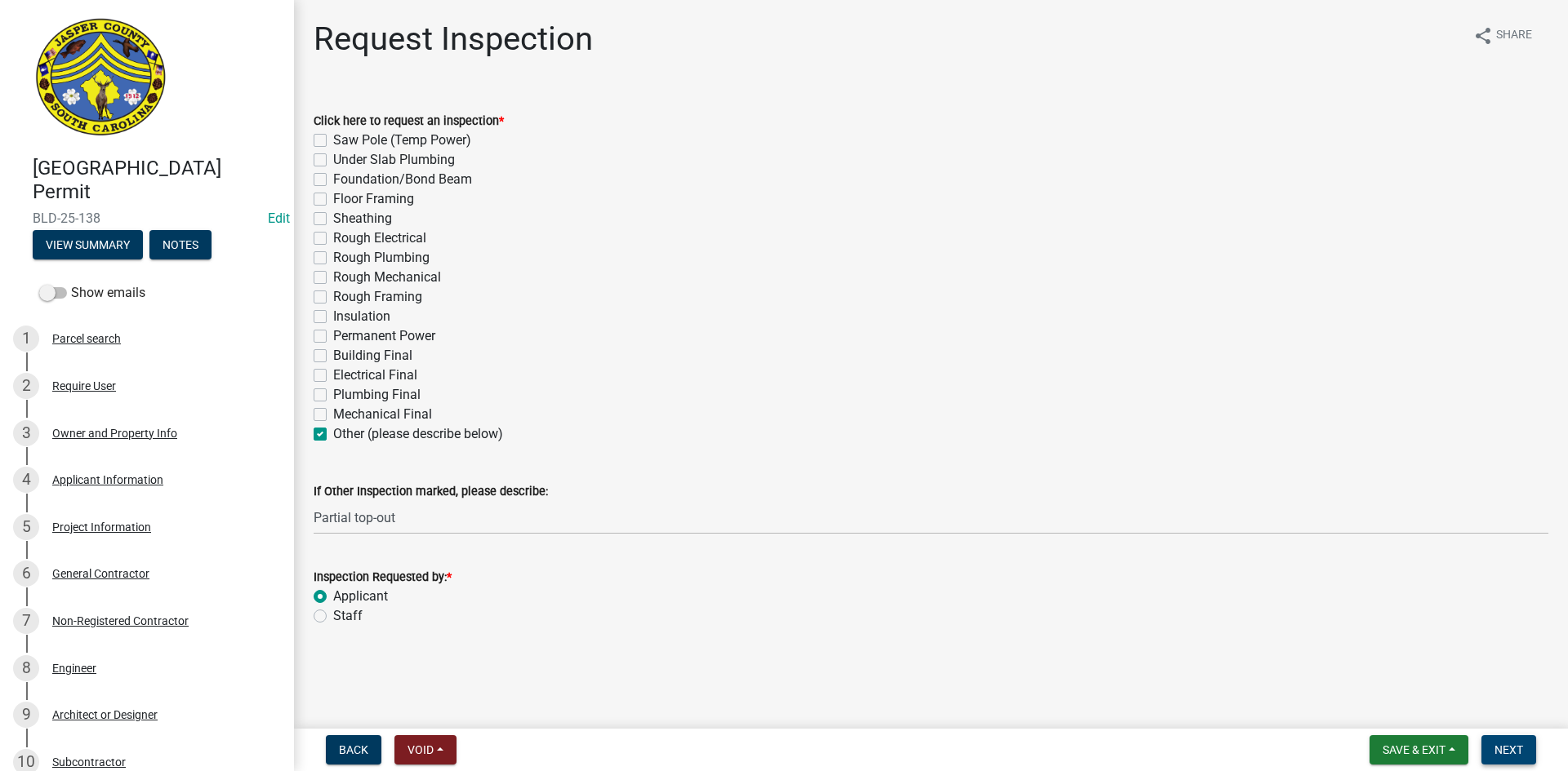
click at [1530, 751] on button "Next" at bounding box center [1508, 750] width 55 height 30
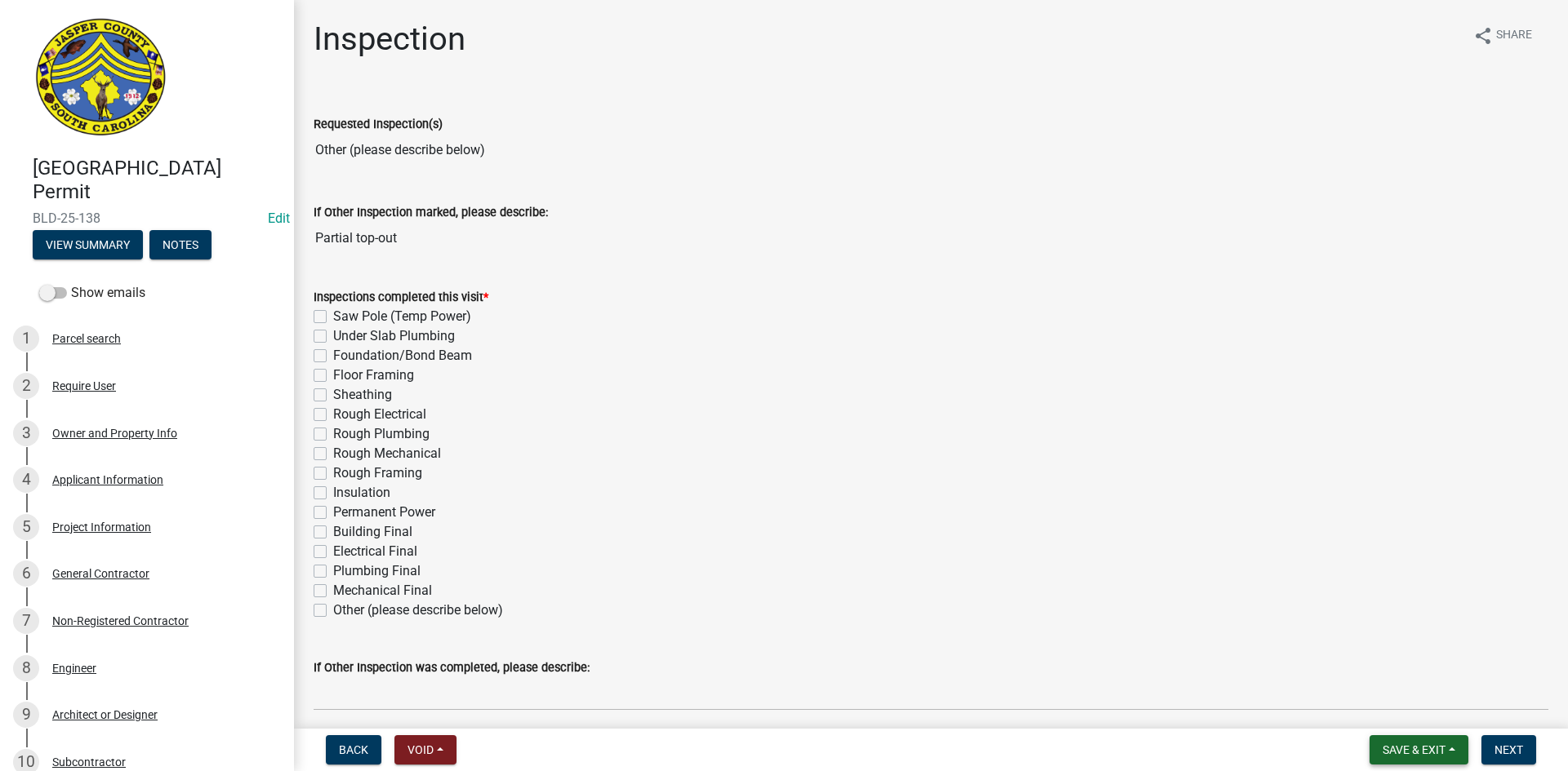
click at [1444, 748] on span "Save & Exit" at bounding box center [1413, 750] width 62 height 13
click at [1422, 714] on button "Save & Exit" at bounding box center [1403, 708] width 131 height 39
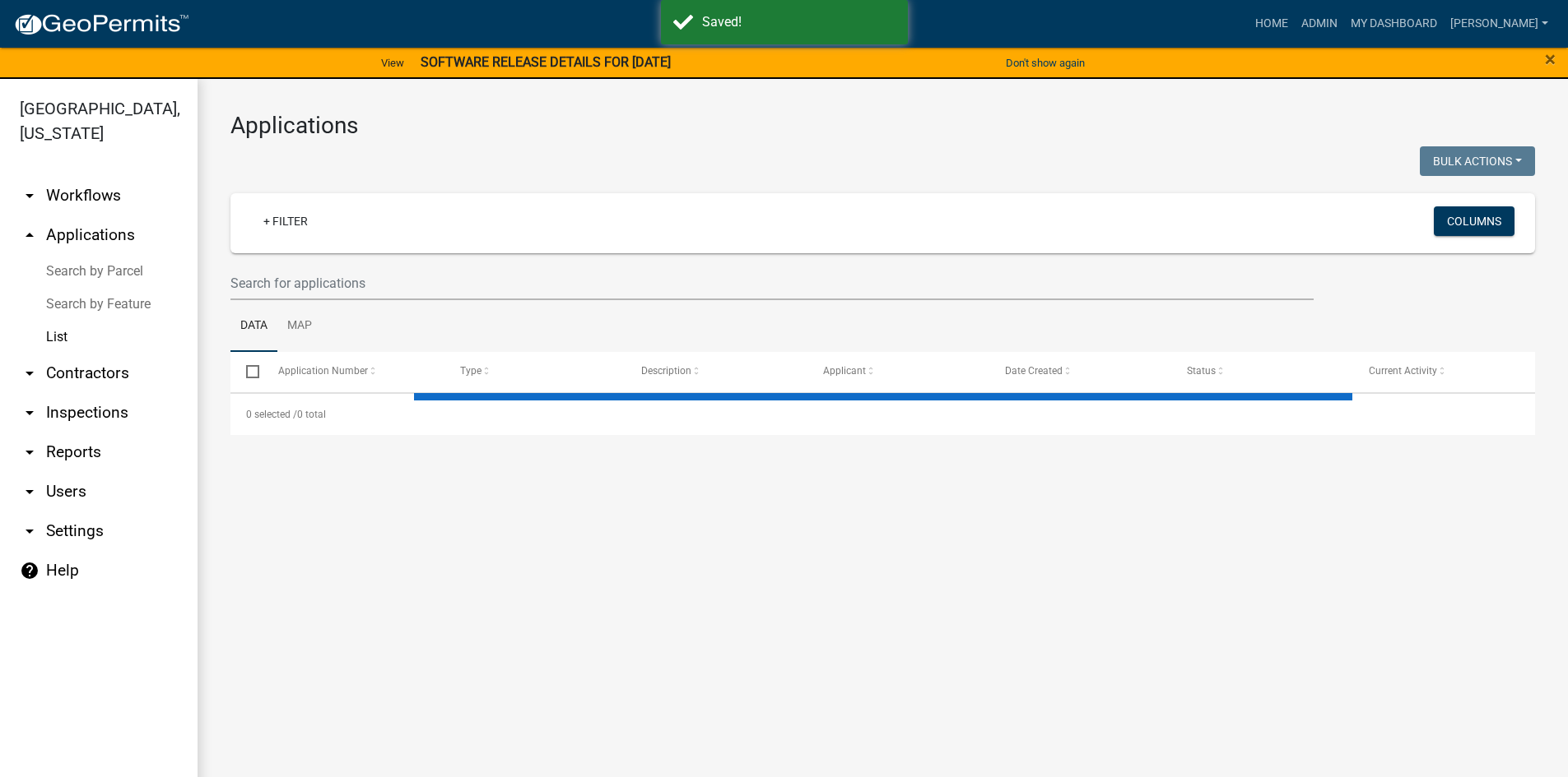
select select "3: 100"
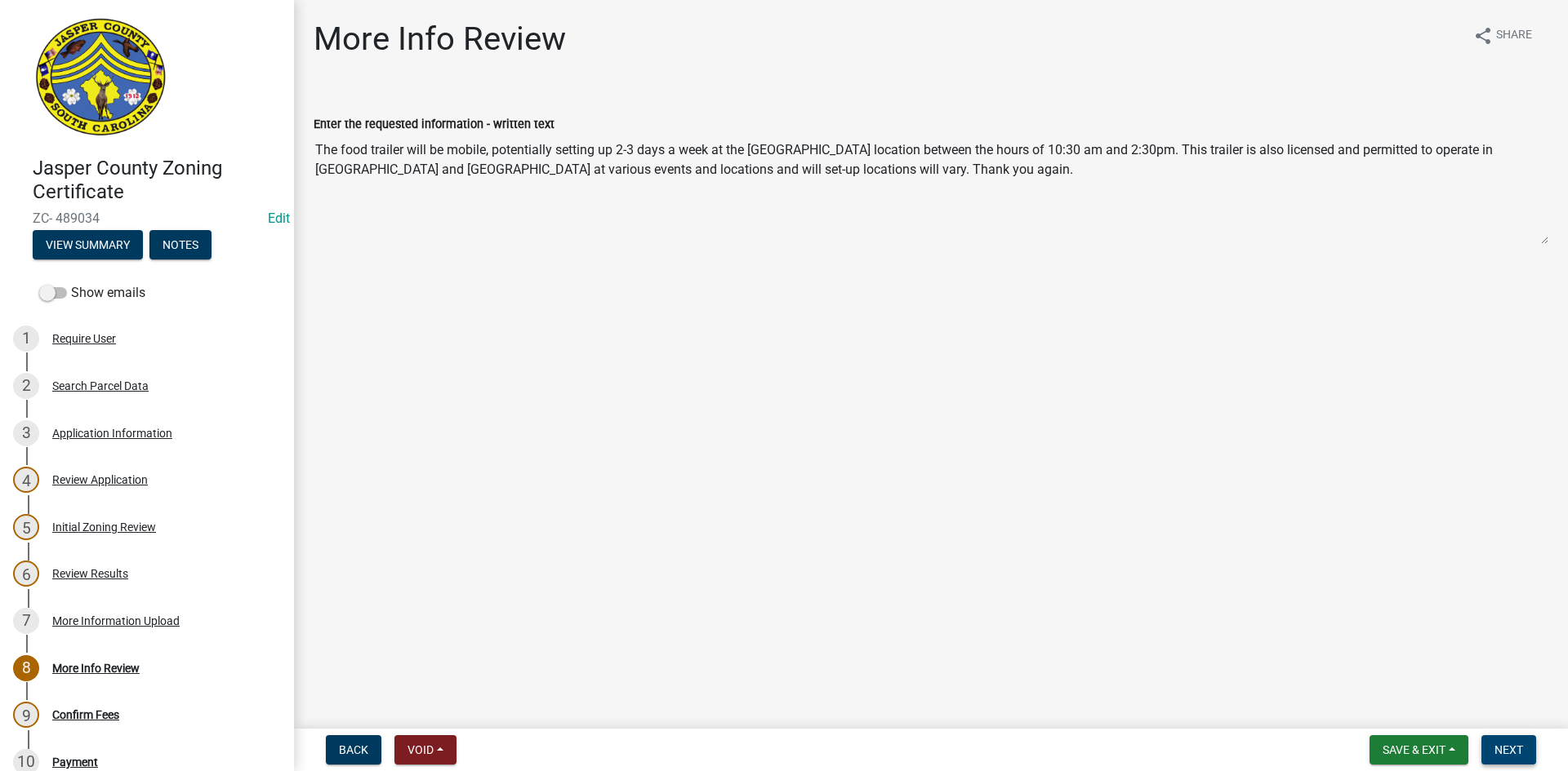
click at [1510, 742] on button "Next" at bounding box center [1508, 750] width 55 height 30
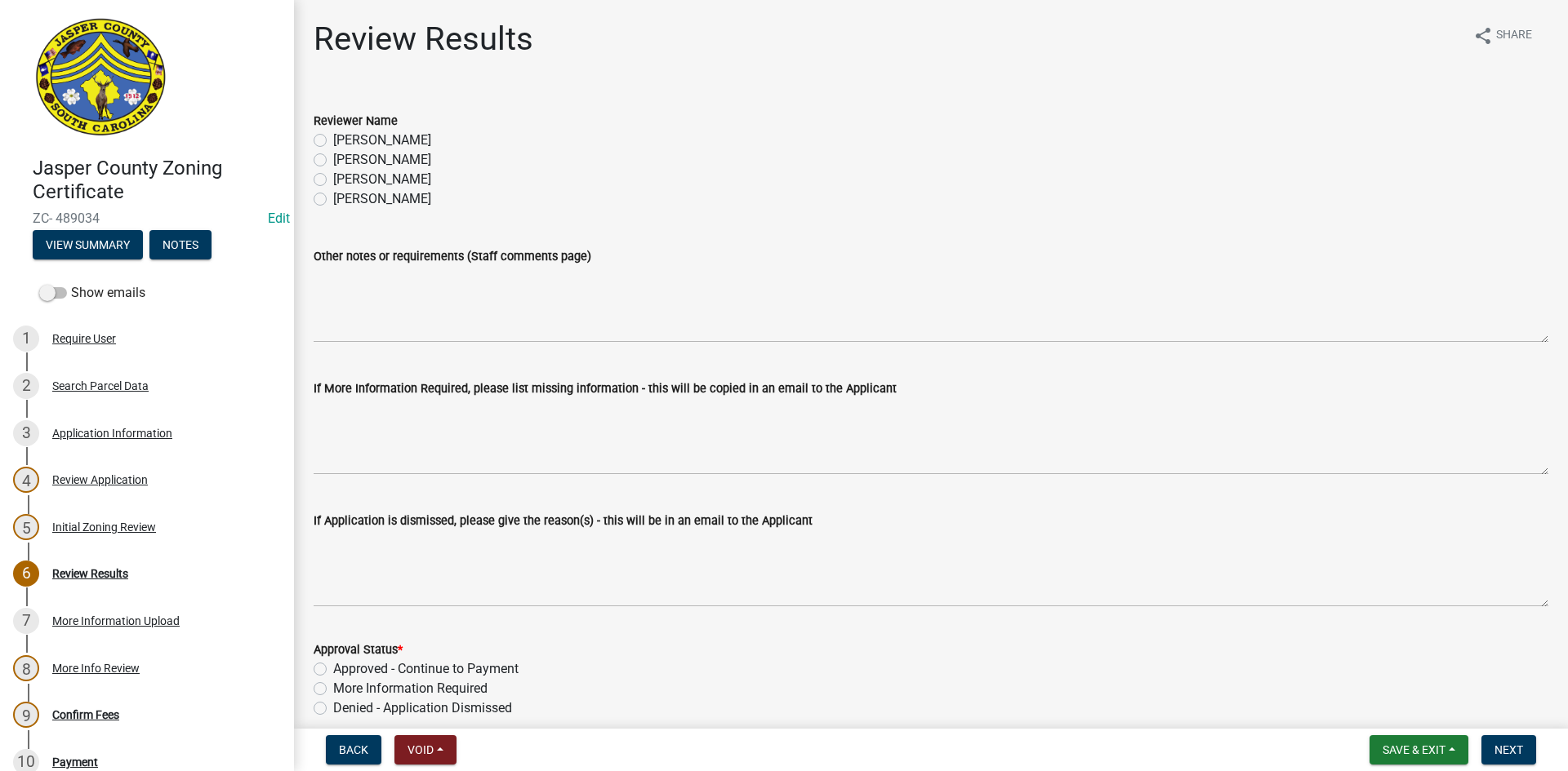
click at [333, 158] on label "[PERSON_NAME]" at bounding box center [382, 159] width 98 height 20
click at [333, 158] on input "[PERSON_NAME]" at bounding box center [338, 155] width 10 height 10
radio input "true"
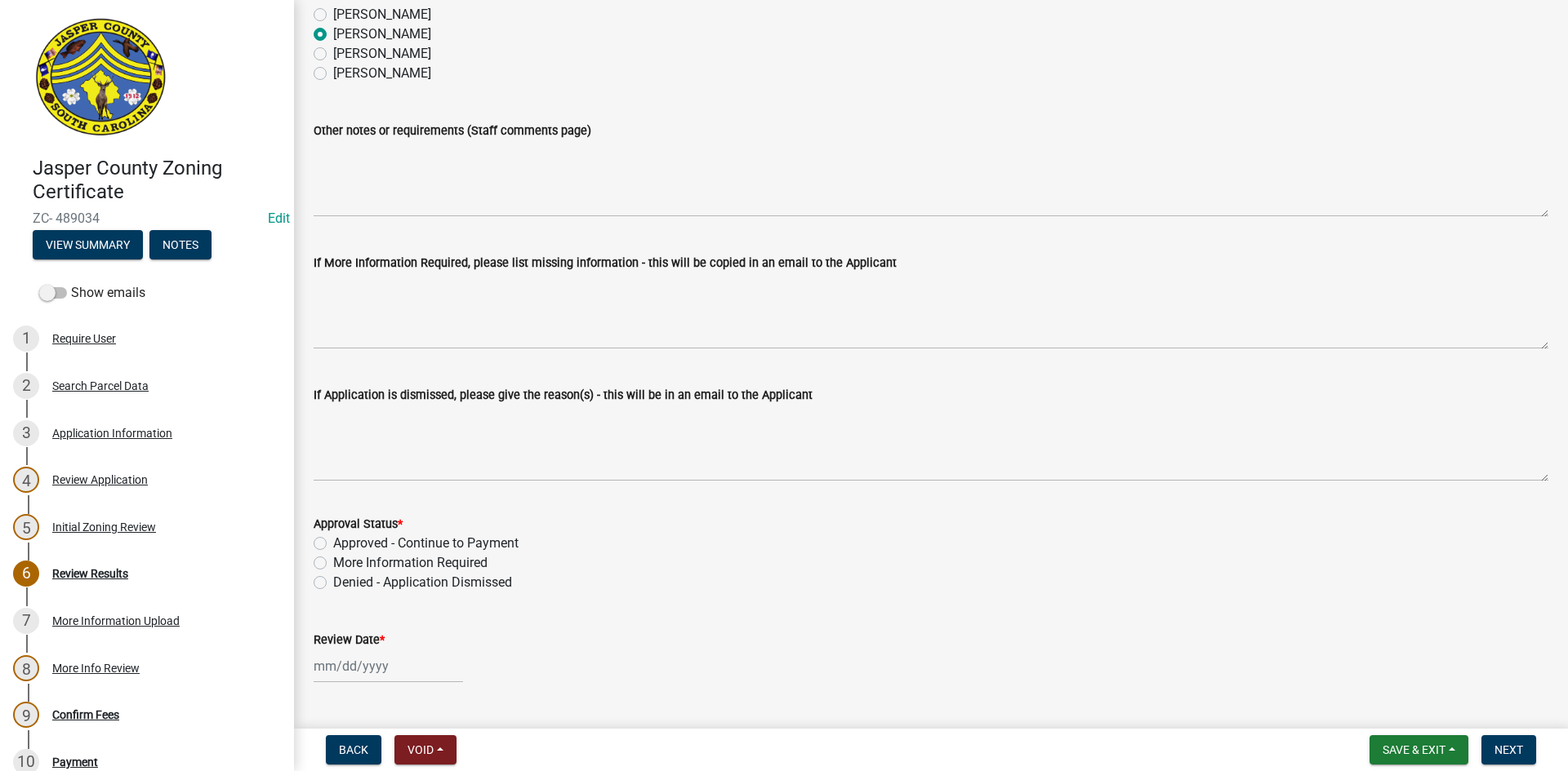
scroll to position [163, 0]
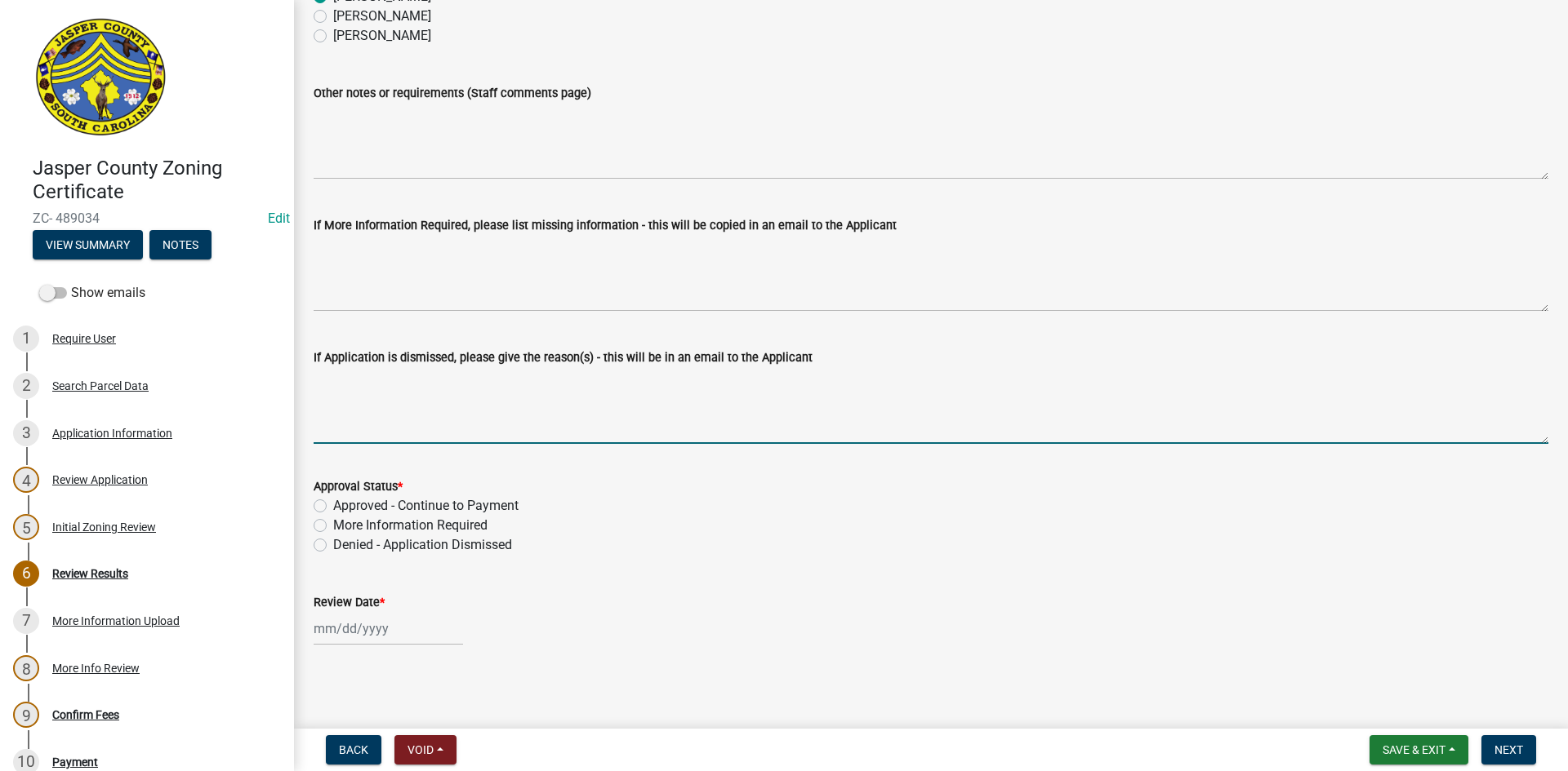
click at [326, 383] on textarea "If Application is dismissed, please give the reason(s) - this will be in an ema…" at bounding box center [931, 406] width 1235 height 76
type textarea "Please tell"
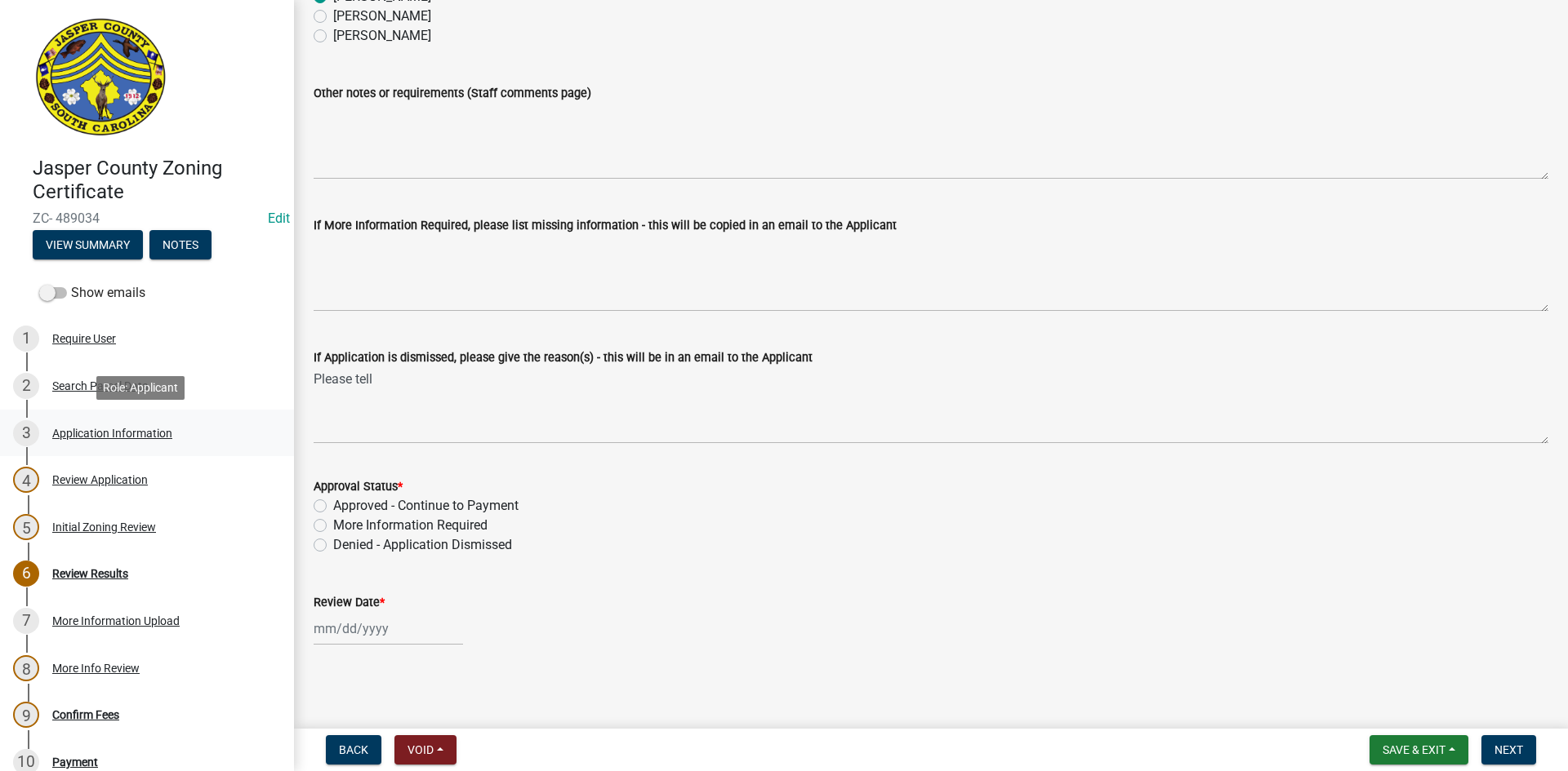
click at [94, 431] on div "Application Information" at bounding box center [112, 434] width 120 height 11
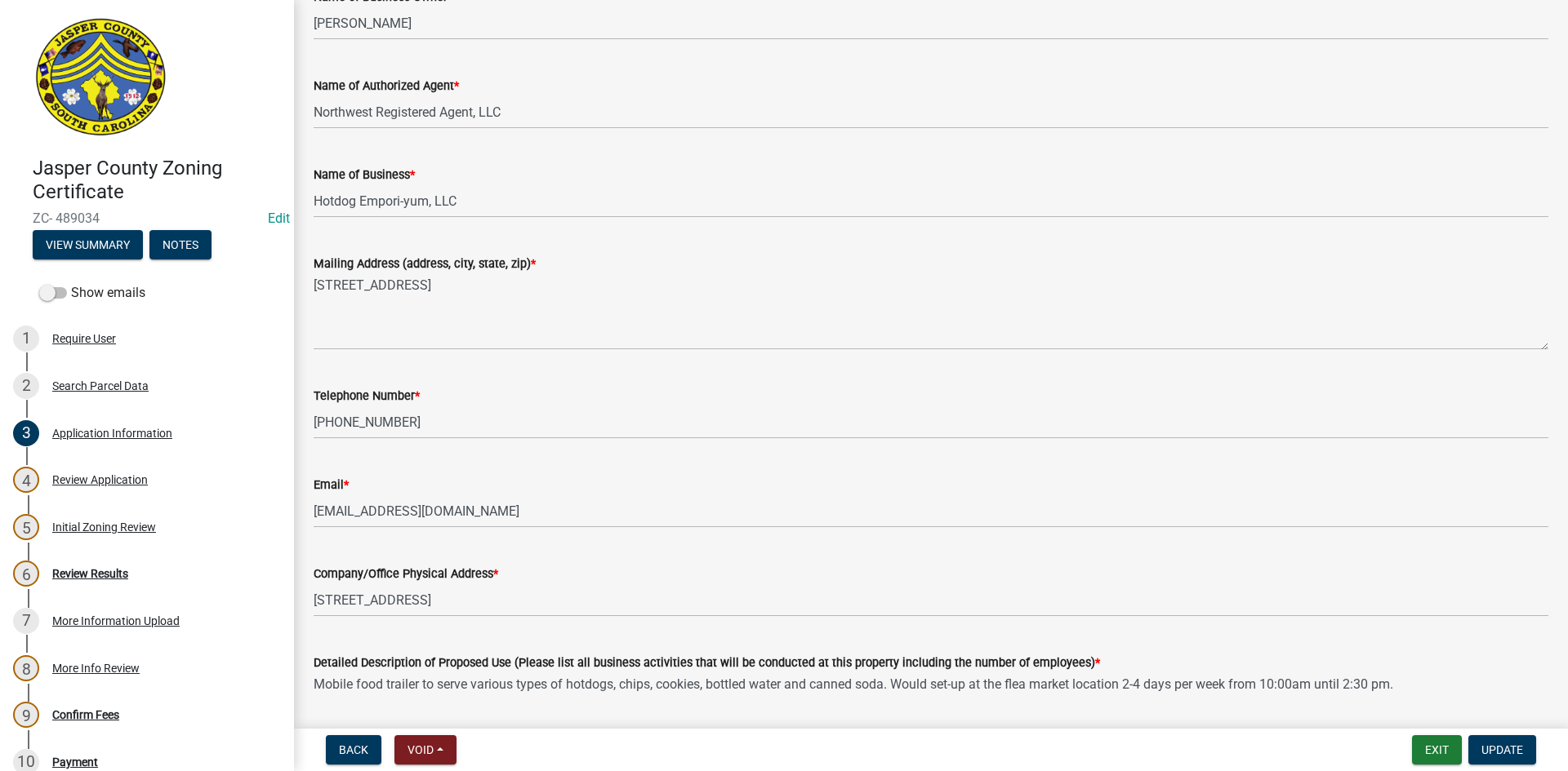
scroll to position [326, 0]
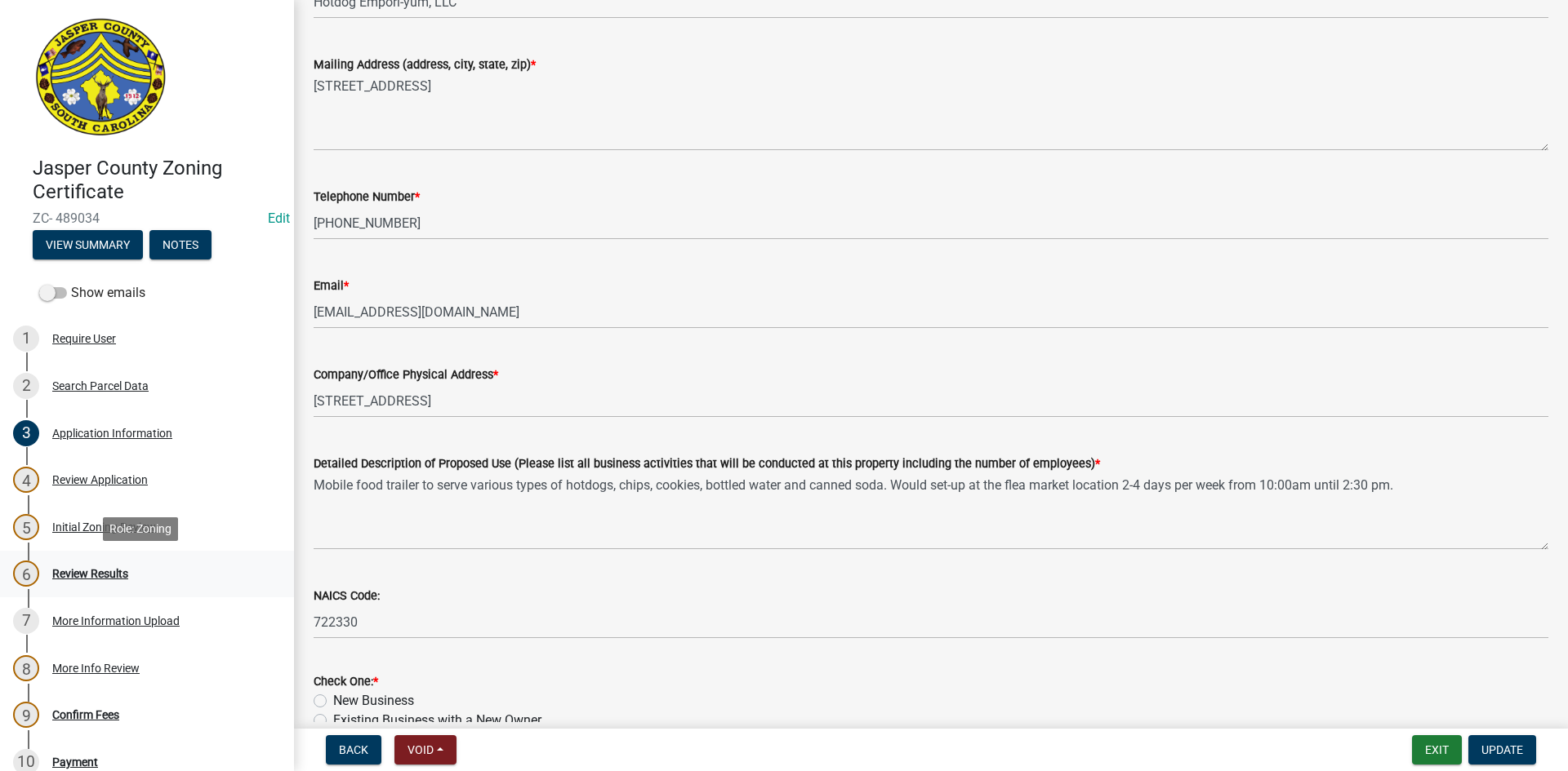
click at [102, 575] on div "Review Results" at bounding box center [90, 573] width 76 height 11
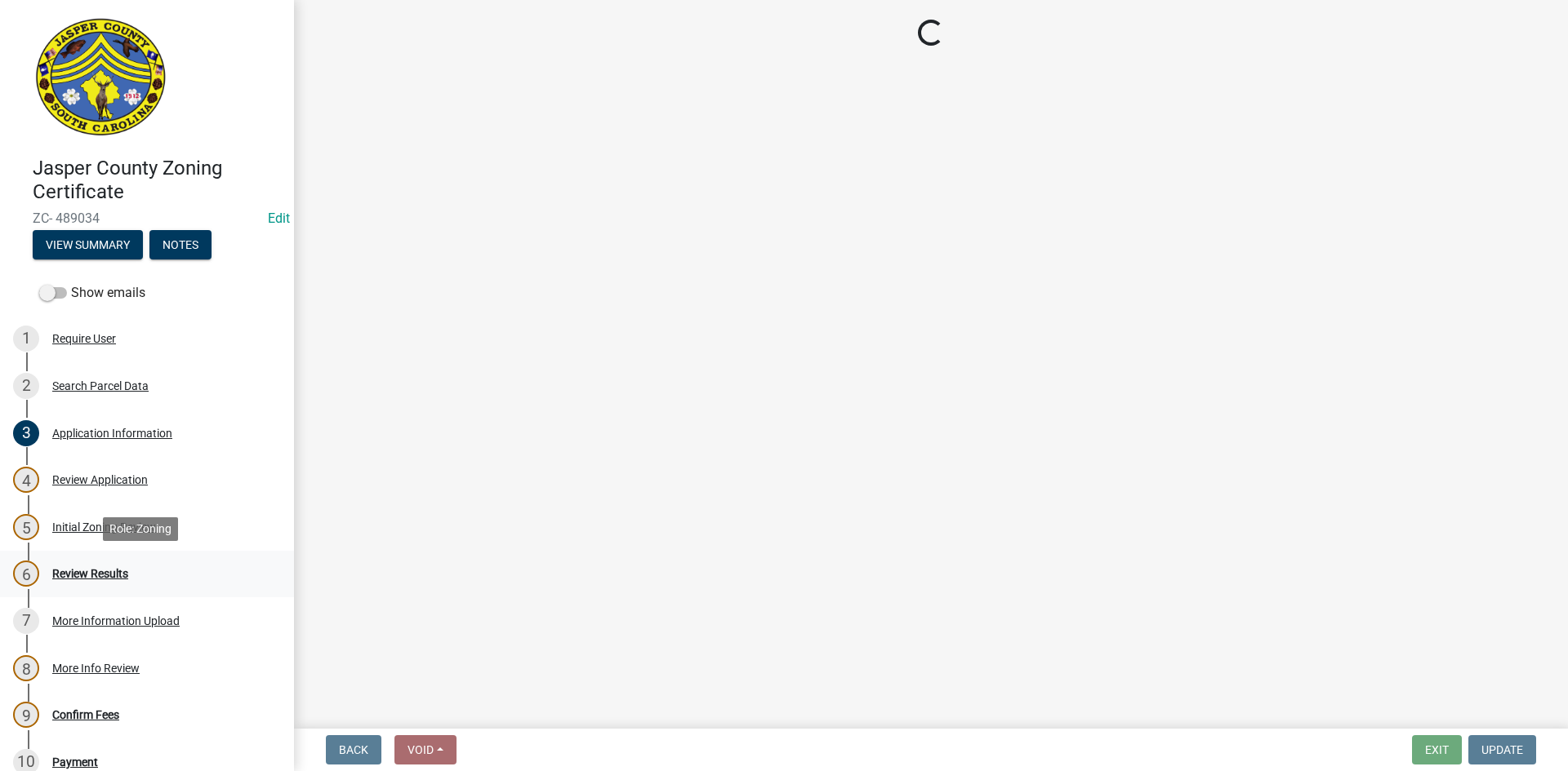
scroll to position [0, 0]
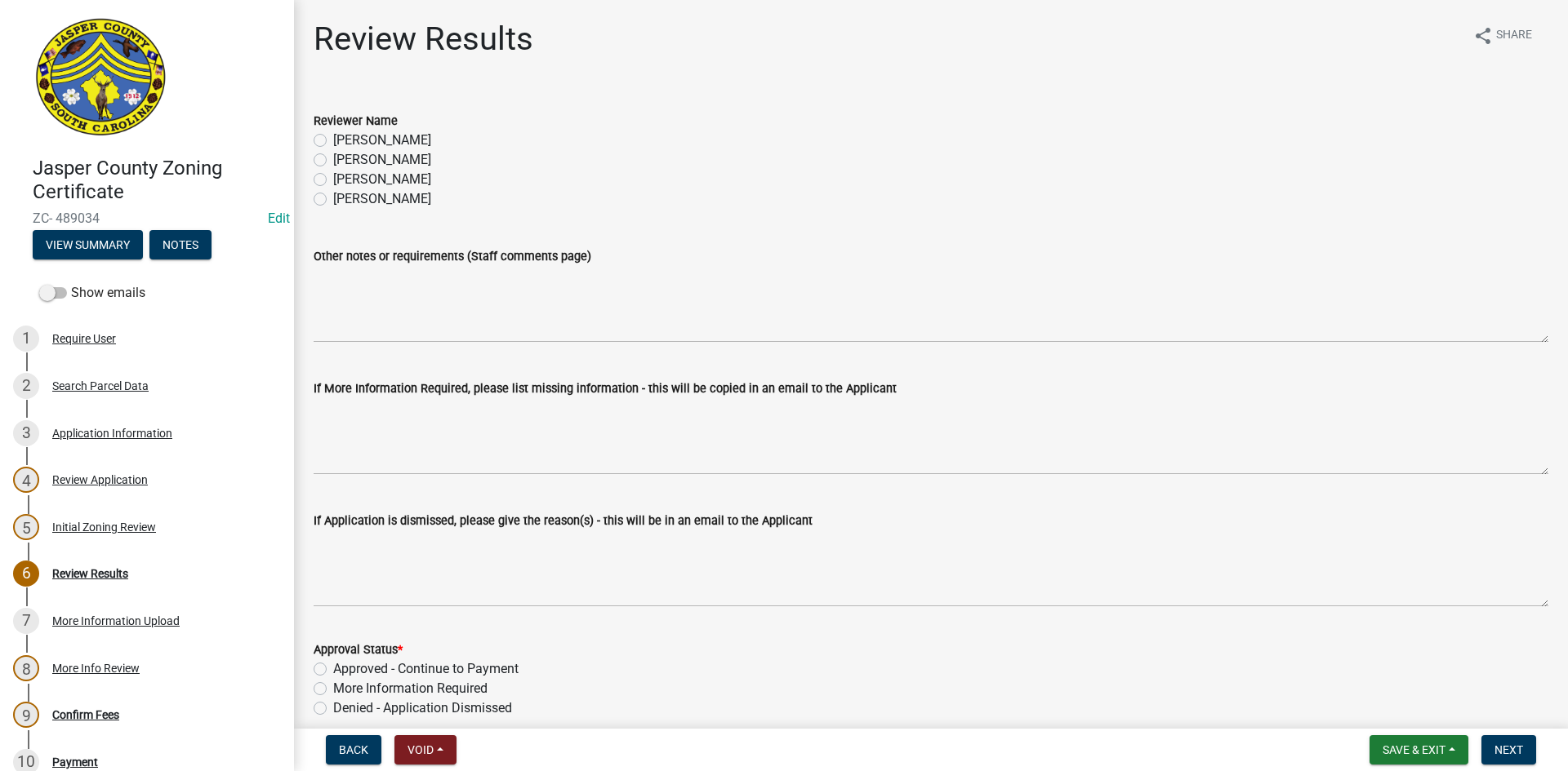
click at [333, 162] on label "Tara Hayes" at bounding box center [382, 159] width 98 height 20
click at [333, 160] on input "[PERSON_NAME]" at bounding box center [338, 155] width 10 height 10
radio input "true"
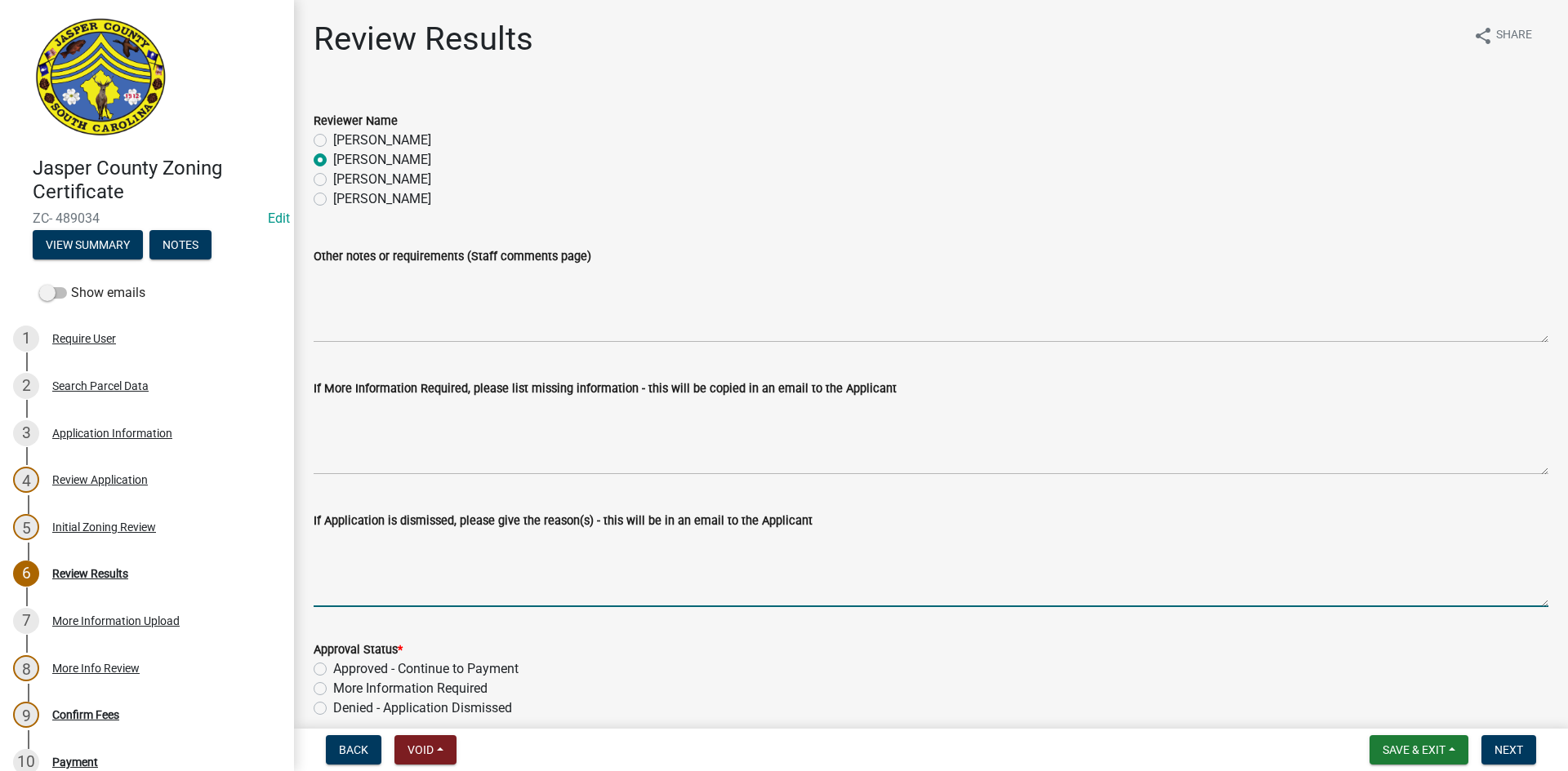
click at [382, 546] on textarea "If Application is dismissed, please give the reason(s) - this will be in an ema…" at bounding box center [931, 569] width 1235 height 76
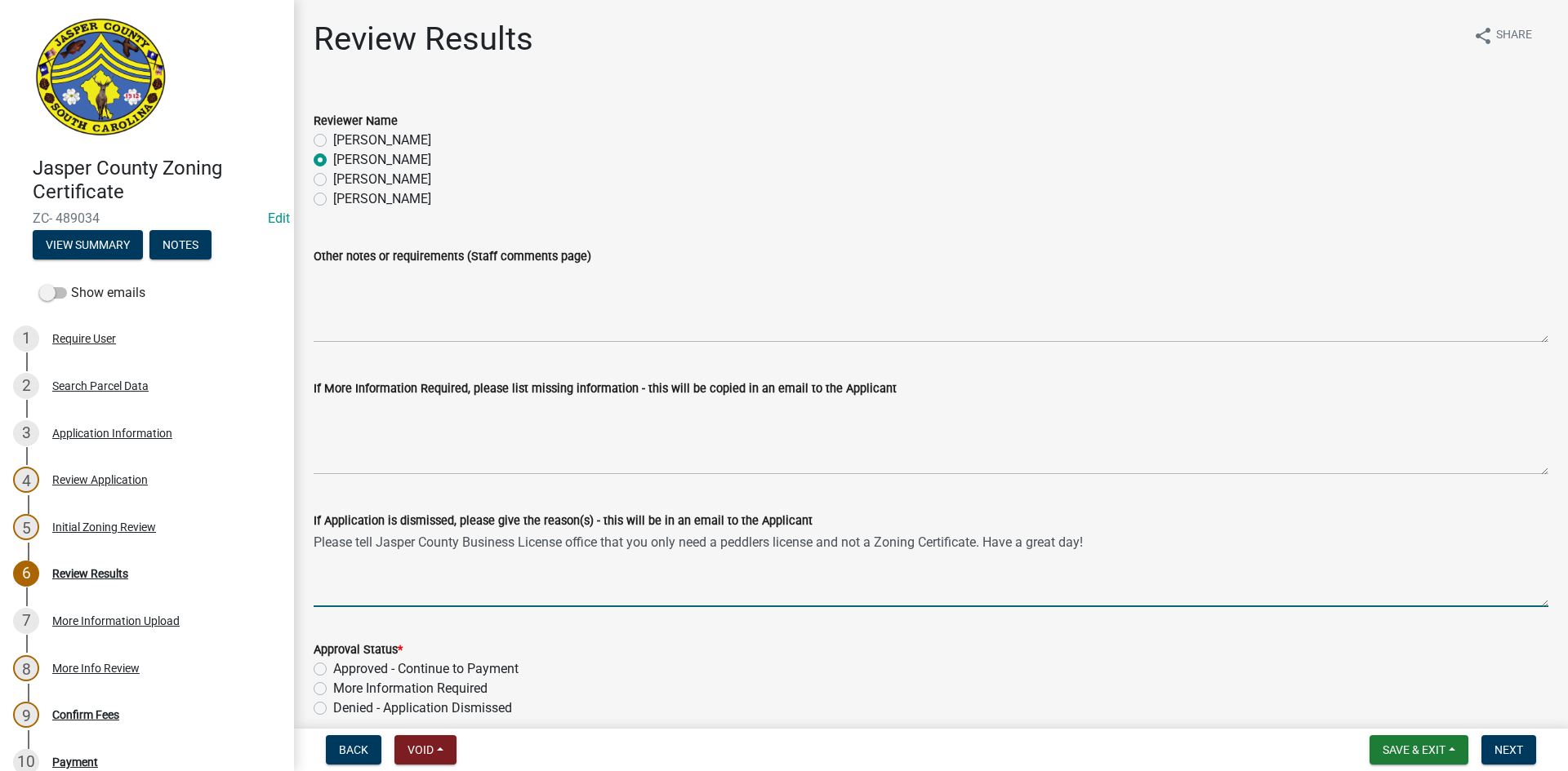
type textarea "Please tell Jasper County Business License office that you only need a peddlers…"
click at [333, 709] on label "Denied - Application Dismissed" at bounding box center [423, 708] width 179 height 20
click at [333, 709] on input "Denied - Application Dismissed" at bounding box center [338, 703] width 10 height 10
radio input "true"
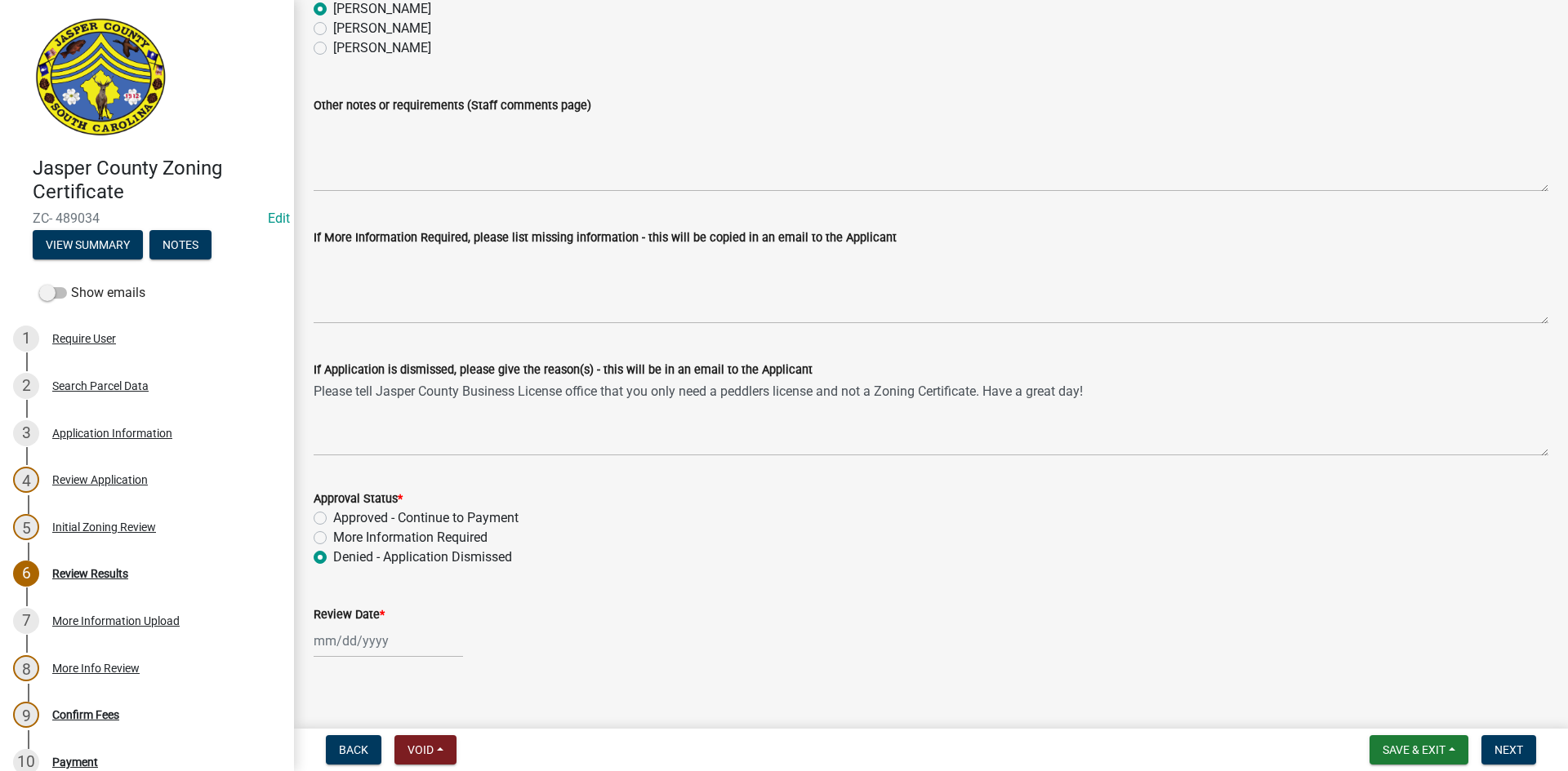
scroll to position [165, 0]
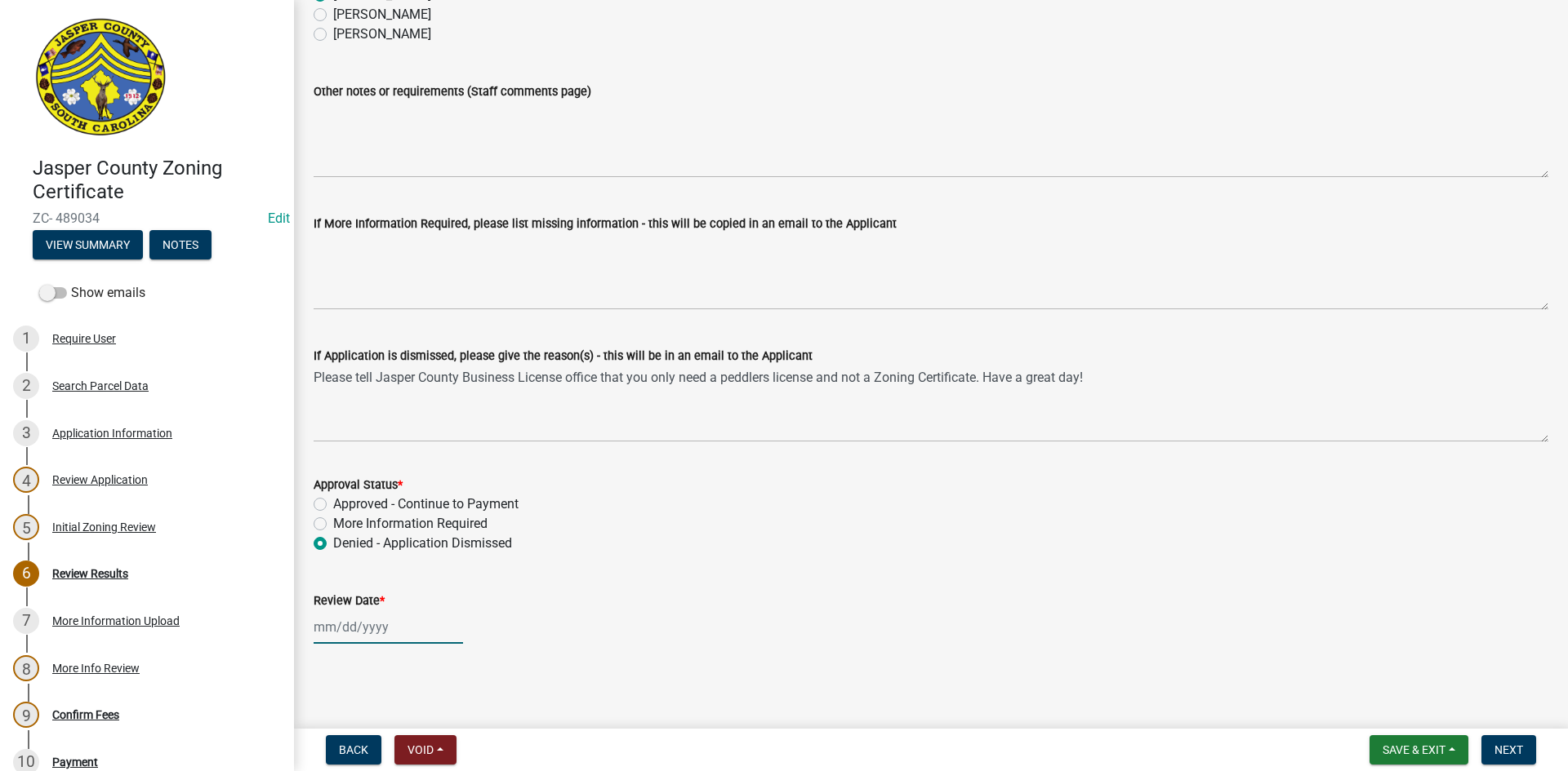
click at [388, 626] on div at bounding box center [388, 627] width 149 height 34
select select "10"
select select "2025"
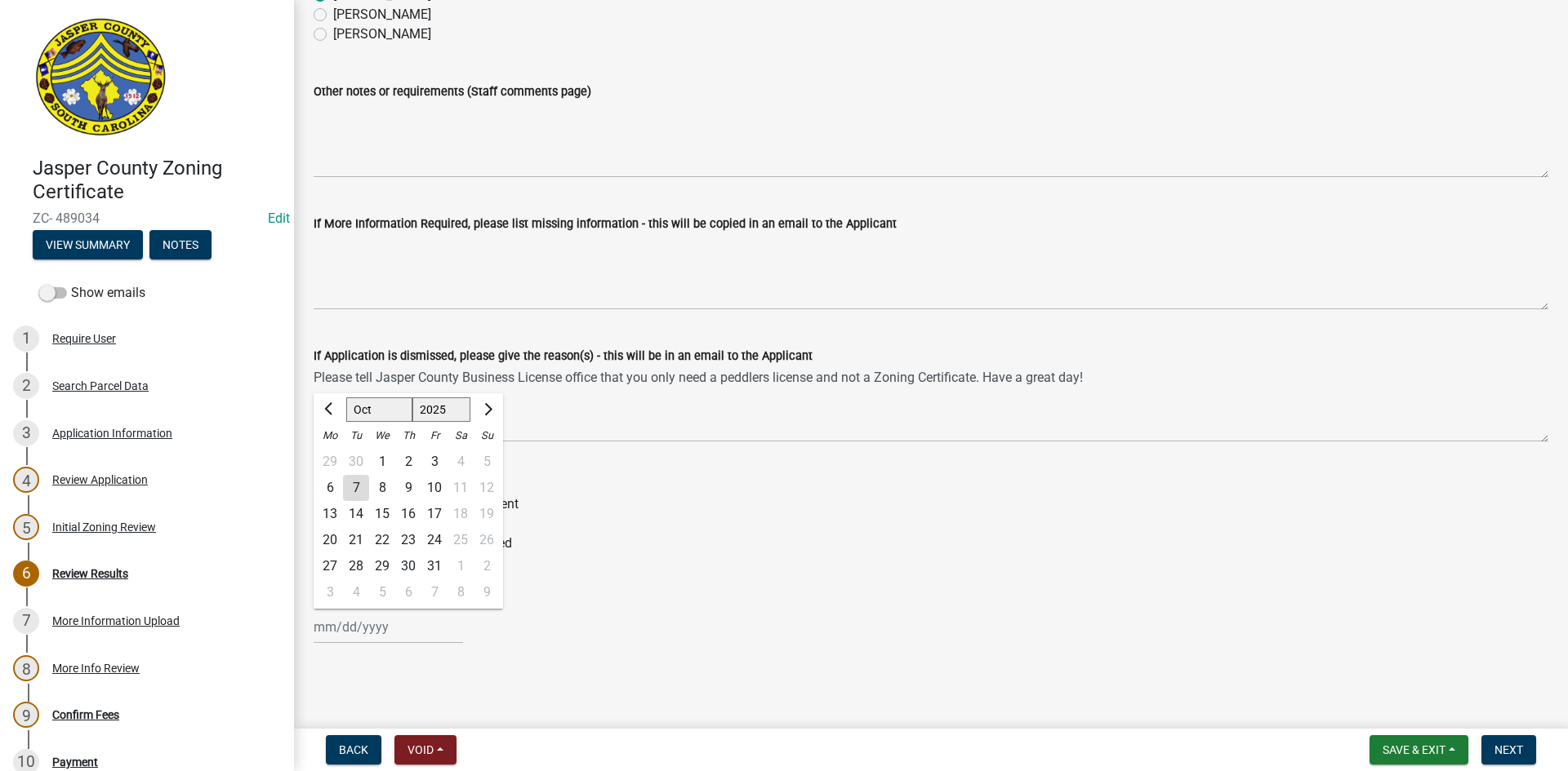
click at [355, 489] on div "7" at bounding box center [356, 488] width 26 height 26
type input "10/07/2025"
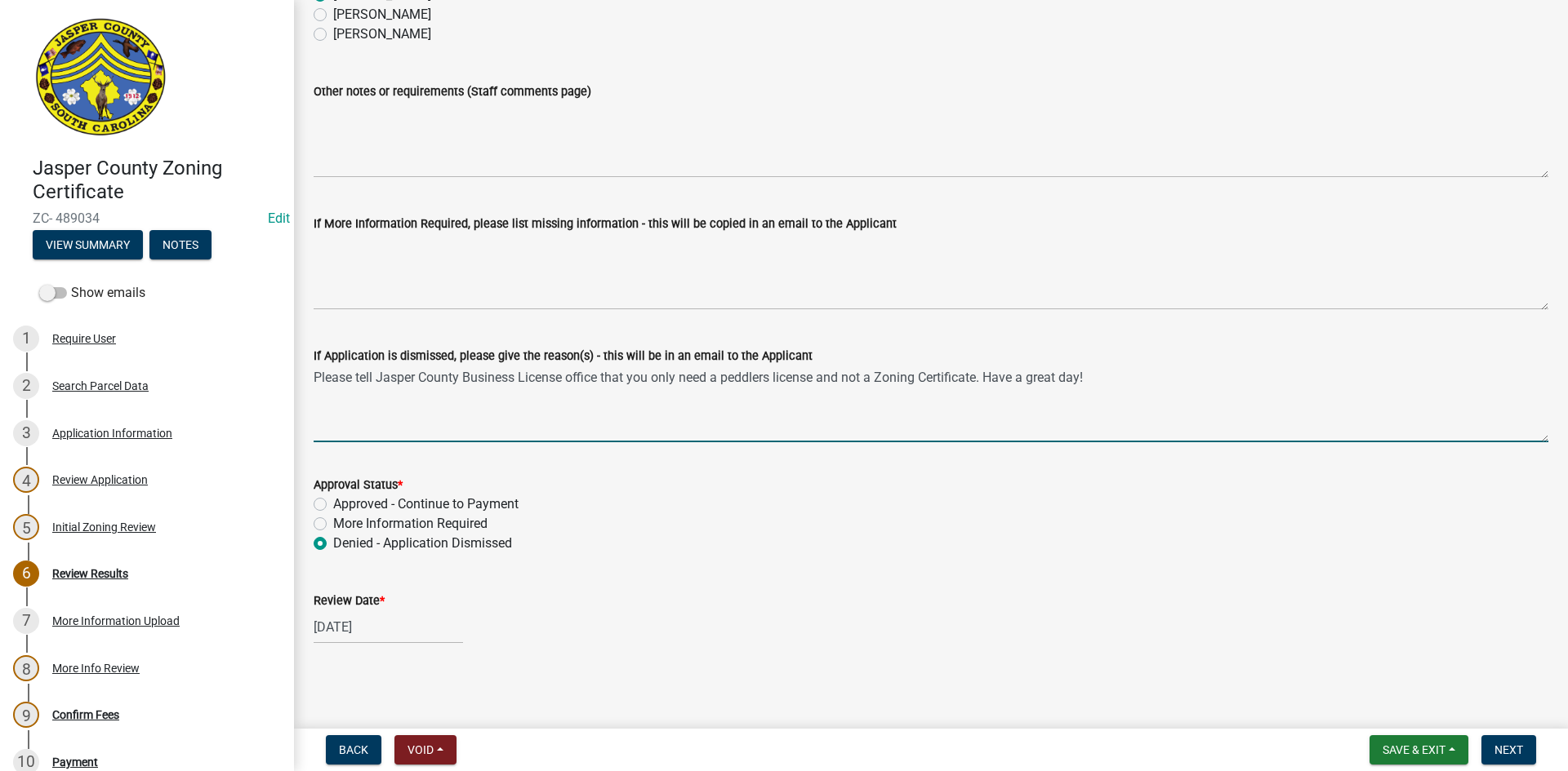
click at [992, 372] on textarea "Please tell Jasper County Business License office that you only need a peddlers…" at bounding box center [931, 404] width 1235 height 76
type textarea "Please tell Jasper County Business License office that you only need a peddlers…"
click at [1525, 751] on button "Next" at bounding box center [1508, 750] width 55 height 30
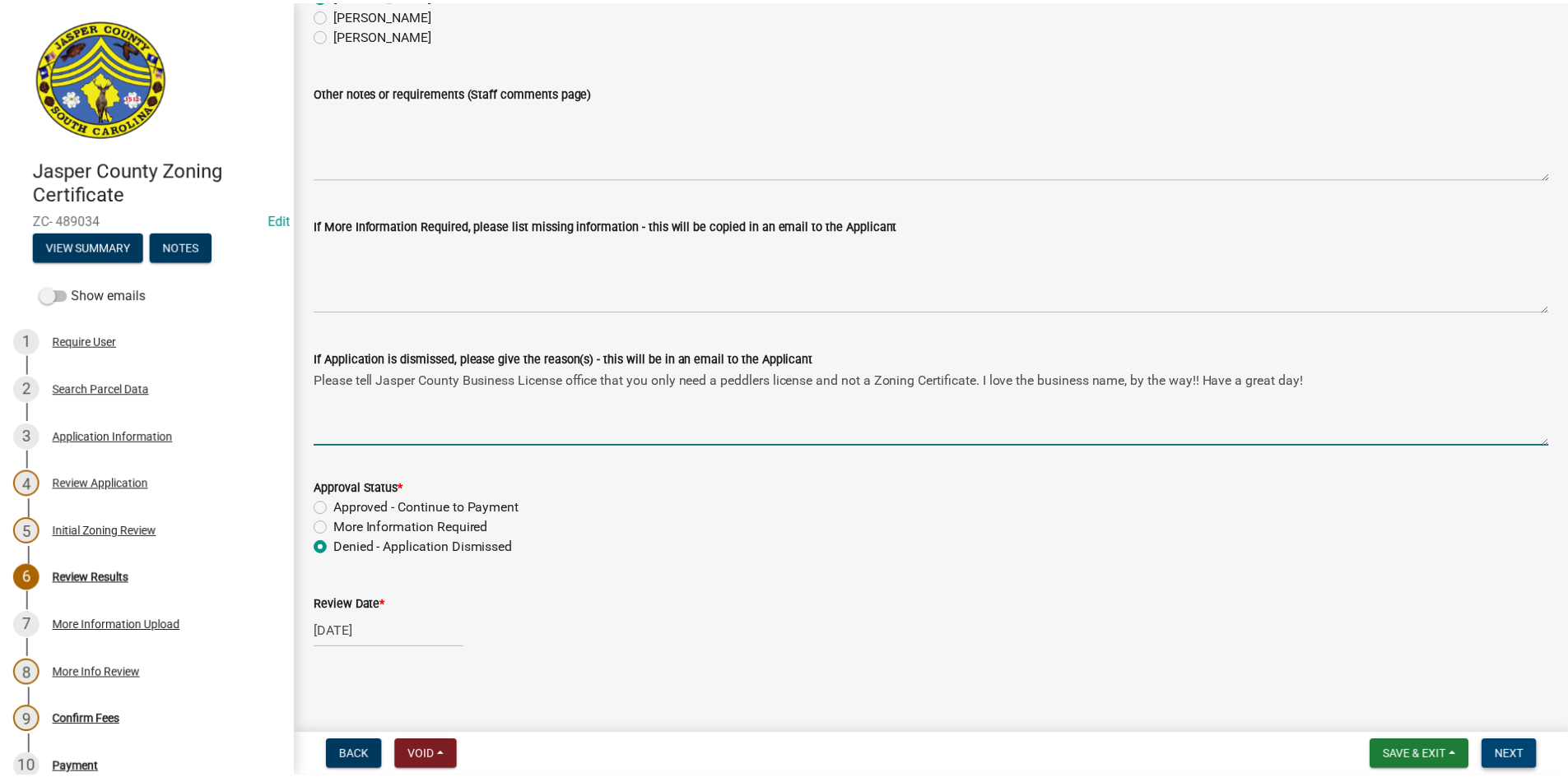
scroll to position [0, 0]
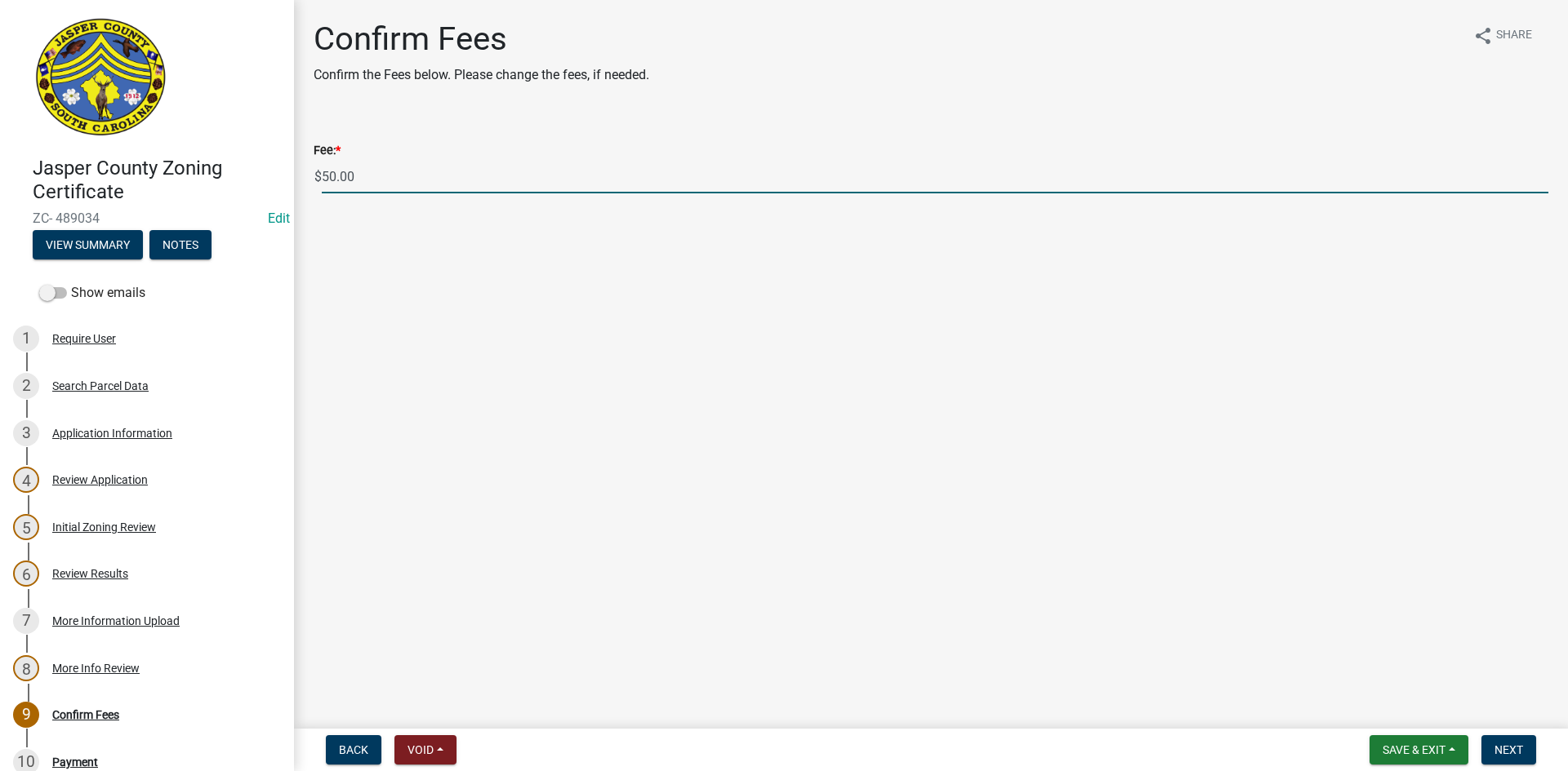
drag, startPoint x: 361, startPoint y: 180, endPoint x: 278, endPoint y: 174, distance: 83.2
click at [278, 174] on div "Jasper County Zoning Certificate ZC- 489034 Edit View Summary Notes Show emails…" at bounding box center [784, 385] width 1568 height 771
type input "0"
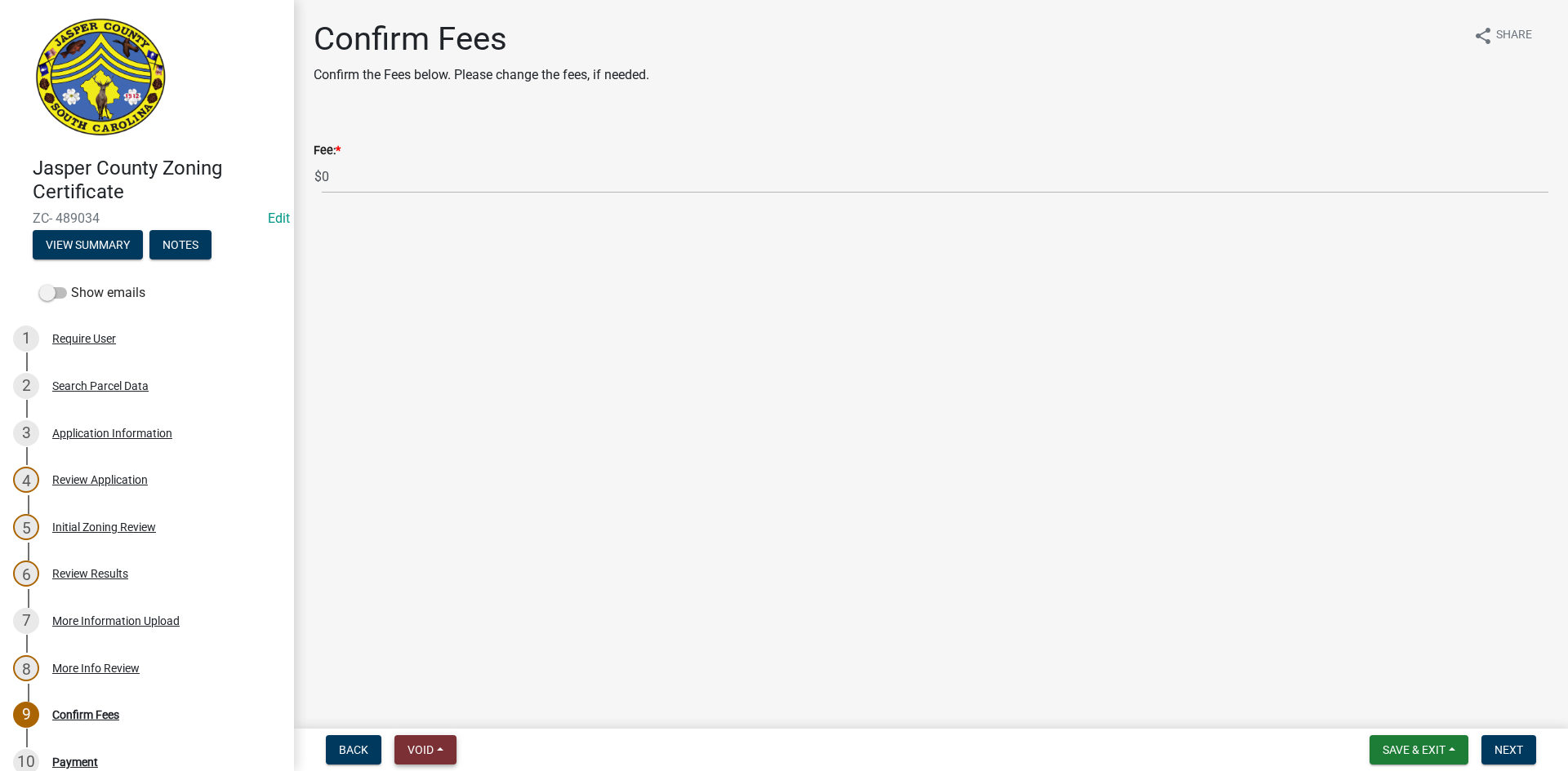
click at [424, 748] on span "Void" at bounding box center [421, 750] width 26 height 13
click at [422, 711] on button "Void" at bounding box center [460, 708] width 131 height 39
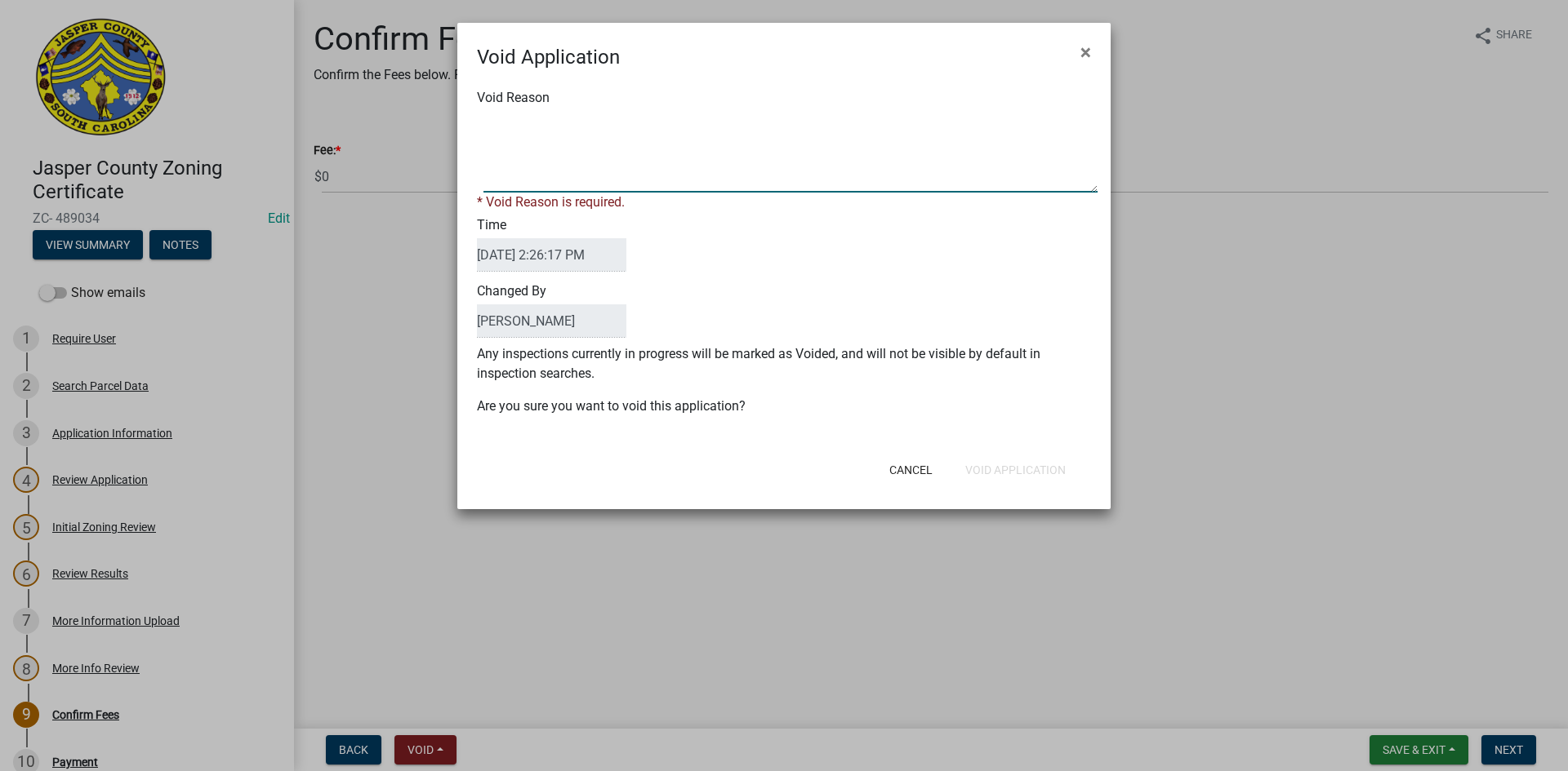
click at [531, 179] on textarea "Void Reason" at bounding box center [790, 152] width 614 height 82
type textarea "Application denied"
click at [1027, 466] on div "Cancel Void Application" at bounding box center [891, 470] width 403 height 43
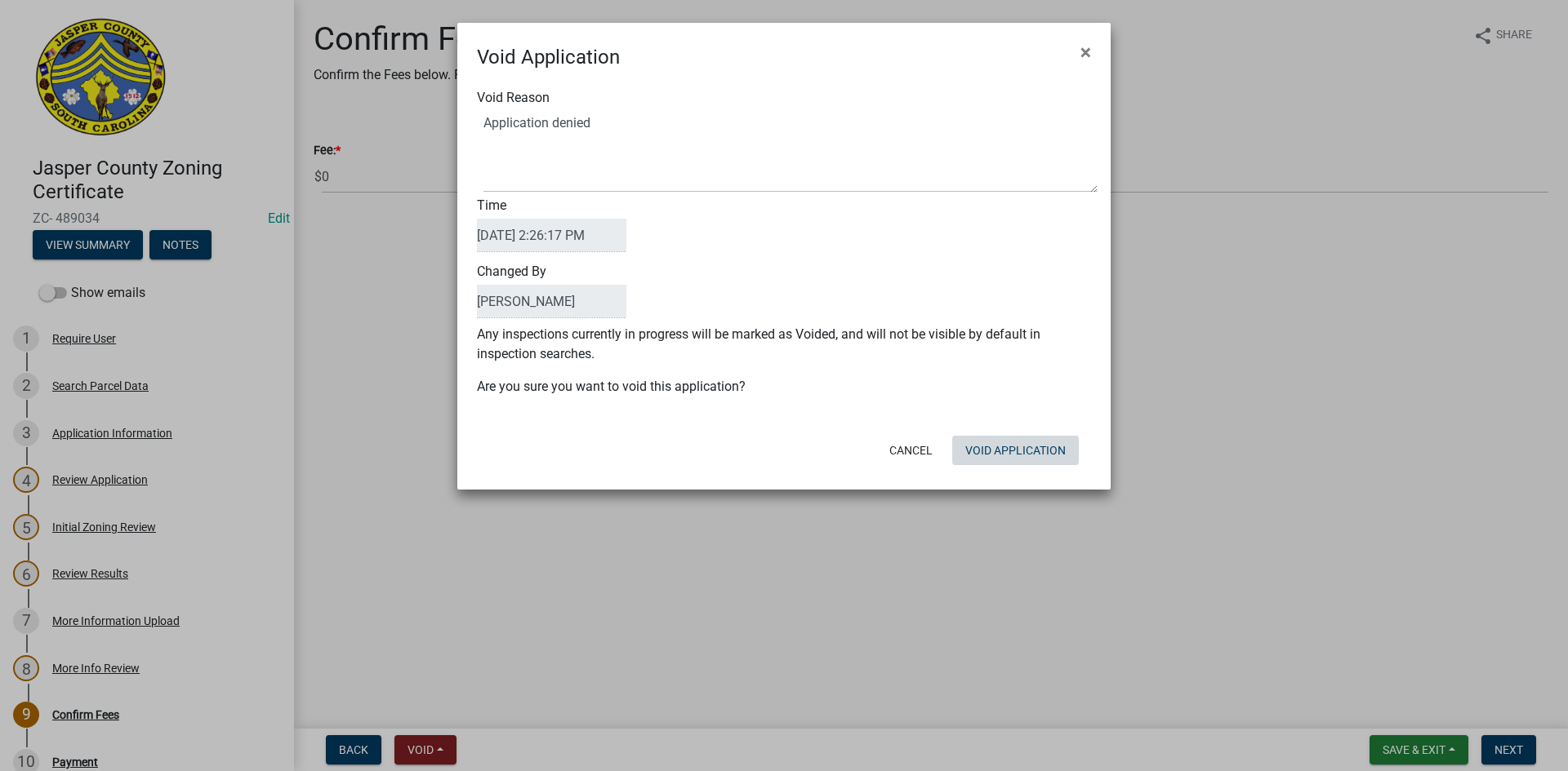
click at [1024, 444] on button "Void Application" at bounding box center [1016, 450] width 127 height 30
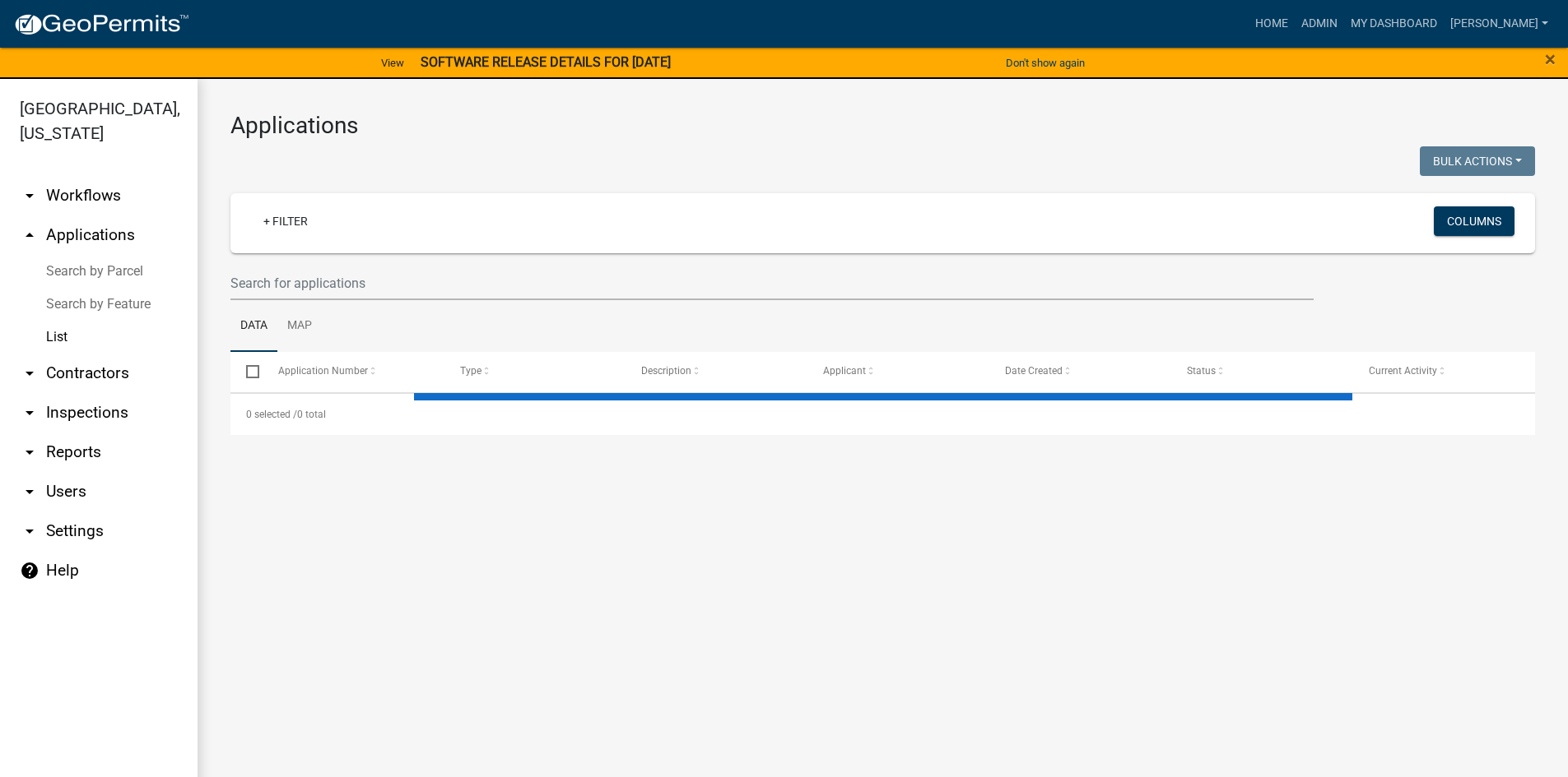
select select "3: 100"
